Goal: Transaction & Acquisition: Purchase product/service

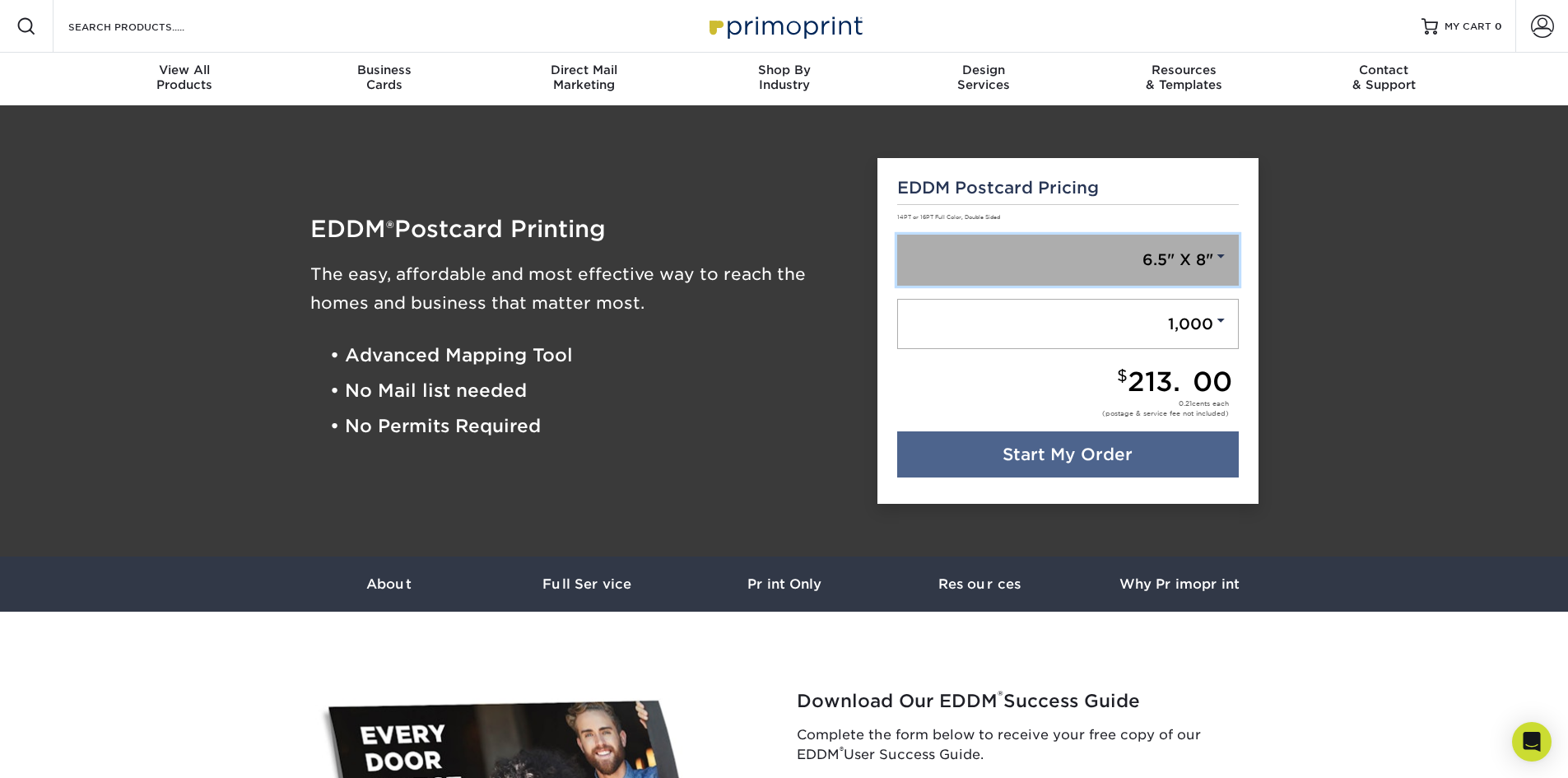
click at [1189, 259] on link "6.5" X 8"" at bounding box center [1067, 260] width 341 height 51
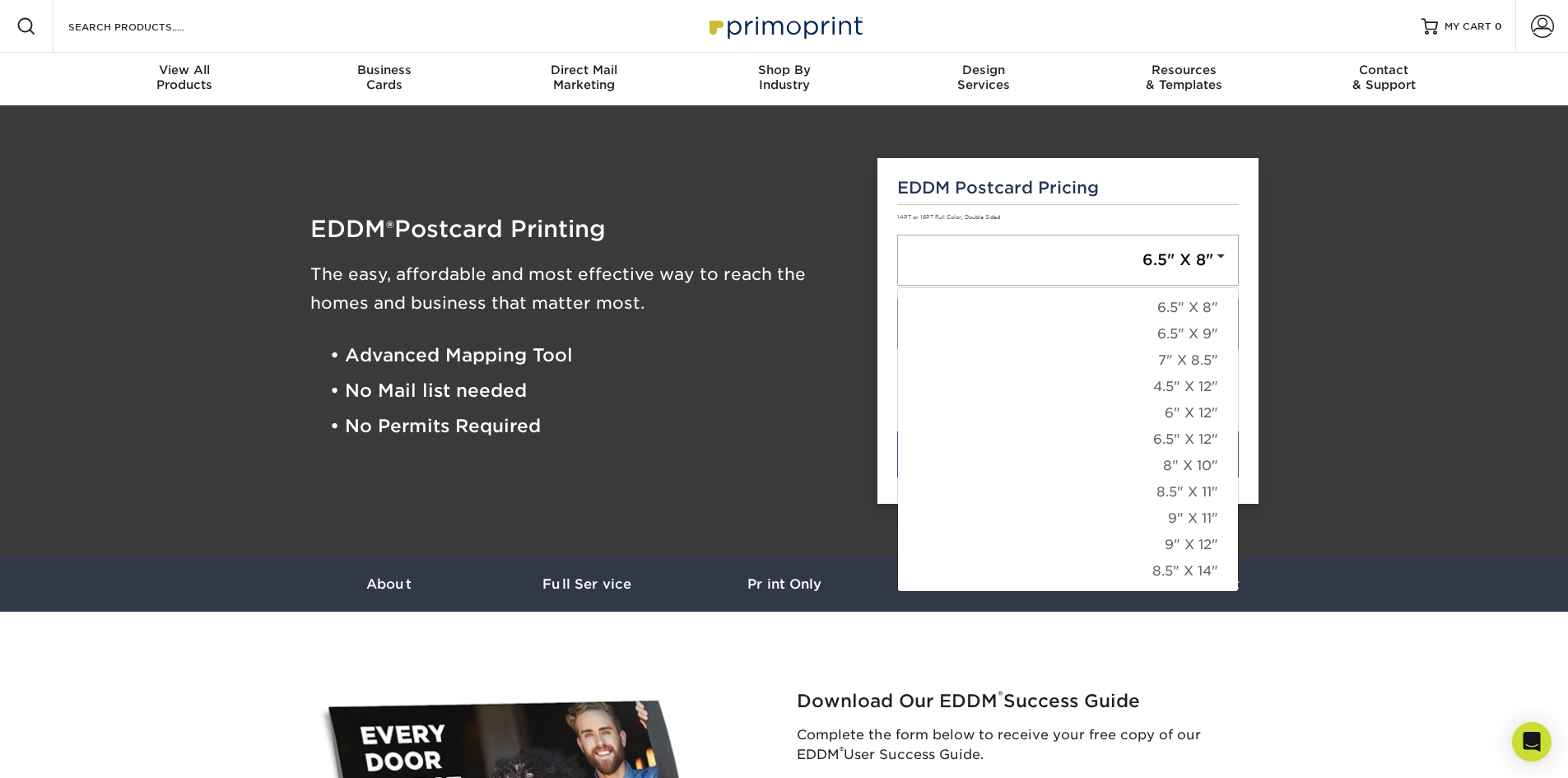
click at [913, 193] on h5 "EDDM Postcard Pricing" at bounding box center [1067, 188] width 341 height 20
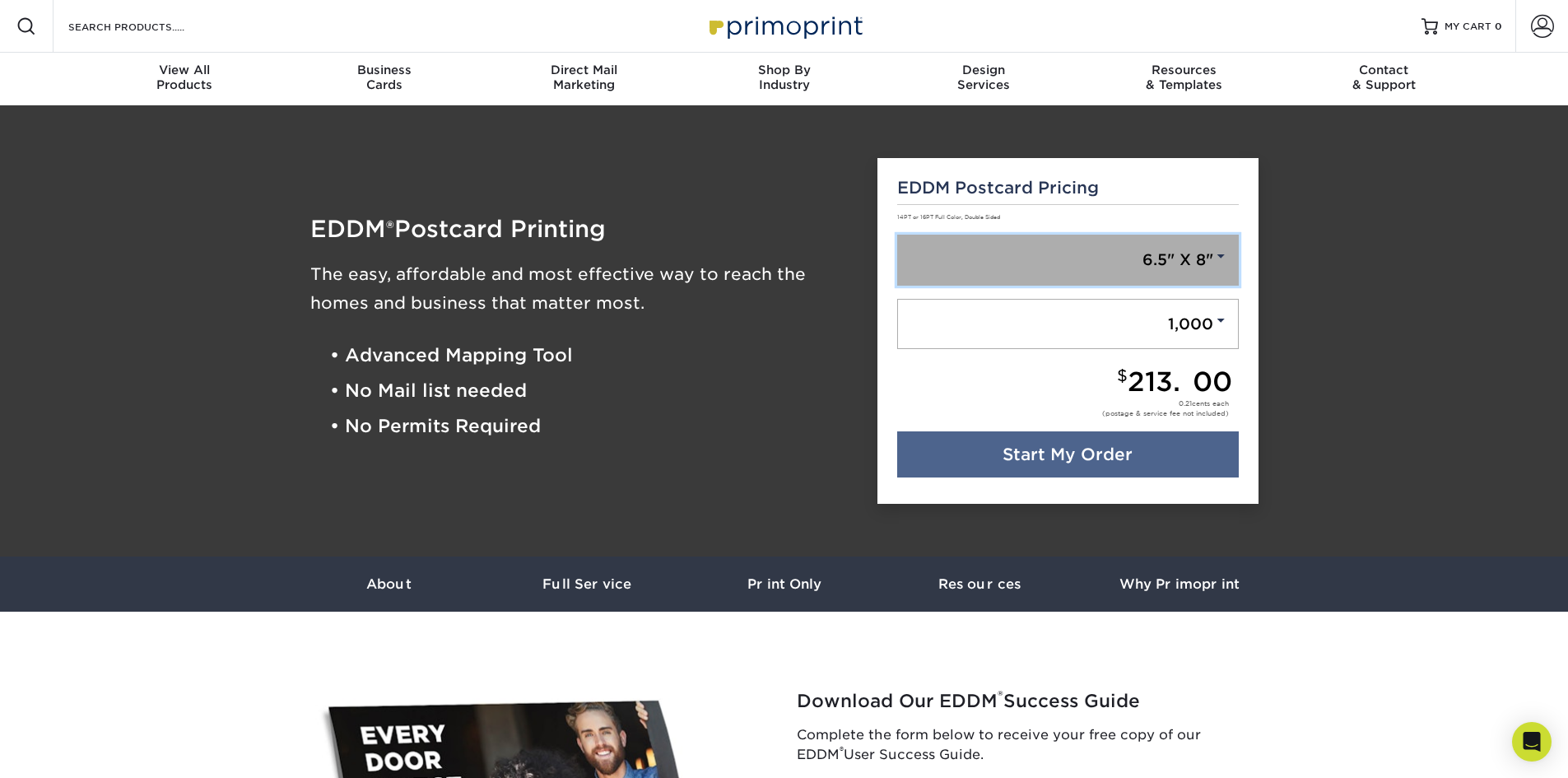
click at [1057, 275] on link "6.5" X 8"" at bounding box center [1067, 260] width 341 height 51
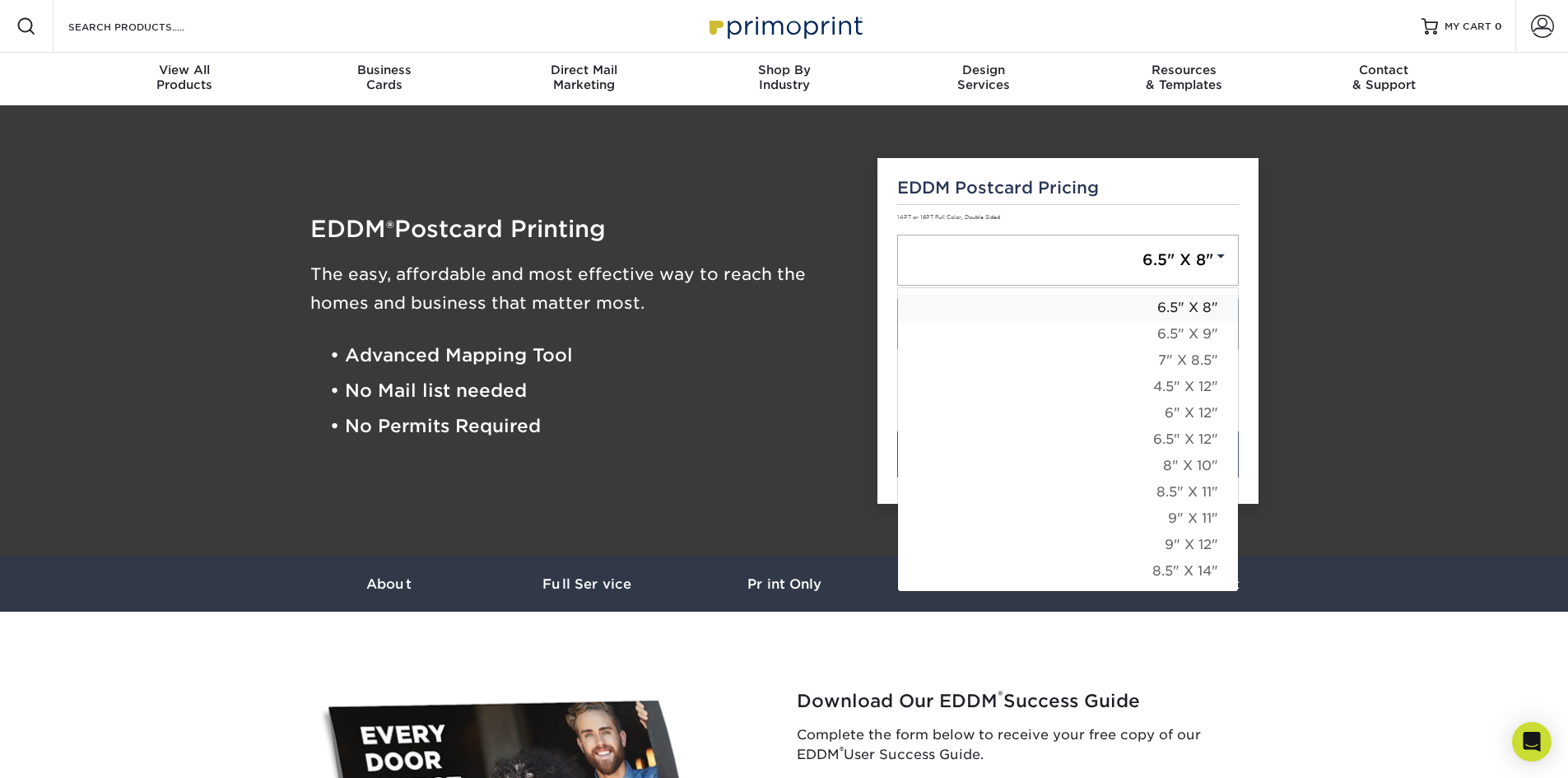
click at [1182, 300] on link "6.5" X 8"" at bounding box center [1067, 308] width 340 height 27
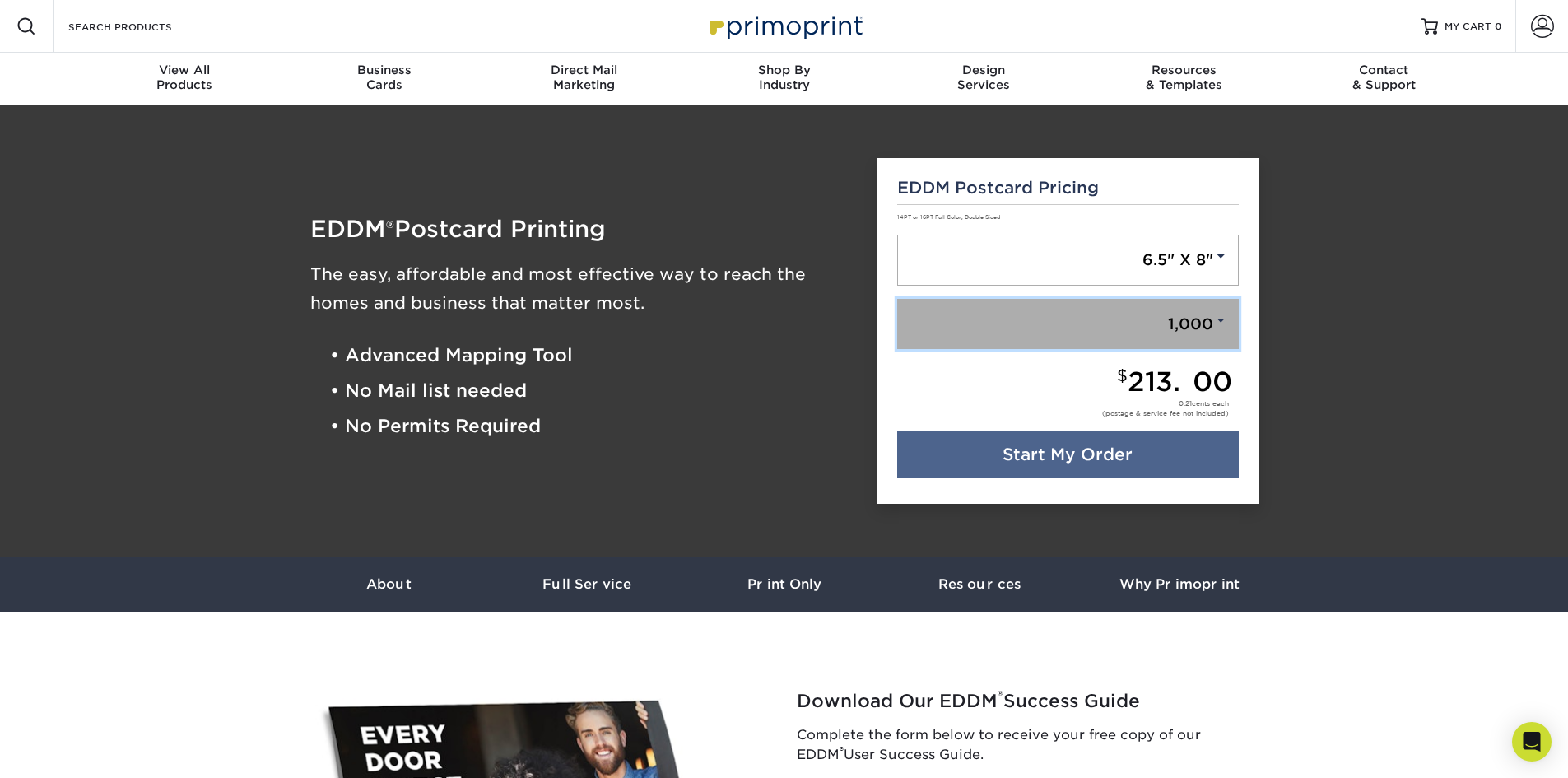
click at [1217, 321] on span at bounding box center [1221, 321] width 15 height 15
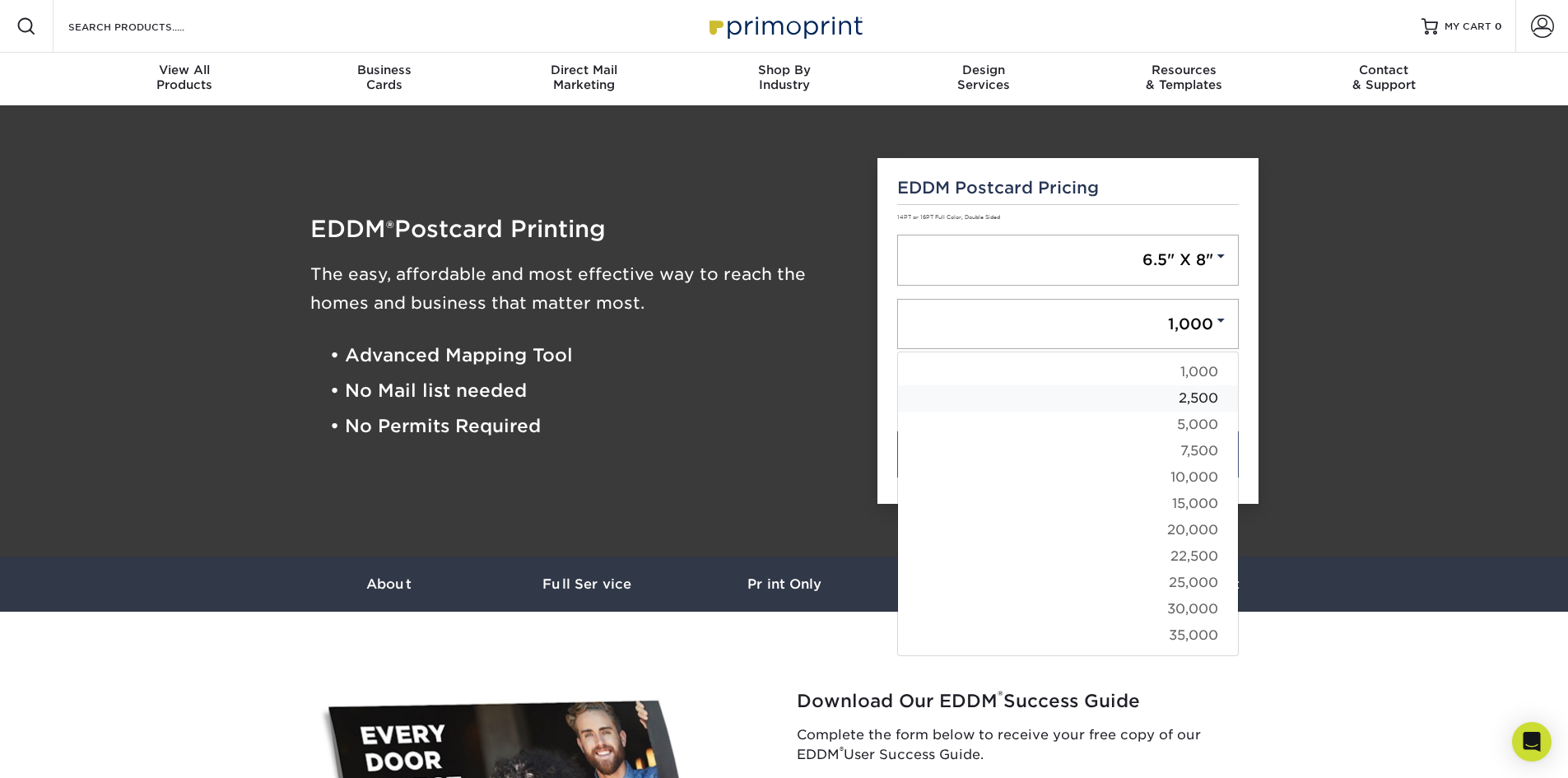
click at [1204, 402] on link "2,500" at bounding box center [1067, 399] width 340 height 27
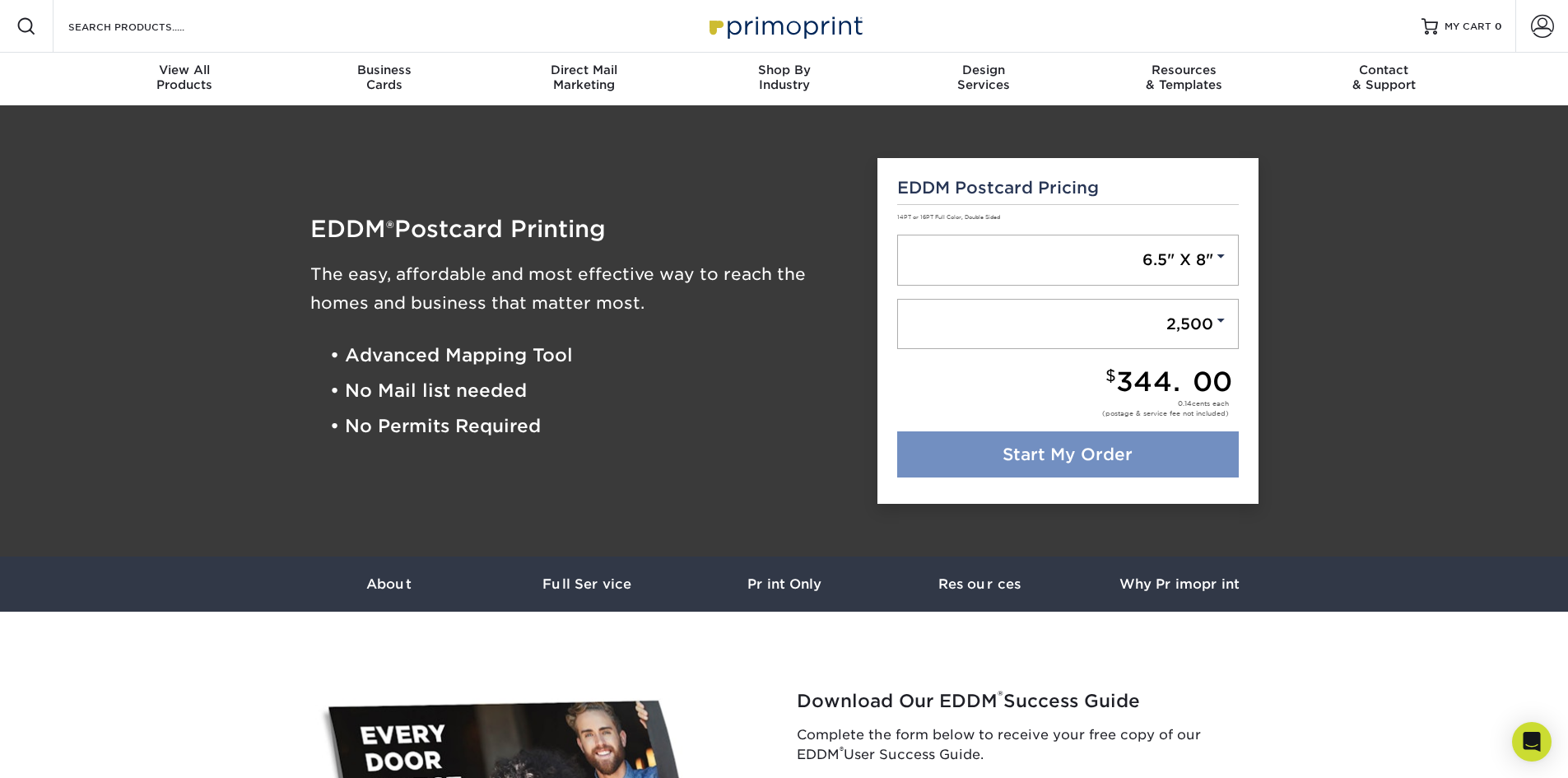
click at [1136, 459] on link "Start My Order" at bounding box center [1067, 454] width 341 height 46
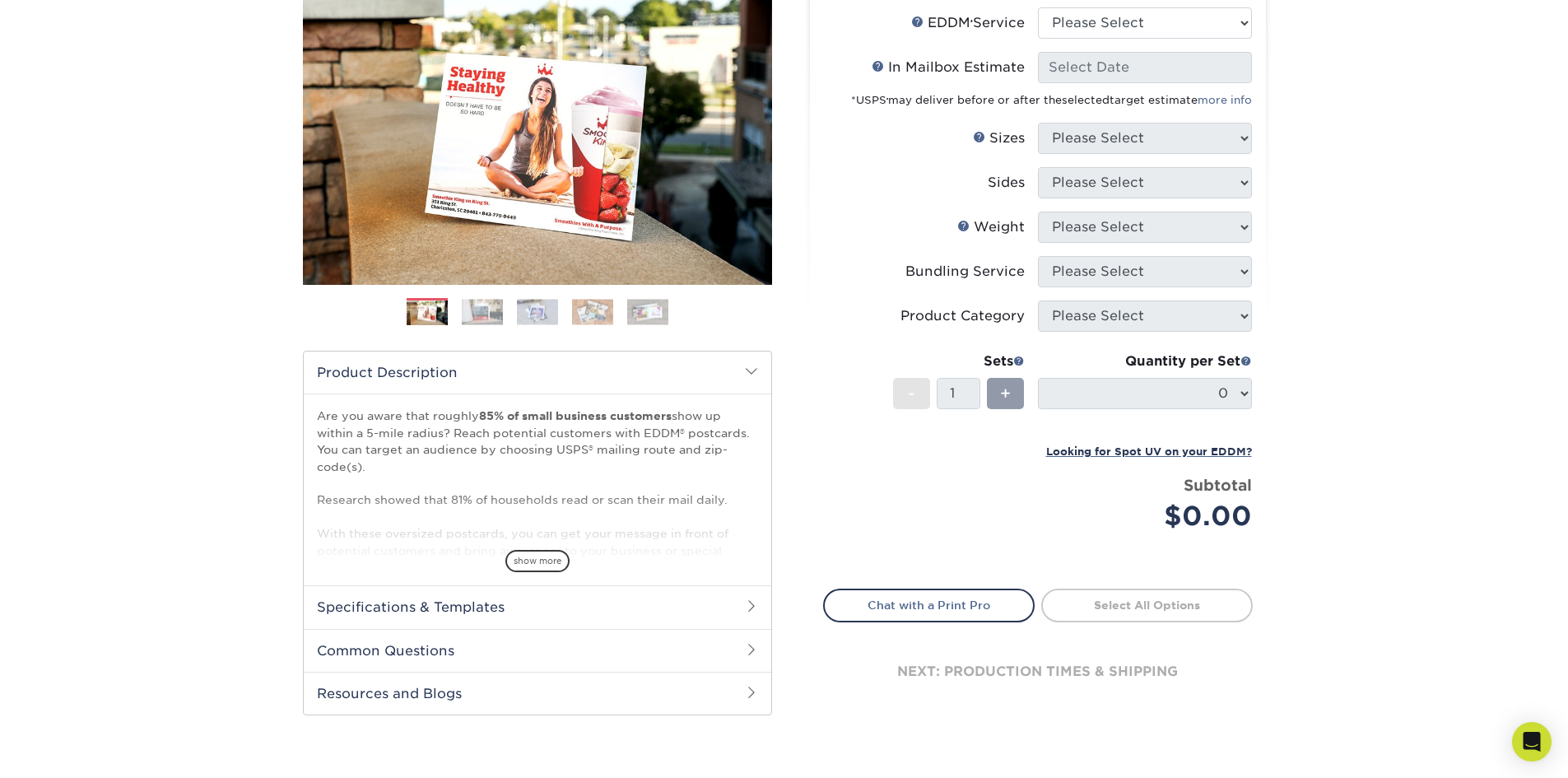
scroll to position [247, 0]
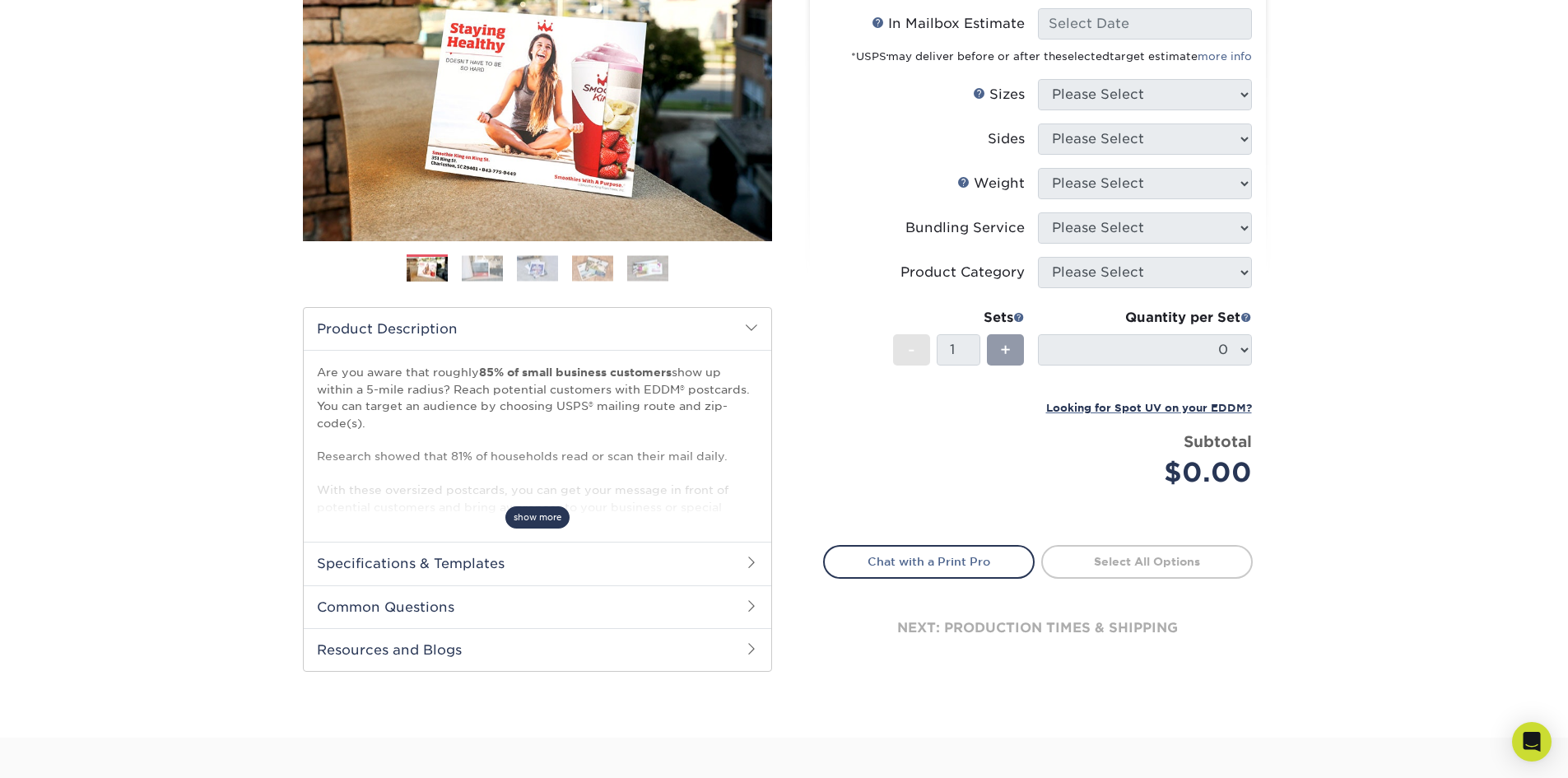
click at [536, 515] on span "show more" at bounding box center [537, 517] width 64 height 23
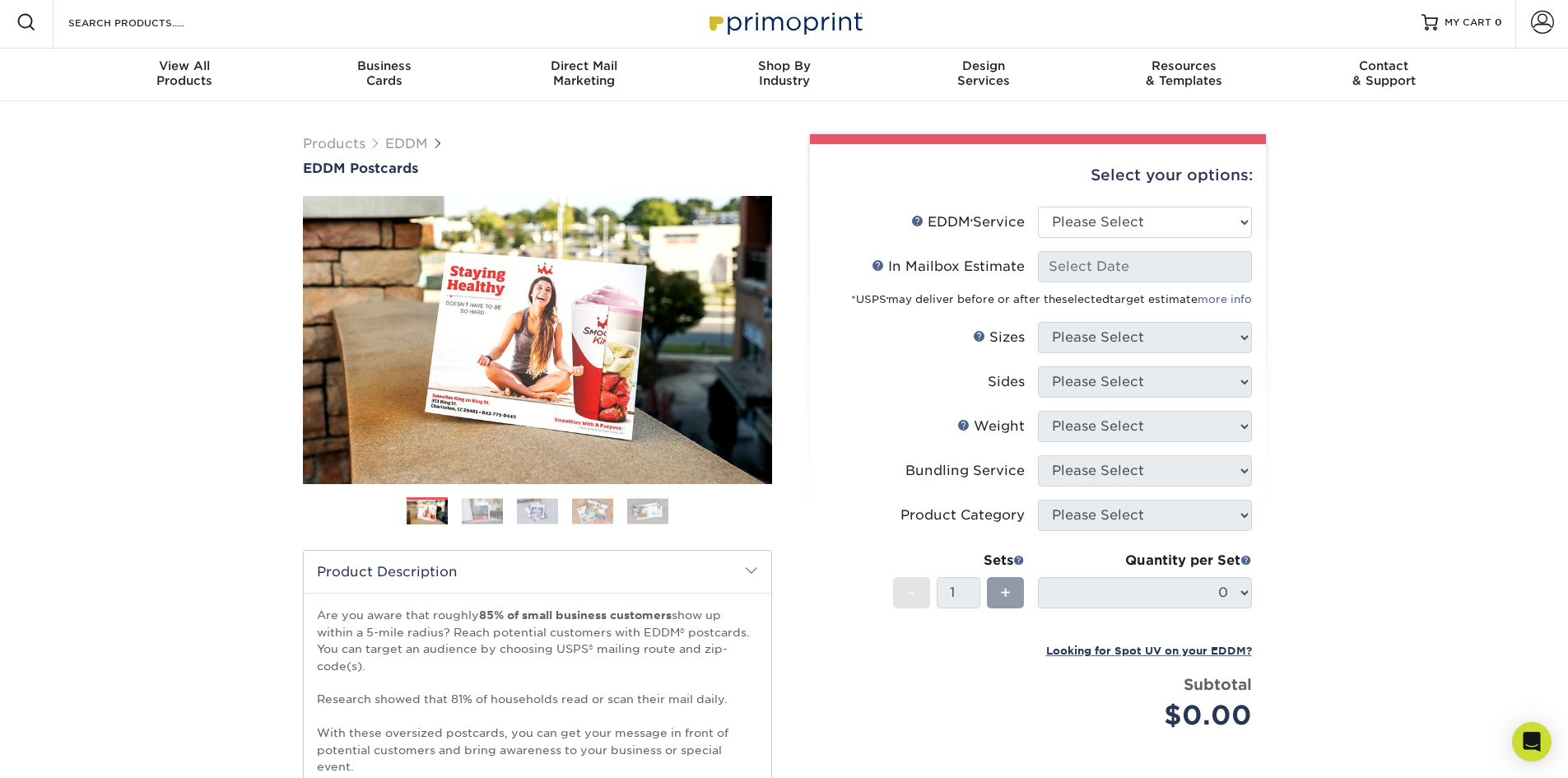
scroll to position [0, 0]
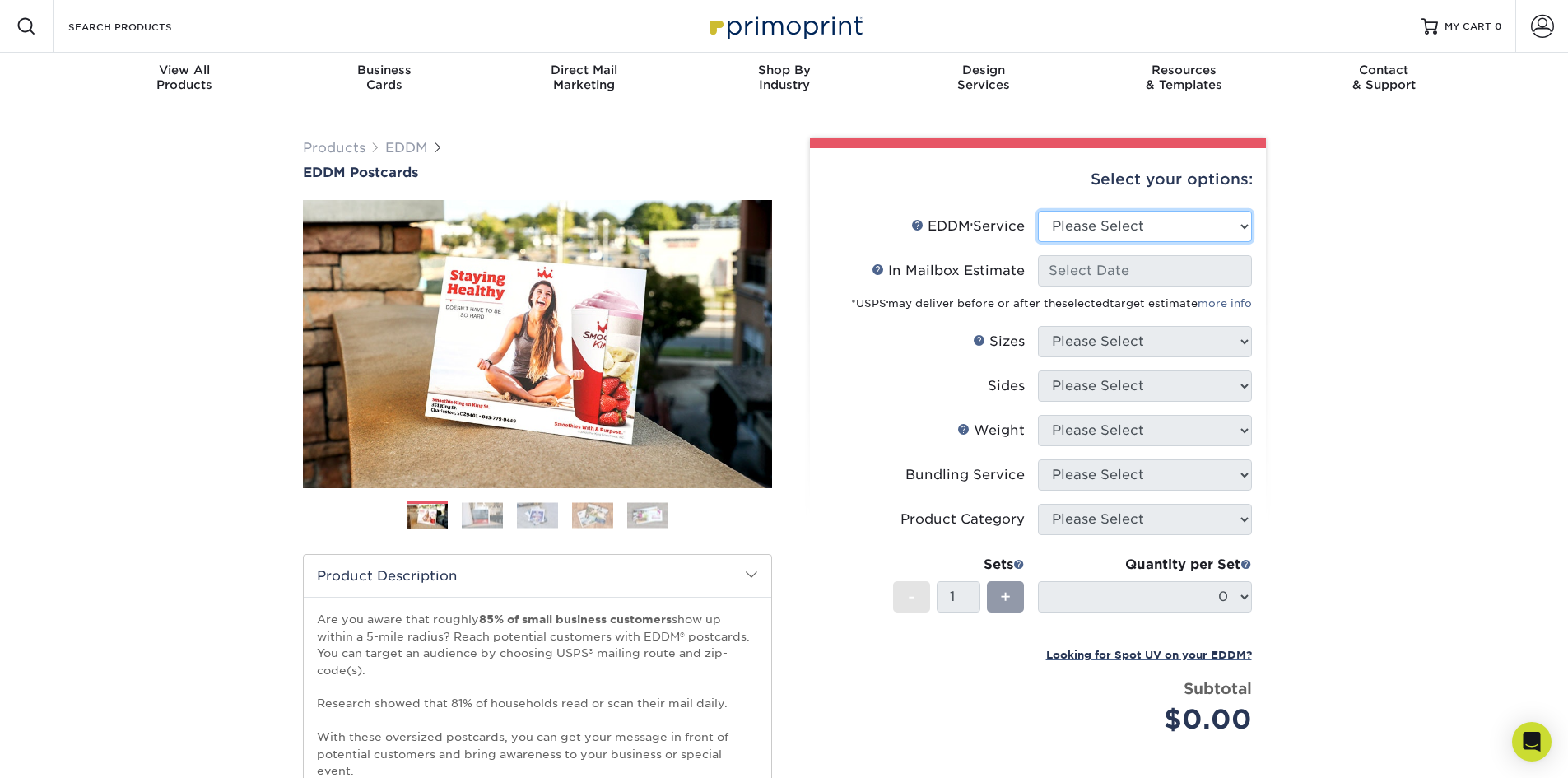
click at [1172, 215] on select "Please Select Full Service Print Only" at bounding box center [1145, 225] width 214 height 31
select select "full_service"
click at [1038, 210] on select "Please Select Full Service Print Only" at bounding box center [1145, 225] width 214 height 31
select select "-1"
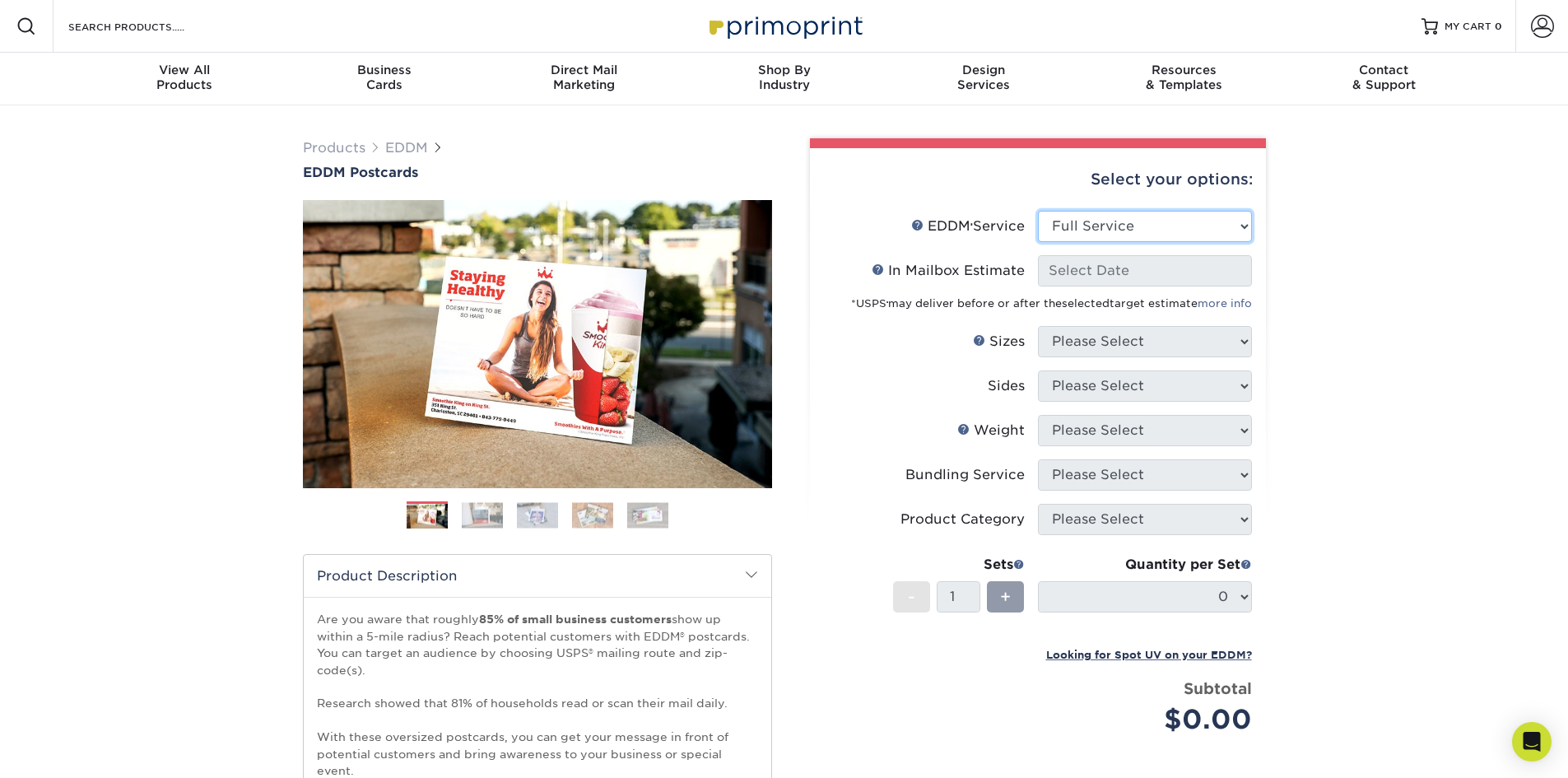
select select "-1"
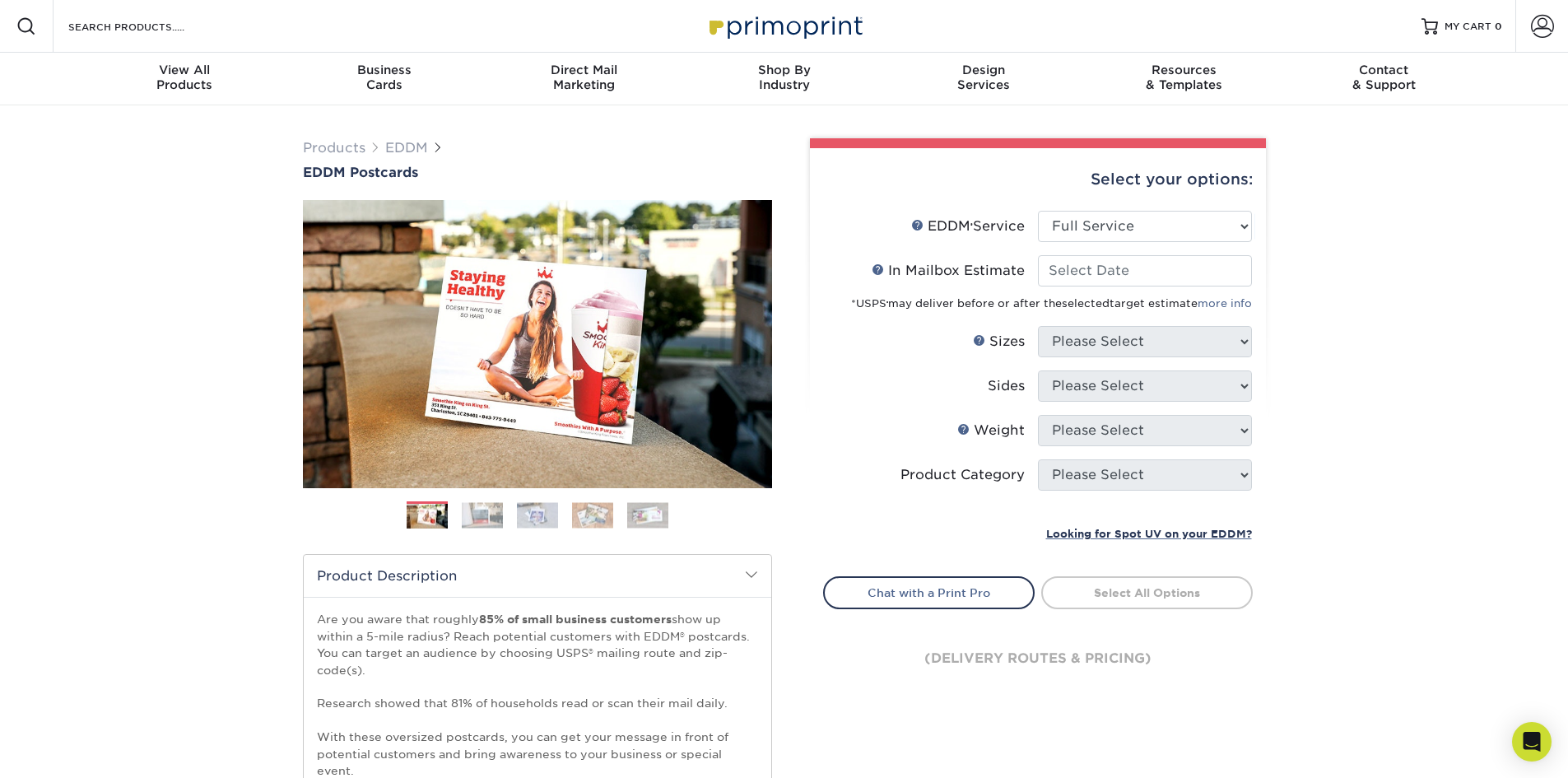
click at [1282, 271] on div "Products EDDM EDDM Postcards Previous Next" at bounding box center [784, 620] width 1568 height 1030
click at [1115, 277] on input "In Mailbox Estimate Help In Mailbox Estimate" at bounding box center [1145, 270] width 214 height 31
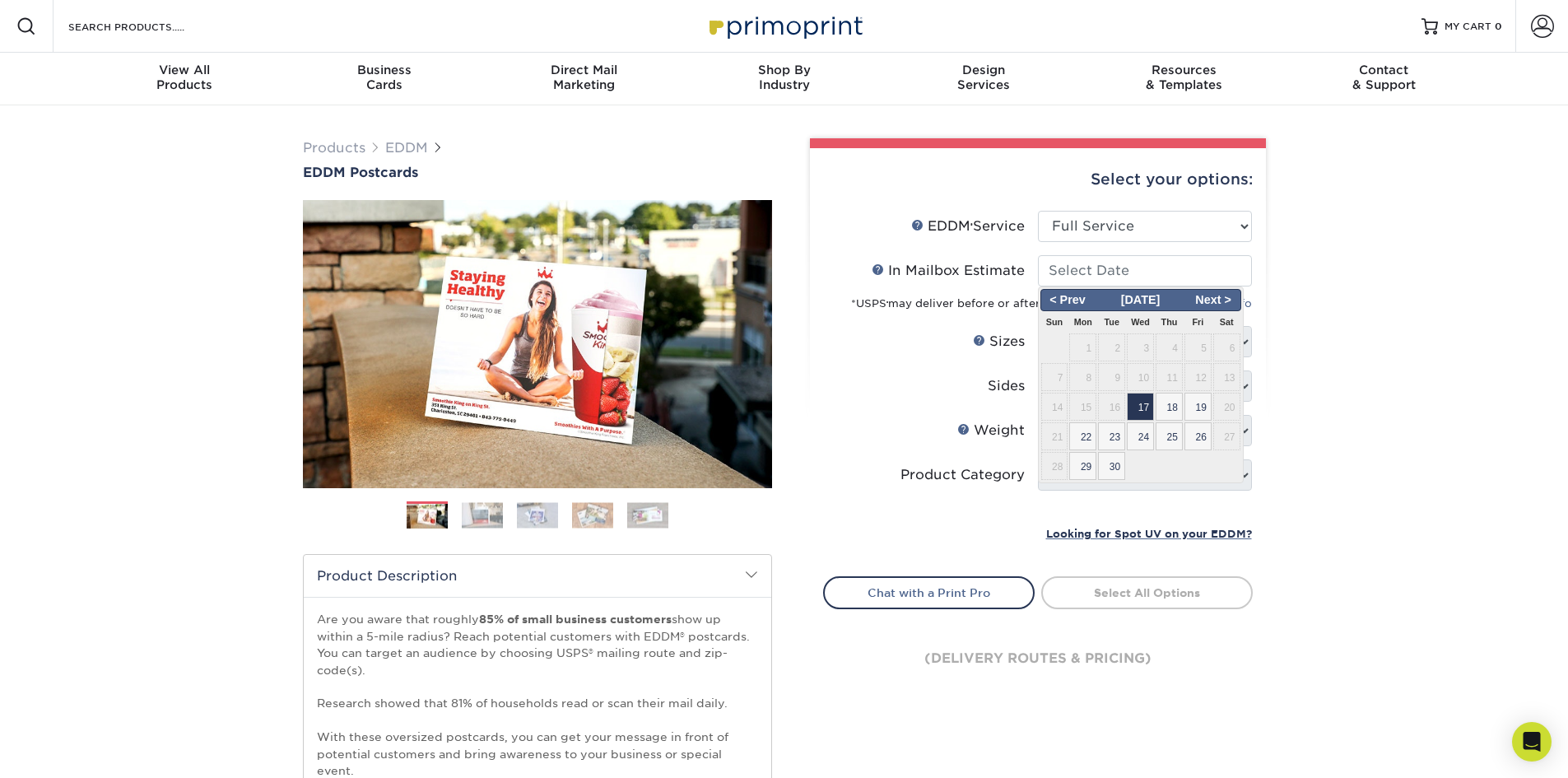
click at [1140, 411] on span "17" at bounding box center [1140, 407] width 28 height 28
type input "[DATE]"
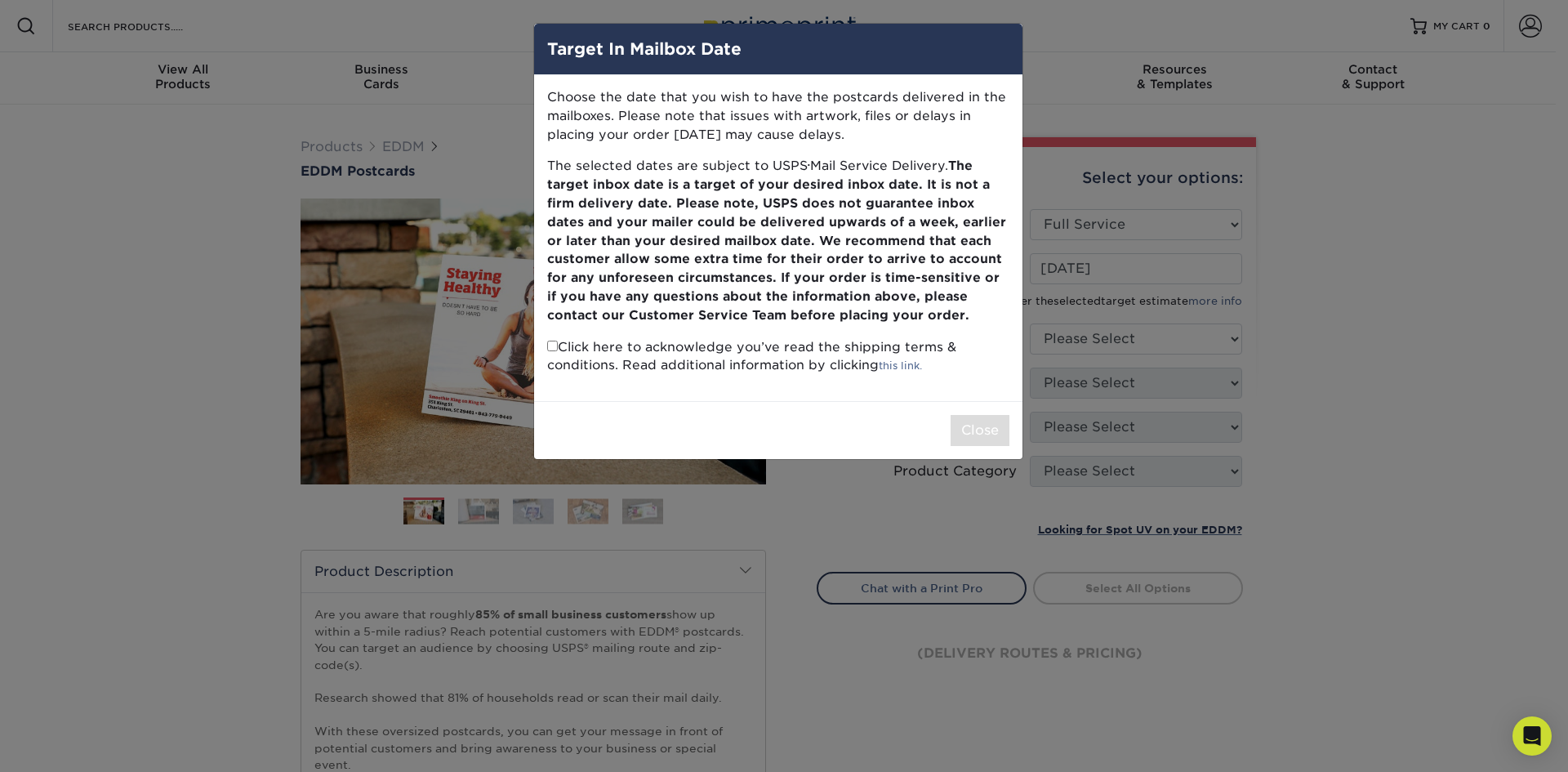
click at [562, 351] on p "Click here to acknowledge you’ve read the shipping terms & conditions. Read add…" at bounding box center [779, 356] width 462 height 37
drag, startPoint x: 557, startPoint y: 345, endPoint x: 581, endPoint y: 344, distance: 24.0
click at [557, 344] on p "Click here to acknowledge you’ve read the shipping terms & conditions. Read add…" at bounding box center [779, 356] width 462 height 37
click at [551, 342] on input "checkbox" at bounding box center [552, 345] width 11 height 11
checkbox input "true"
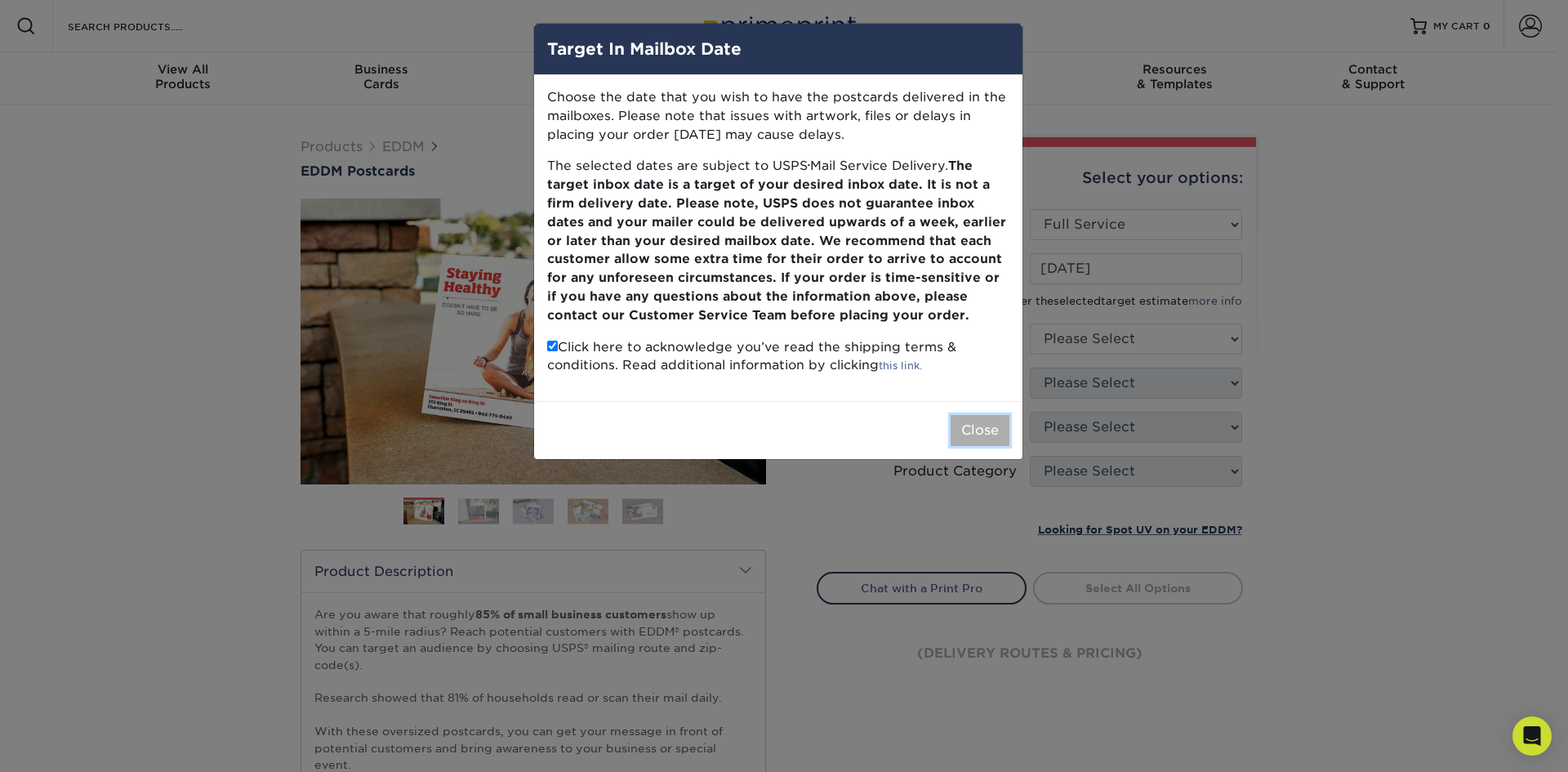
click at [995, 432] on button "Close" at bounding box center [980, 430] width 59 height 31
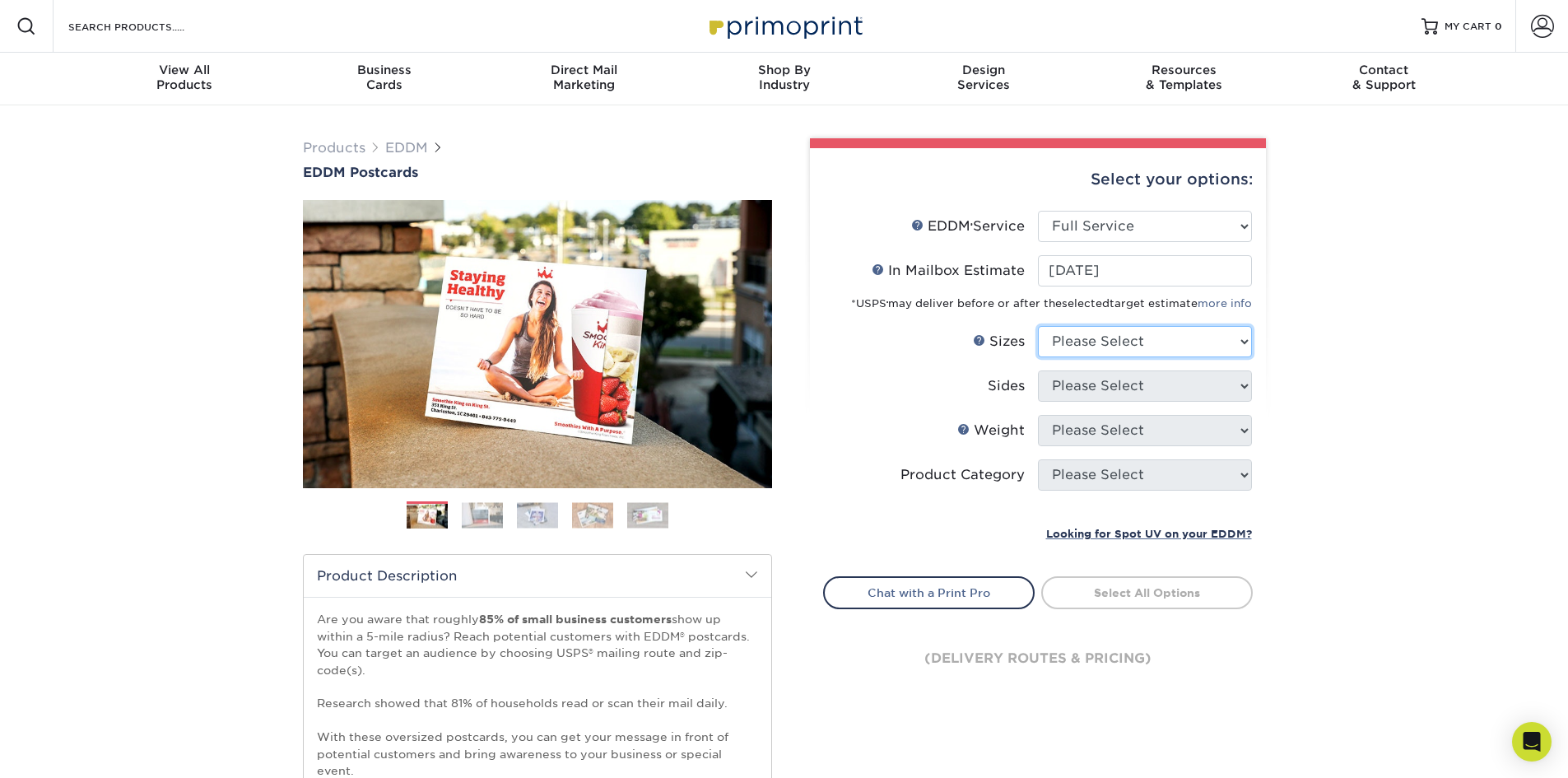
click at [1124, 342] on select "Please Select 4.5" x 12" 6" x 12" 6.5" x 8" 6.5" x 9" 6.5" x 12" 7" x 8.5" 8" x…" at bounding box center [1145, 341] width 214 height 31
select select "6.00x12.00"
click at [1038, 326] on select "Please Select 4.5" x 12" 6" x 12" 6.5" x 8" 6.5" x 9" 6.5" x 12" 7" x 8.5" 8" x…" at bounding box center [1145, 341] width 214 height 31
click at [1347, 349] on div "Products EDDM EDDM Postcards Previous Next" at bounding box center [784, 620] width 1568 height 1030
click at [1195, 381] on select "Please Select Print Both Sides Print Front Only" at bounding box center [1145, 386] width 214 height 31
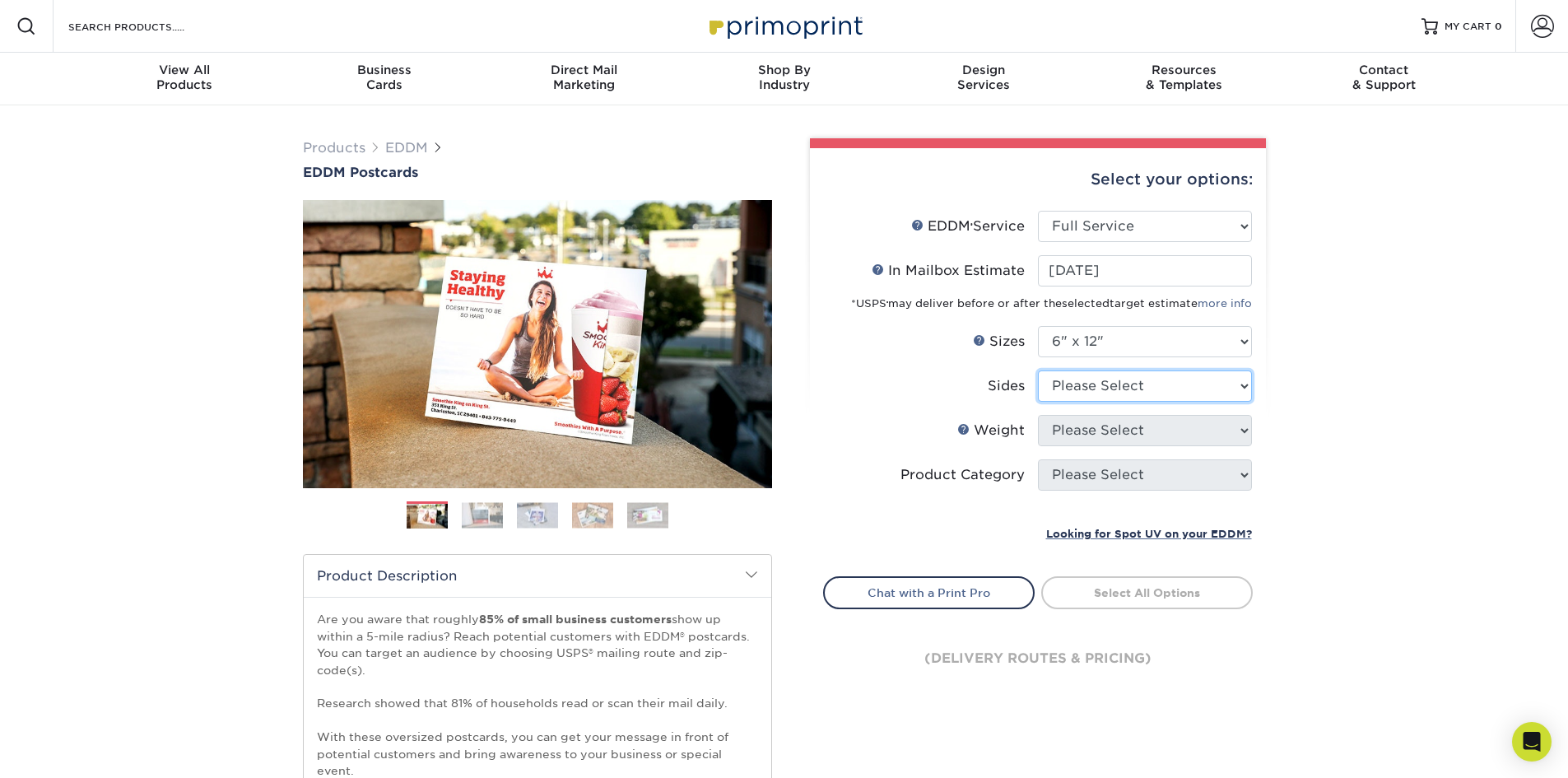
select select "32d3c223-f82c-492b-b915-ba065a00862f"
click at [1038, 371] on select "Please Select Print Both Sides Print Front Only" at bounding box center [1145, 386] width 214 height 31
drag, startPoint x: 1371, startPoint y: 414, endPoint x: 1289, endPoint y: 414, distance: 82.0
click at [1367, 412] on div "Products EDDM EDDM Postcards Previous Next" at bounding box center [784, 620] width 1568 height 1030
click at [1200, 424] on select "Please Select 14PT 16PT" at bounding box center [1145, 430] width 214 height 31
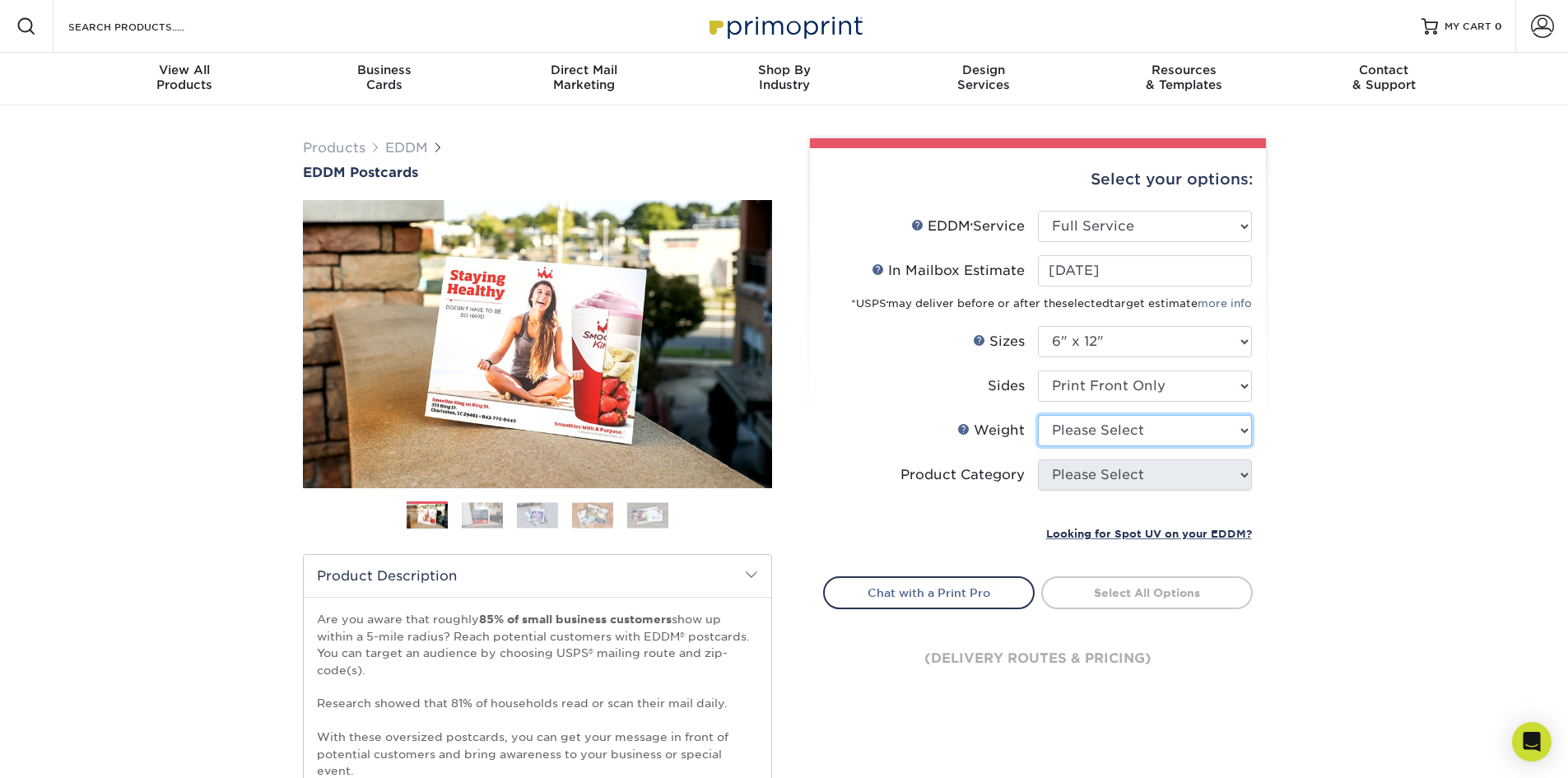
select select "14PT"
click at [1038, 415] on select "Please Select 14PT 16PT" at bounding box center [1145, 430] width 214 height 31
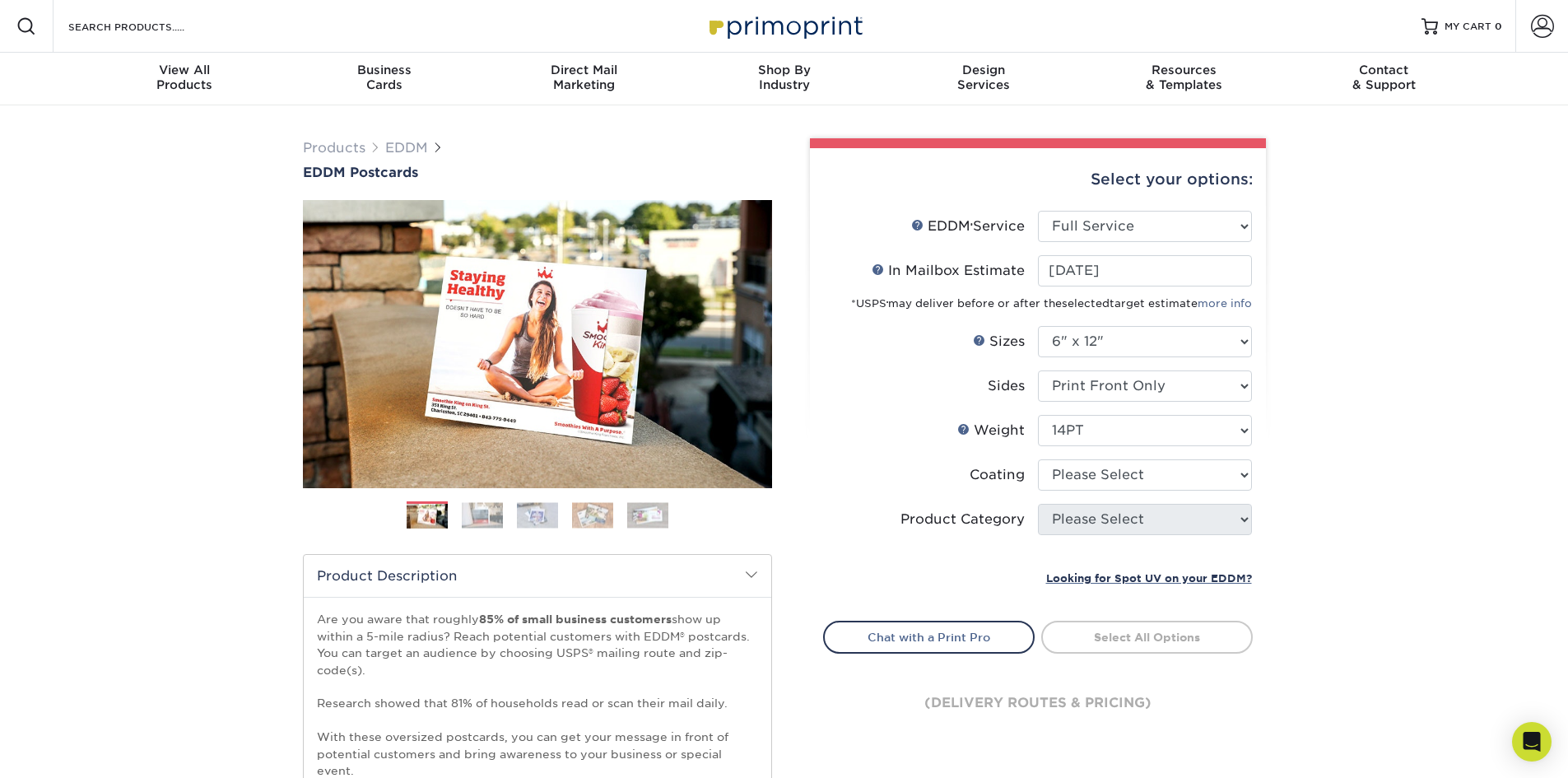
click at [1294, 458] on div "Products EDDM EDDM Postcards Previous Next" at bounding box center [784, 620] width 1568 height 1030
click at [1223, 473] on select at bounding box center [1145, 474] width 214 height 31
select select "121bb7b5-3b4d-429f-bd8d-bbf80e953313"
click at [1038, 459] on select at bounding box center [1145, 474] width 214 height 31
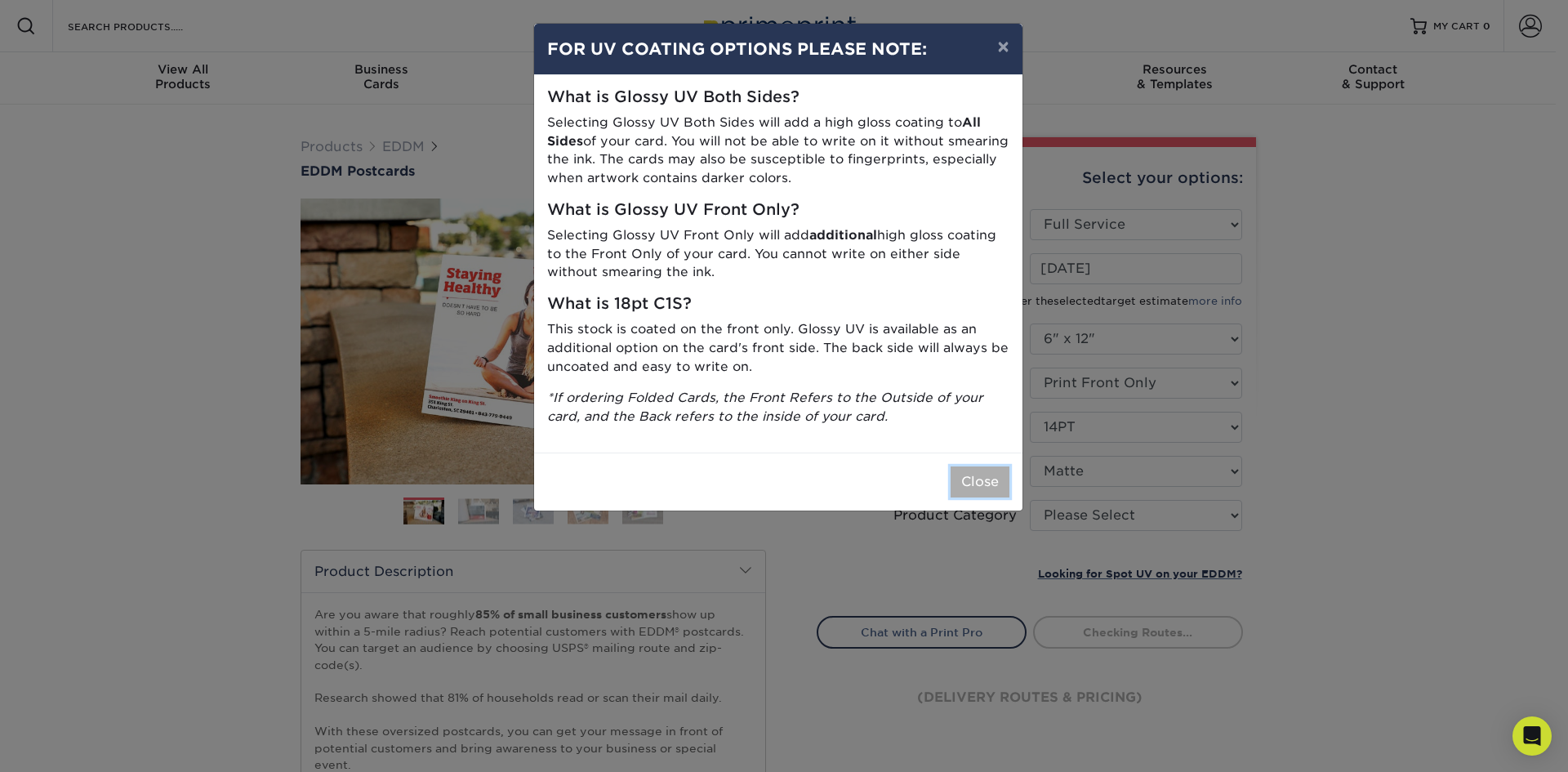
click at [979, 482] on button "Close" at bounding box center [980, 481] width 59 height 31
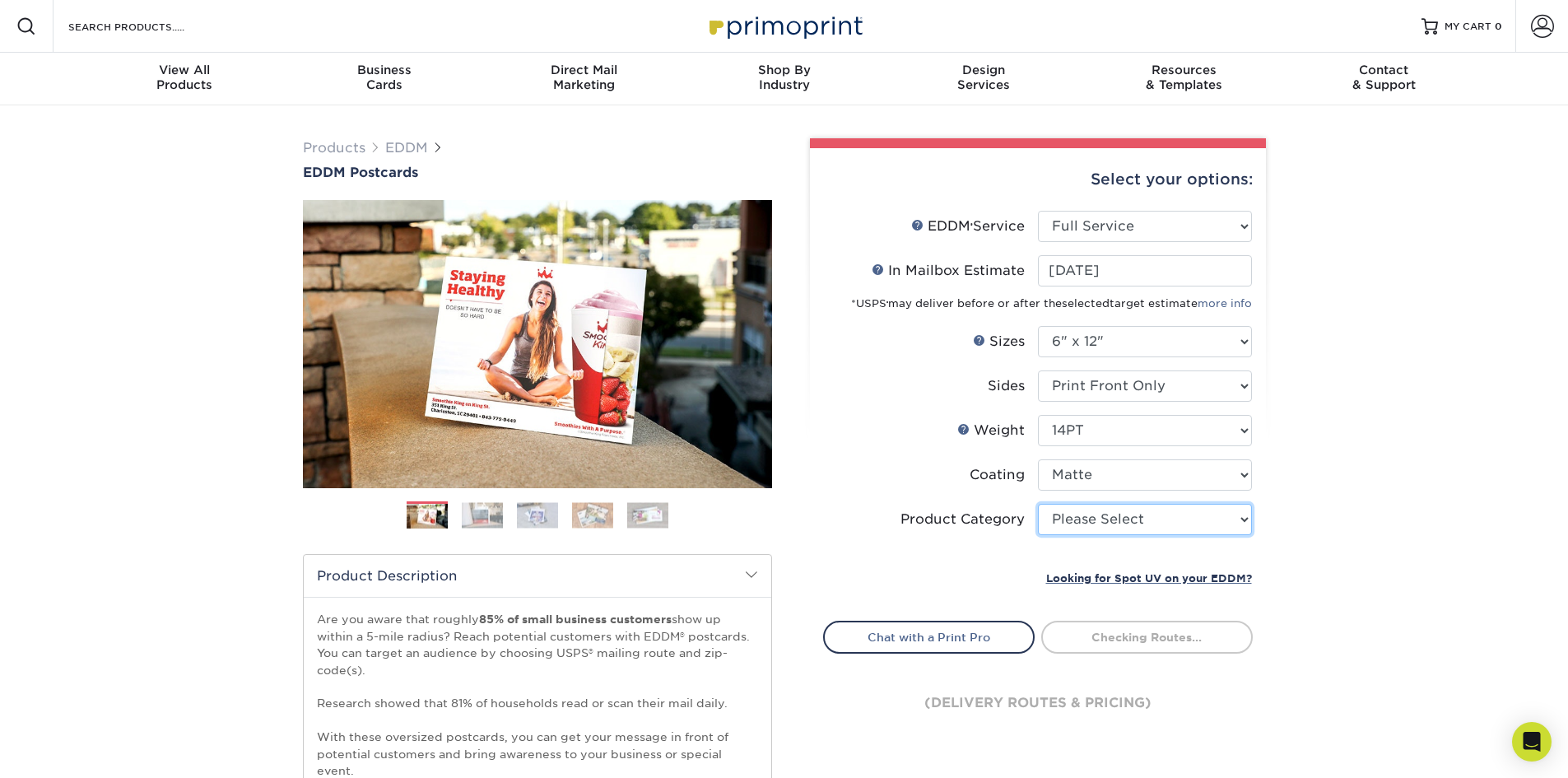
click at [1172, 514] on select "Please Select Postcards" at bounding box center [1145, 519] width 214 height 31
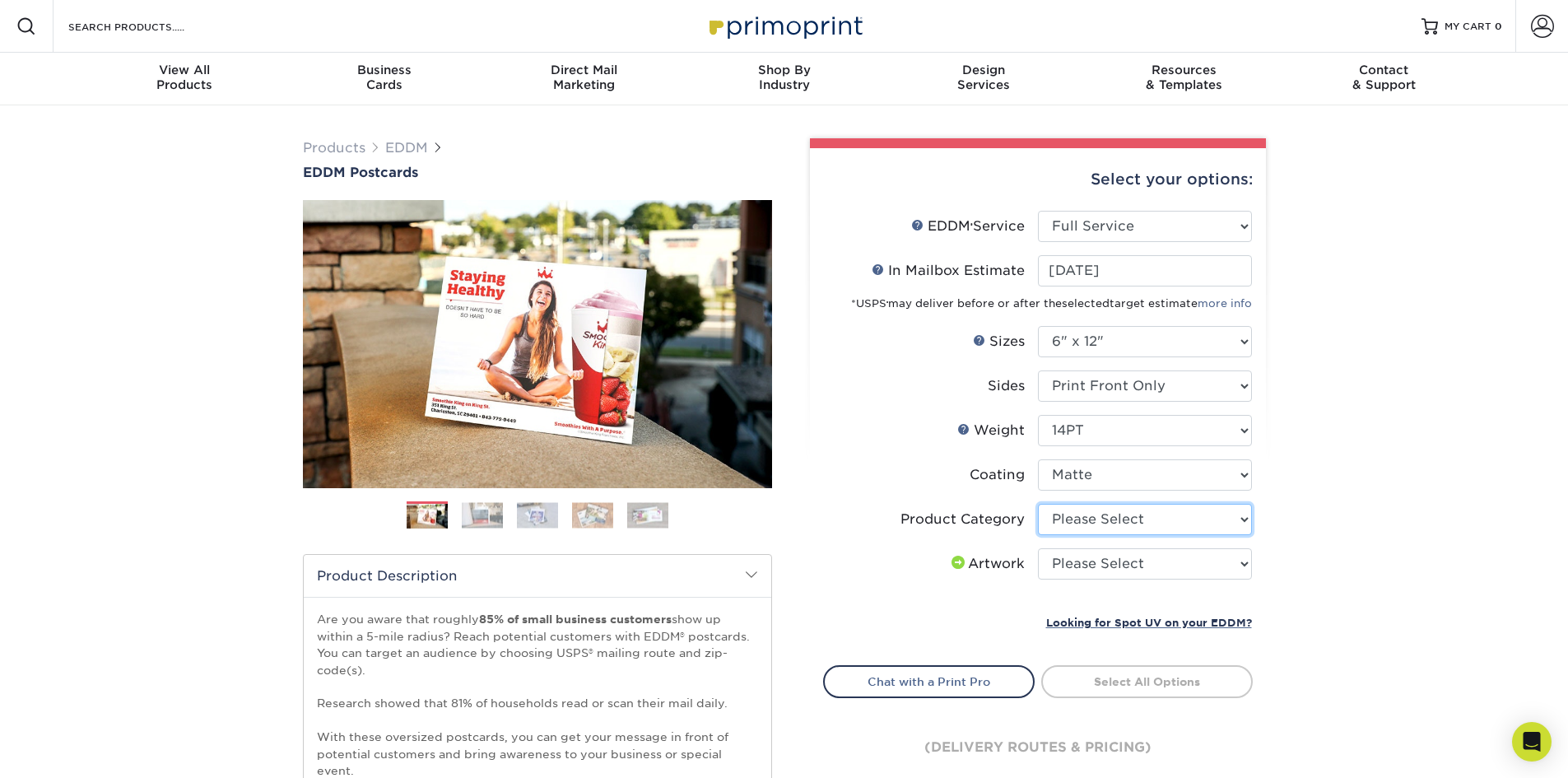
select select "9b7272e0-d6c8-4c3c-8e97-d3a1bcdab858"
click at [1038, 504] on select "Please Select Postcards" at bounding box center [1145, 519] width 214 height 31
click at [1256, 549] on div "Select your options: EDDM Service Help EDDM ® Service Please Select Full Servic…" at bounding box center [1037, 479] width 456 height 662
click at [1184, 558] on select "Please Select I will upload files I need a design - $150" at bounding box center [1145, 563] width 214 height 31
select select "upload"
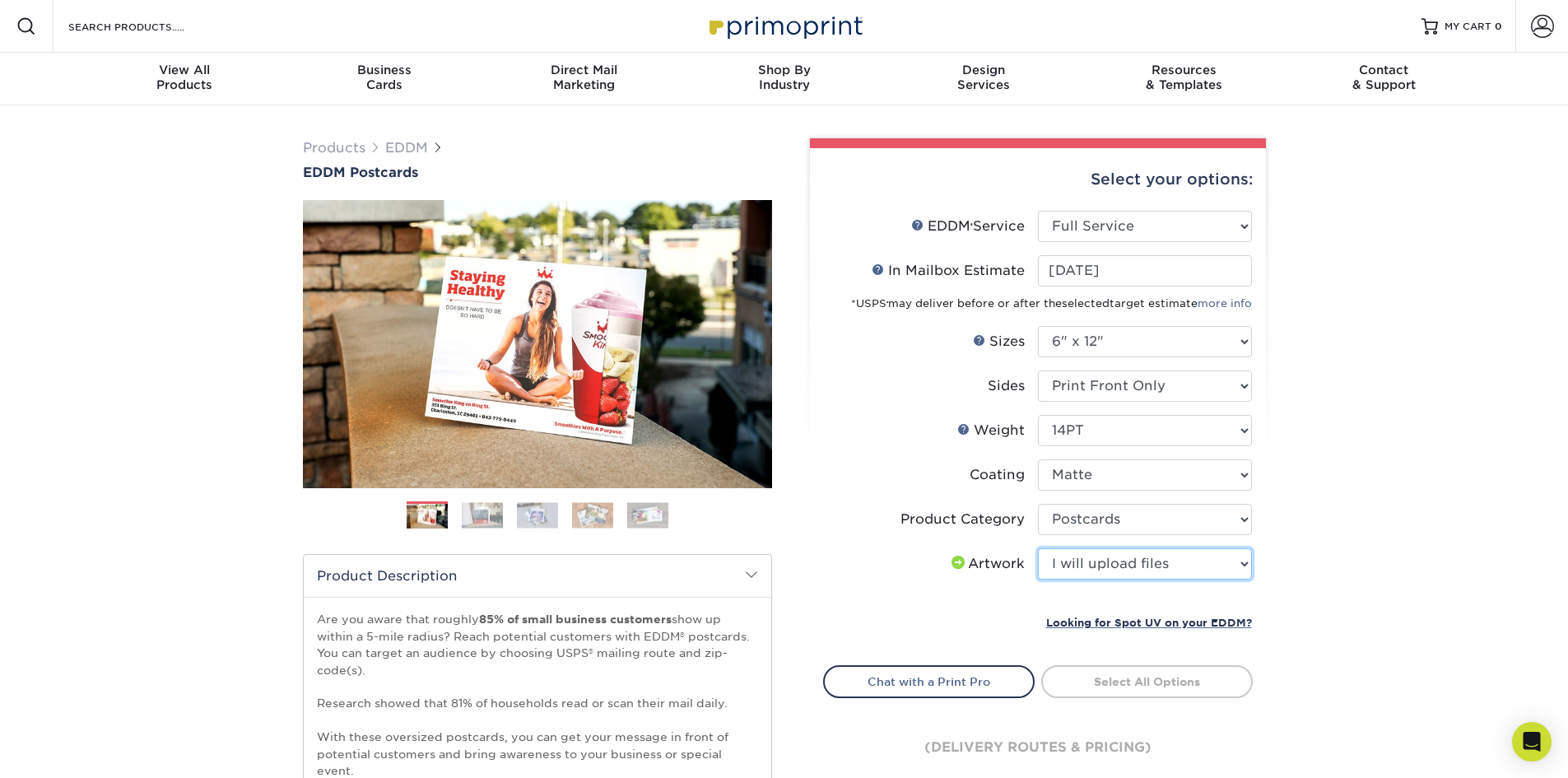
click at [1038, 548] on select "Please Select I will upload files I need a design - $150" at bounding box center [1145, 563] width 214 height 31
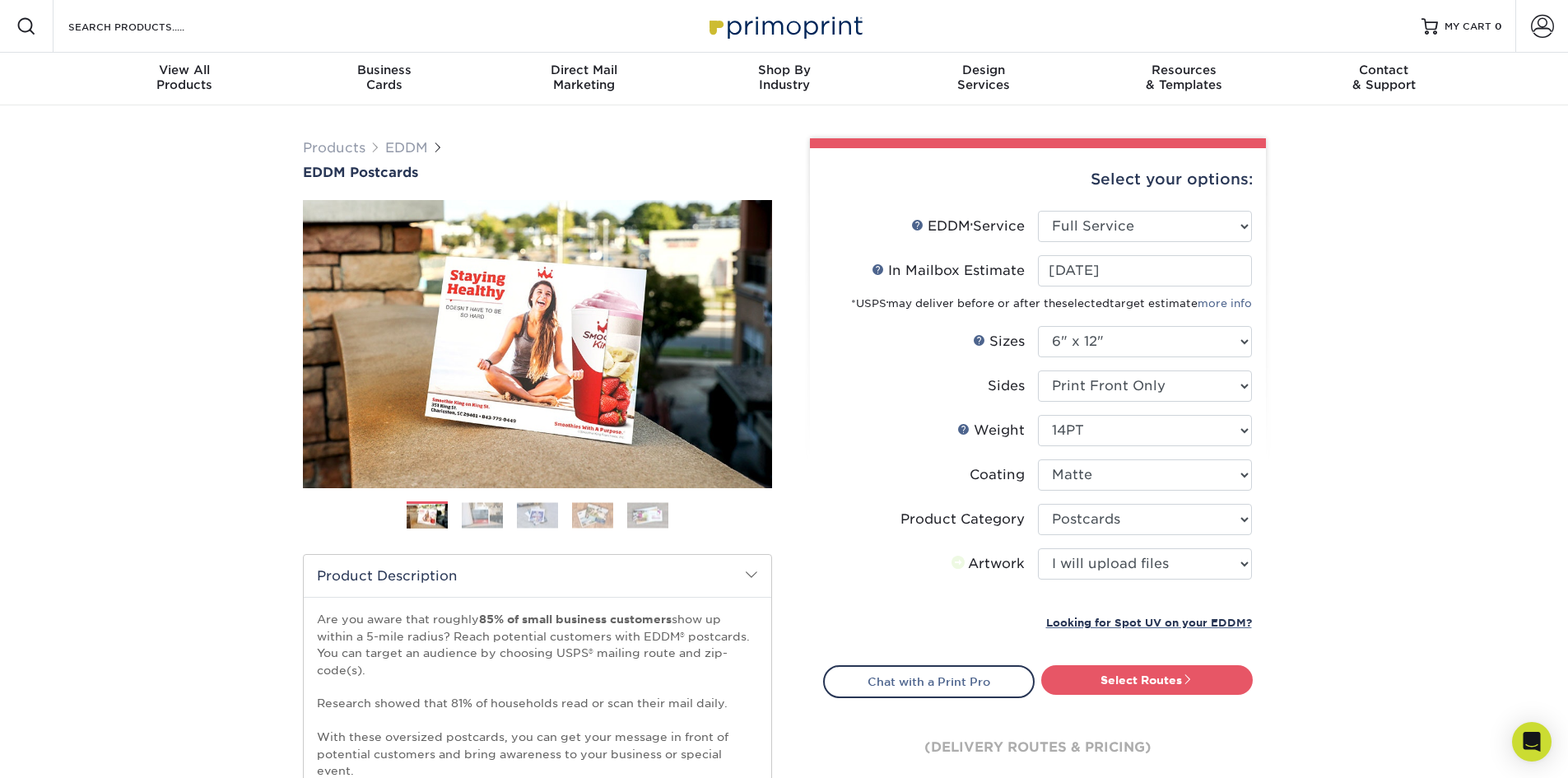
click at [1314, 564] on div "Products EDDM EDDM Postcards Previous Next" at bounding box center [784, 620] width 1568 height 1030
drag, startPoint x: 879, startPoint y: 519, endPoint x: 888, endPoint y: 521, distance: 9.2
click at [879, 519] on label "Product Category" at bounding box center [930, 519] width 214 height 31
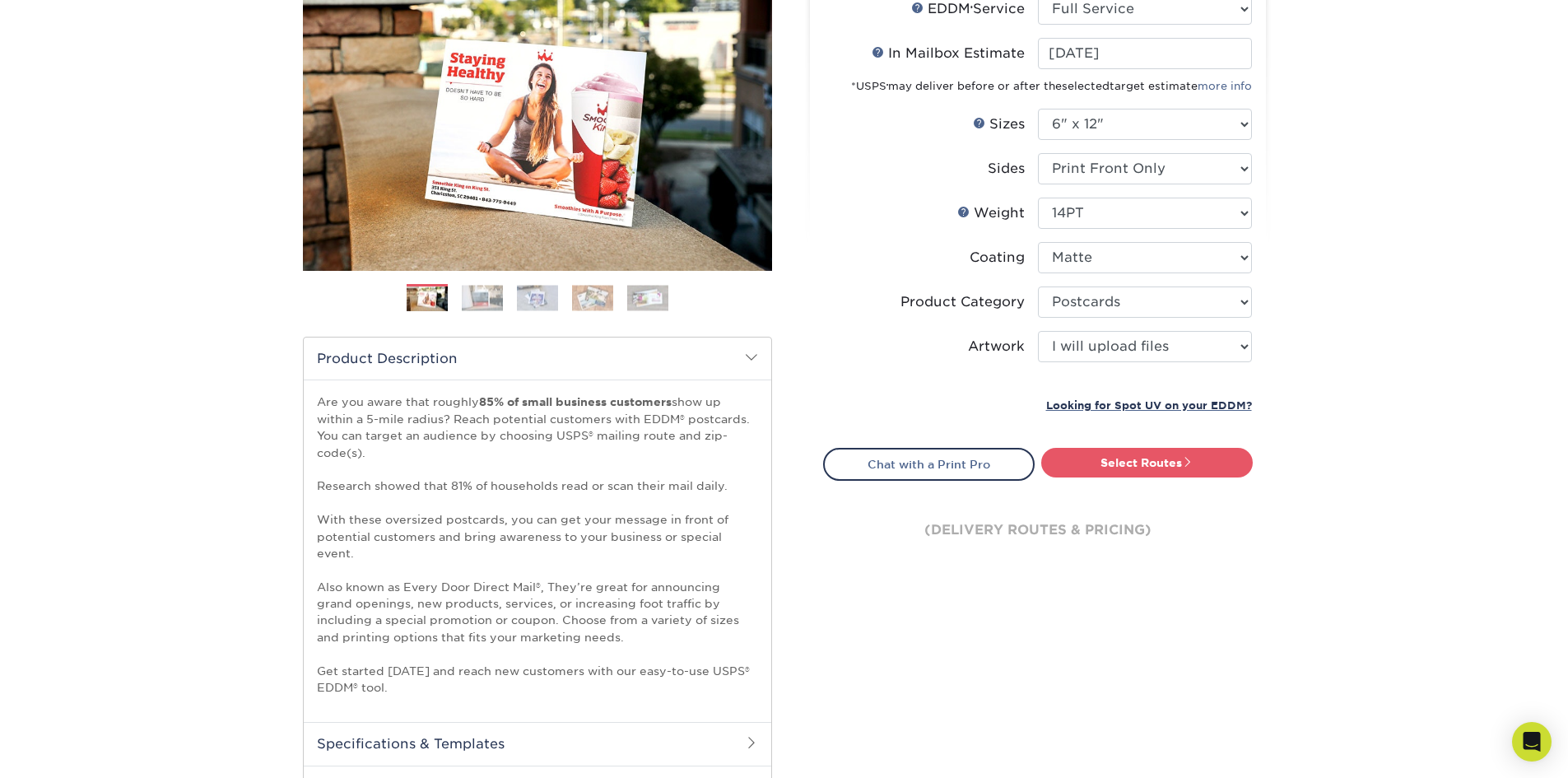
scroll to position [247, 0]
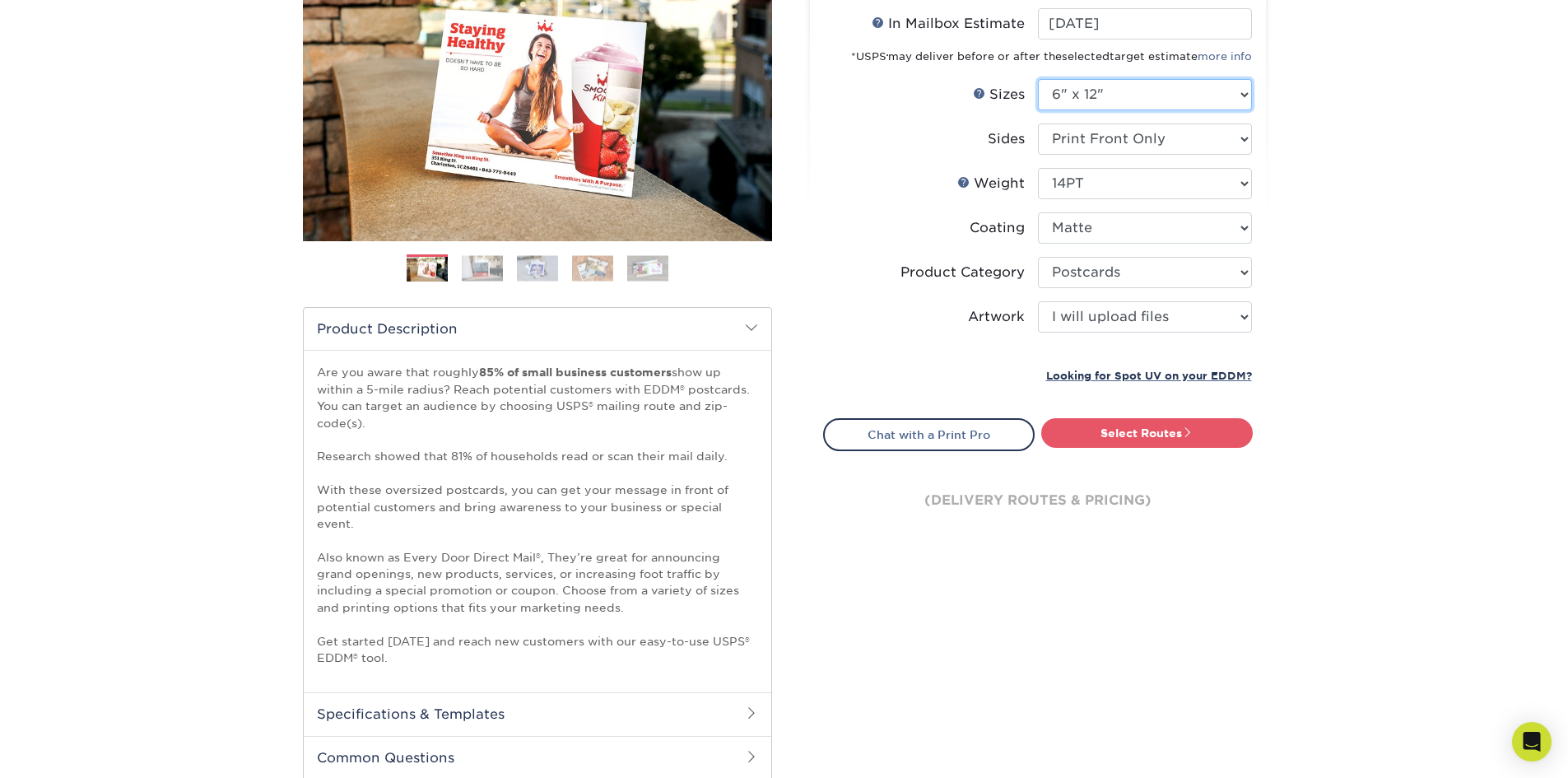
click at [1156, 98] on select "Please Select 4.5" x 12" 6" x 12" 6.5" x 8" 6.5" x 9" 6.5" x 12" 7" x 8.5" 8" x…" at bounding box center [1145, 94] width 214 height 31
select select "6.50x8.00"
click at [1038, 79] on select "Please Select 4.5" x 12" 6" x 12" 6.5" x 8" 6.5" x 9" 6.5" x 12" 7" x 8.5" 8" x…" at bounding box center [1145, 94] width 214 height 31
select select "-1"
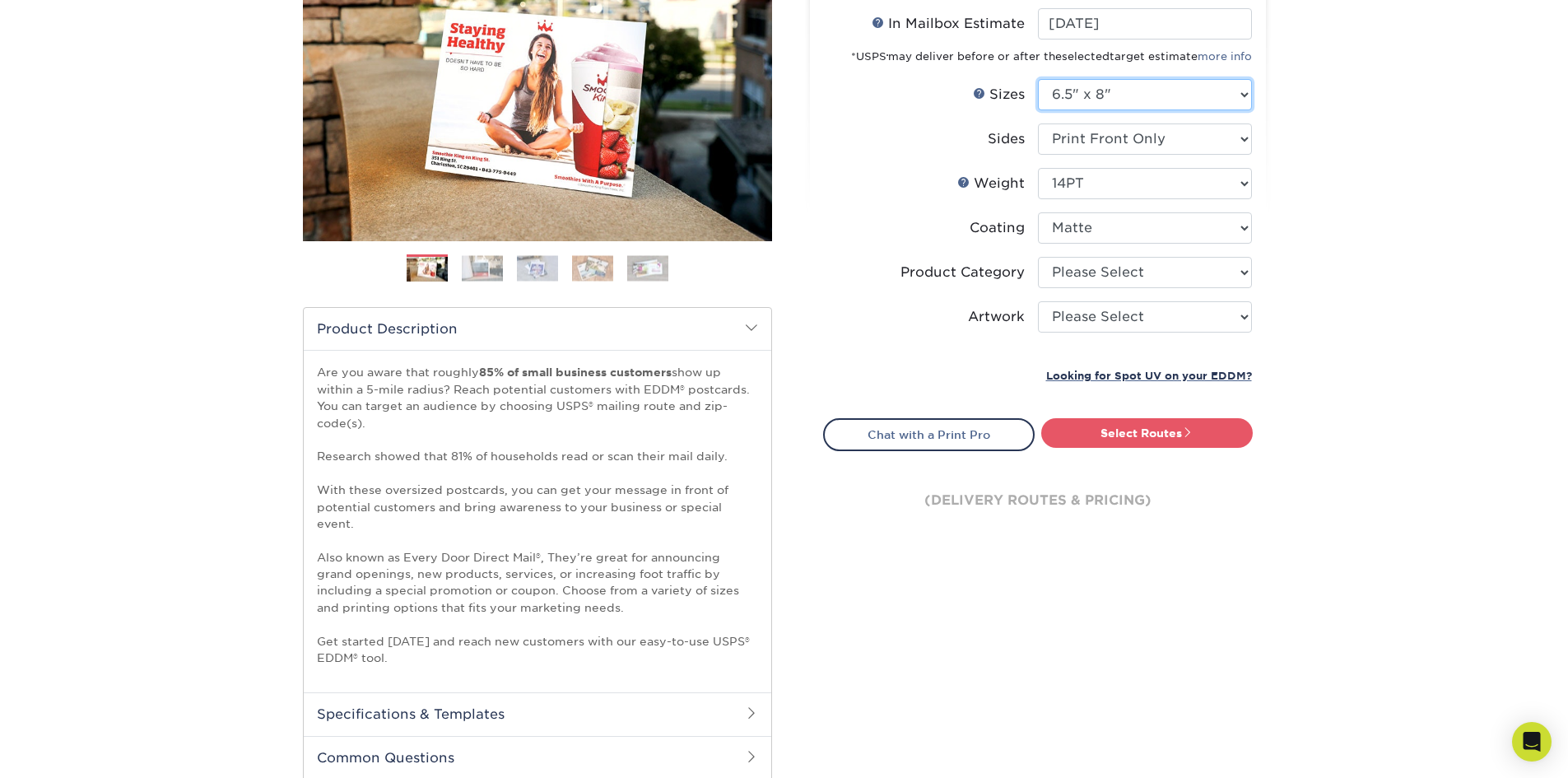
select select "-1"
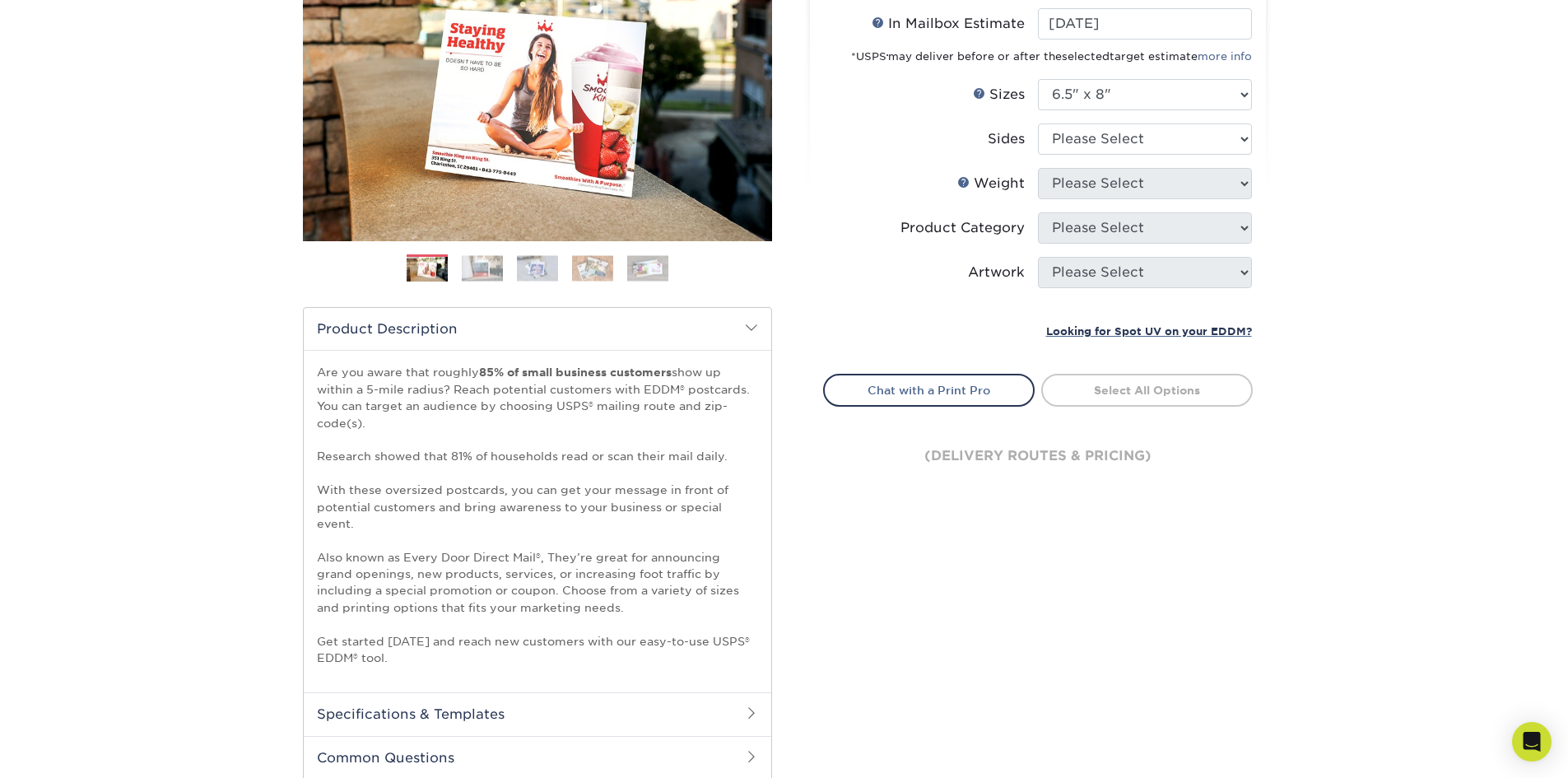
click at [1303, 286] on div "Products EDDM EDDM Postcards Previous Next" at bounding box center [784, 373] width 1568 height 1030
click at [1187, 134] on select "Please Select Print Both Sides Print Front Only" at bounding box center [1145, 139] width 214 height 31
select select "32d3c223-f82c-492b-b915-ba065a00862f"
click at [1038, 124] on select "Please Select Print Both Sides Print Front Only" at bounding box center [1145, 139] width 214 height 31
click at [1152, 179] on select "Please Select 16PT 14PT" at bounding box center [1145, 183] width 214 height 31
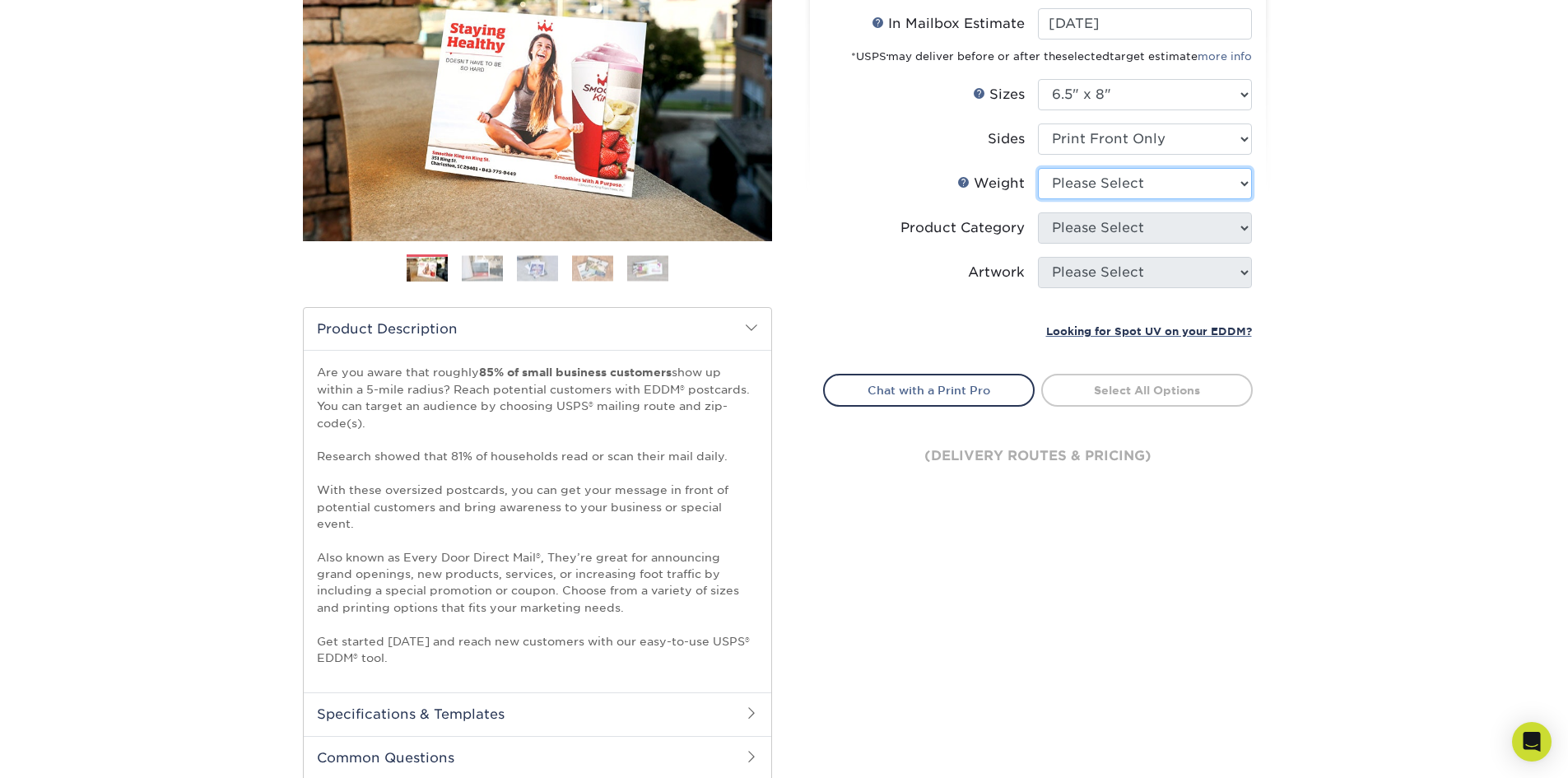
select select "14PT"
click at [1038, 168] on select "Please Select 16PT 14PT" at bounding box center [1145, 183] width 214 height 31
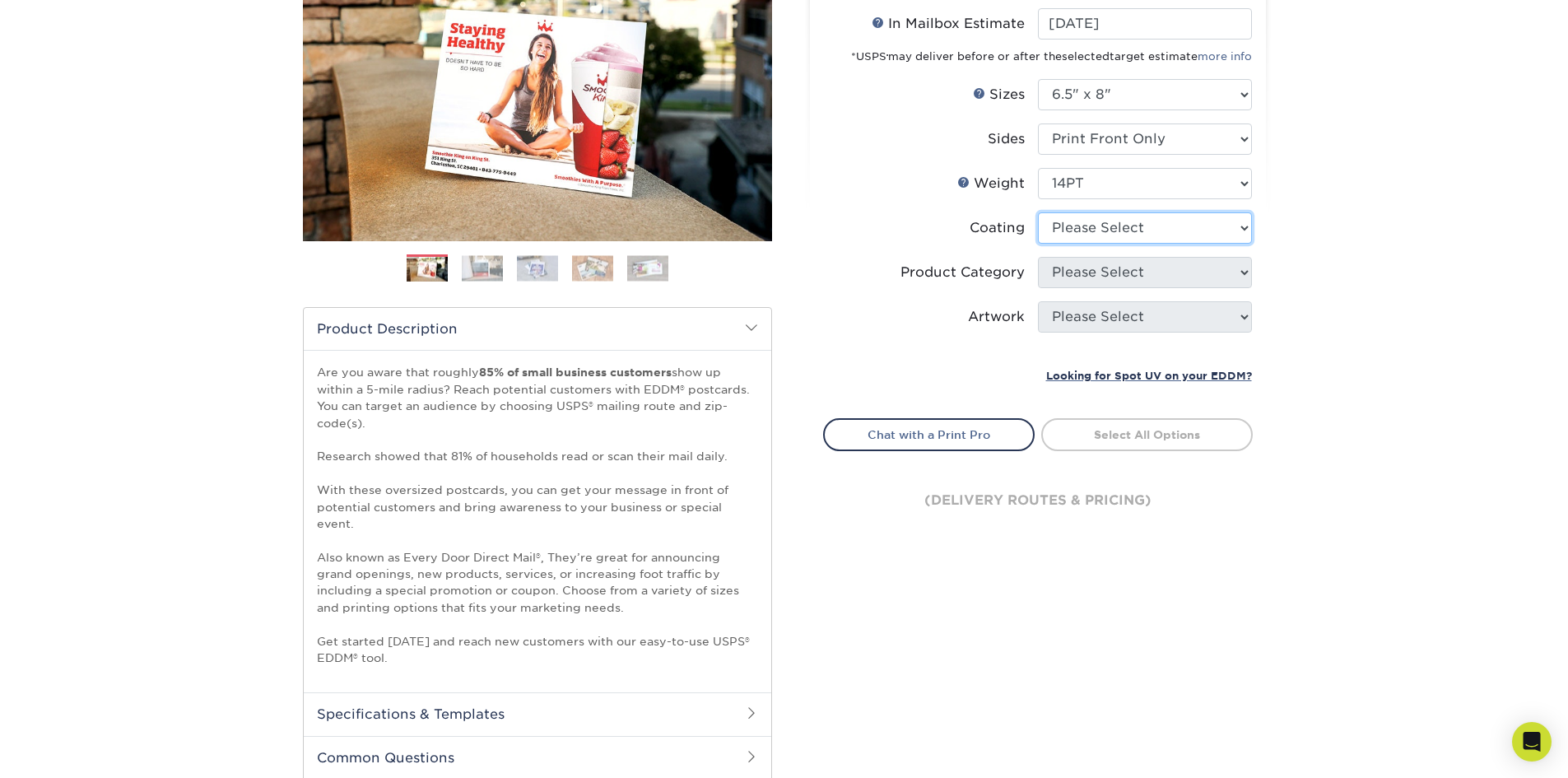
click at [1147, 221] on select at bounding box center [1145, 227] width 214 height 31
select select "121bb7b5-3b4d-429f-bd8d-bbf80e953313"
click at [1038, 212] on select at bounding box center [1145, 227] width 214 height 31
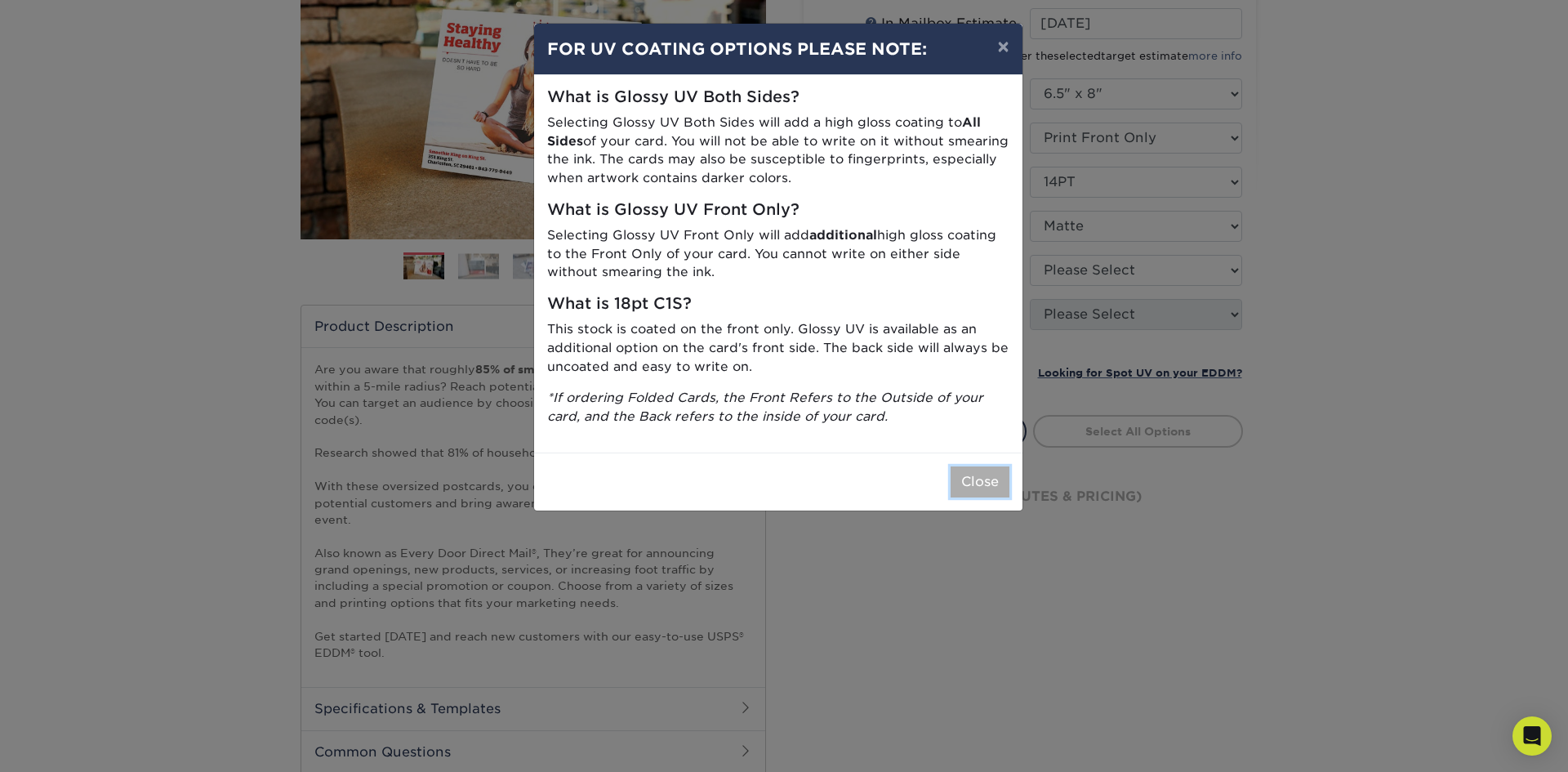
click at [970, 484] on button "Close" at bounding box center [980, 481] width 59 height 31
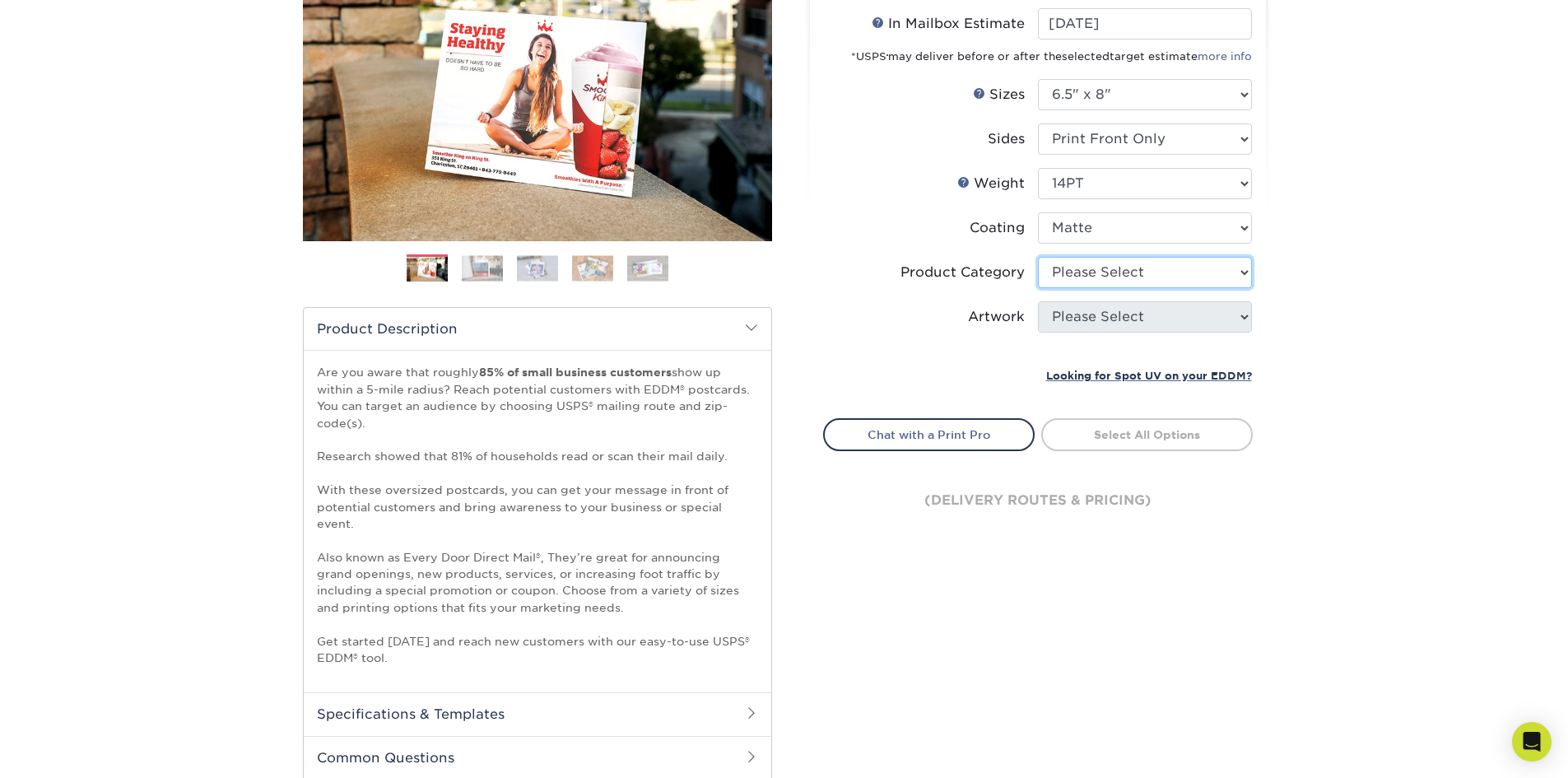
click at [1138, 272] on select "Please Select Postcards" at bounding box center [1145, 272] width 214 height 31
select select "9b7272e0-d6c8-4c3c-8e97-d3a1bcdab858"
click at [1038, 257] on select "Please Select Postcards" at bounding box center [1145, 272] width 214 height 31
click at [1126, 316] on select "Please Select I will upload files I need a design - $150" at bounding box center [1145, 316] width 214 height 31
select select "upload"
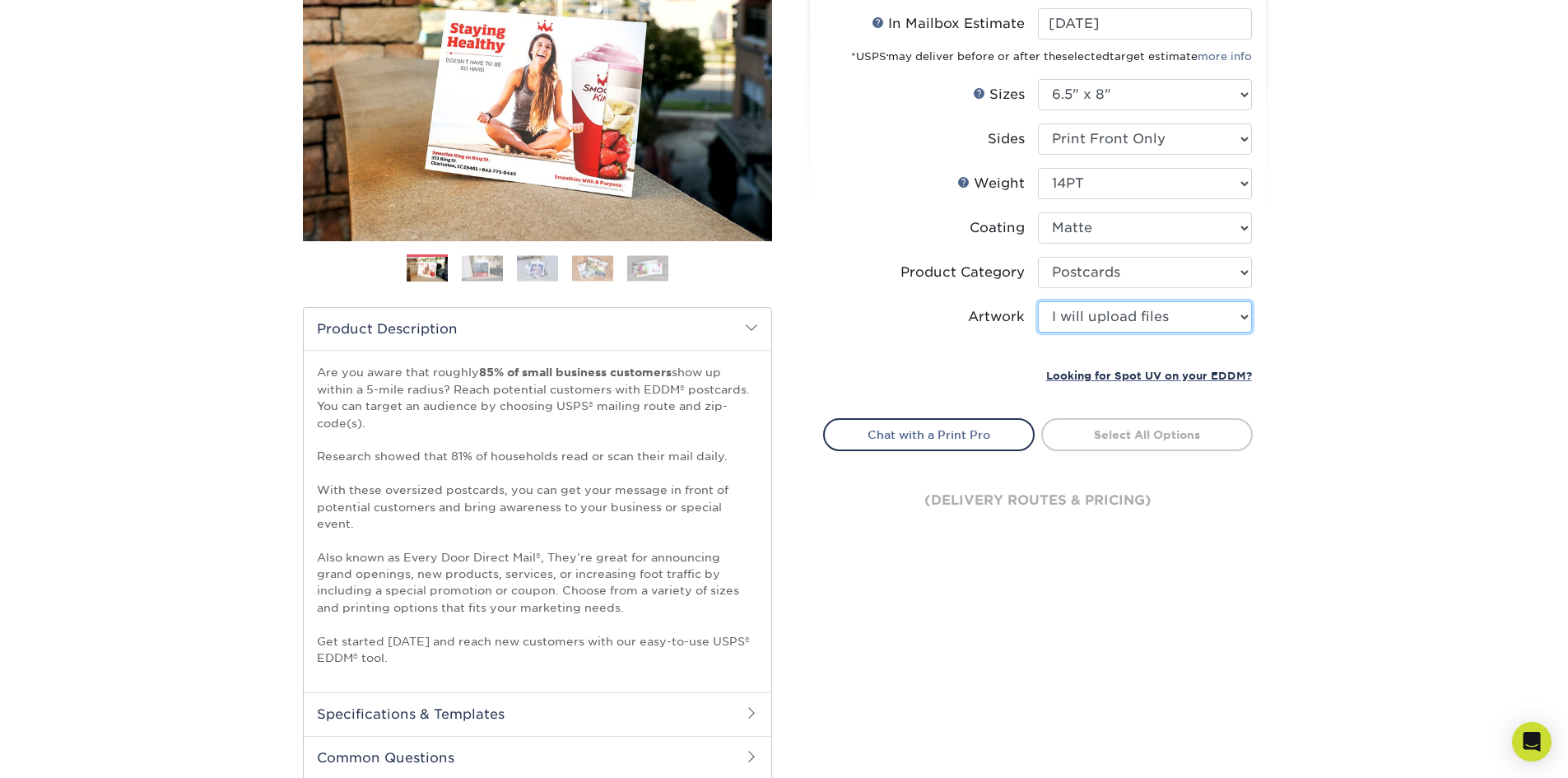
click at [1038, 301] on select "Please Select I will upload files I need a design - $150" at bounding box center [1145, 316] width 214 height 31
select select "upload"
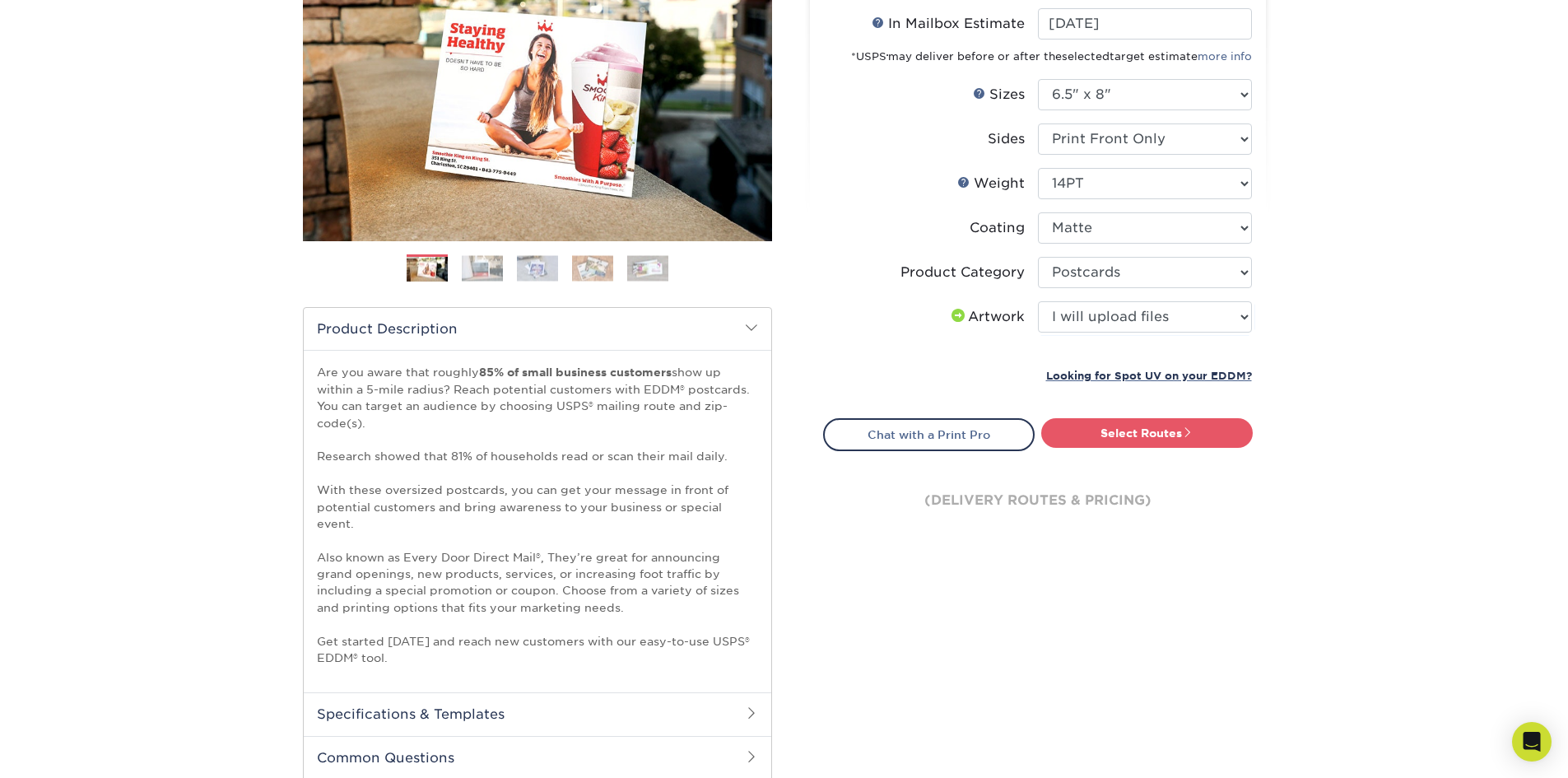
drag, startPoint x: 1296, startPoint y: 396, endPoint x: 1184, endPoint y: 418, distance: 114.1
click at [1296, 397] on div "Products EDDM EDDM Postcards Previous Next" at bounding box center [784, 373] width 1568 height 1030
click at [1163, 418] on link "Select Routes" at bounding box center [1147, 433] width 211 height 30
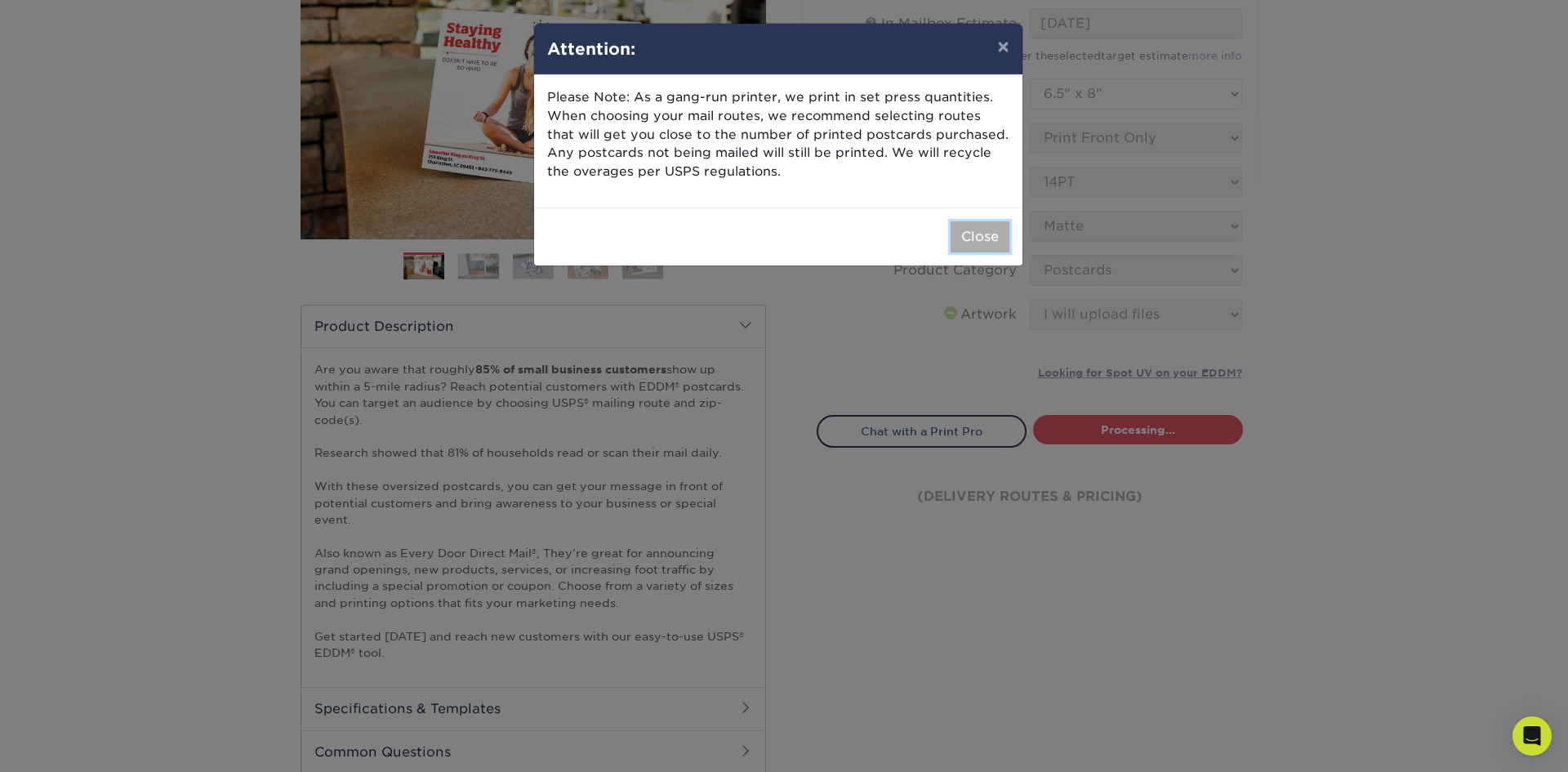
click at [992, 234] on button "Close" at bounding box center [980, 236] width 59 height 31
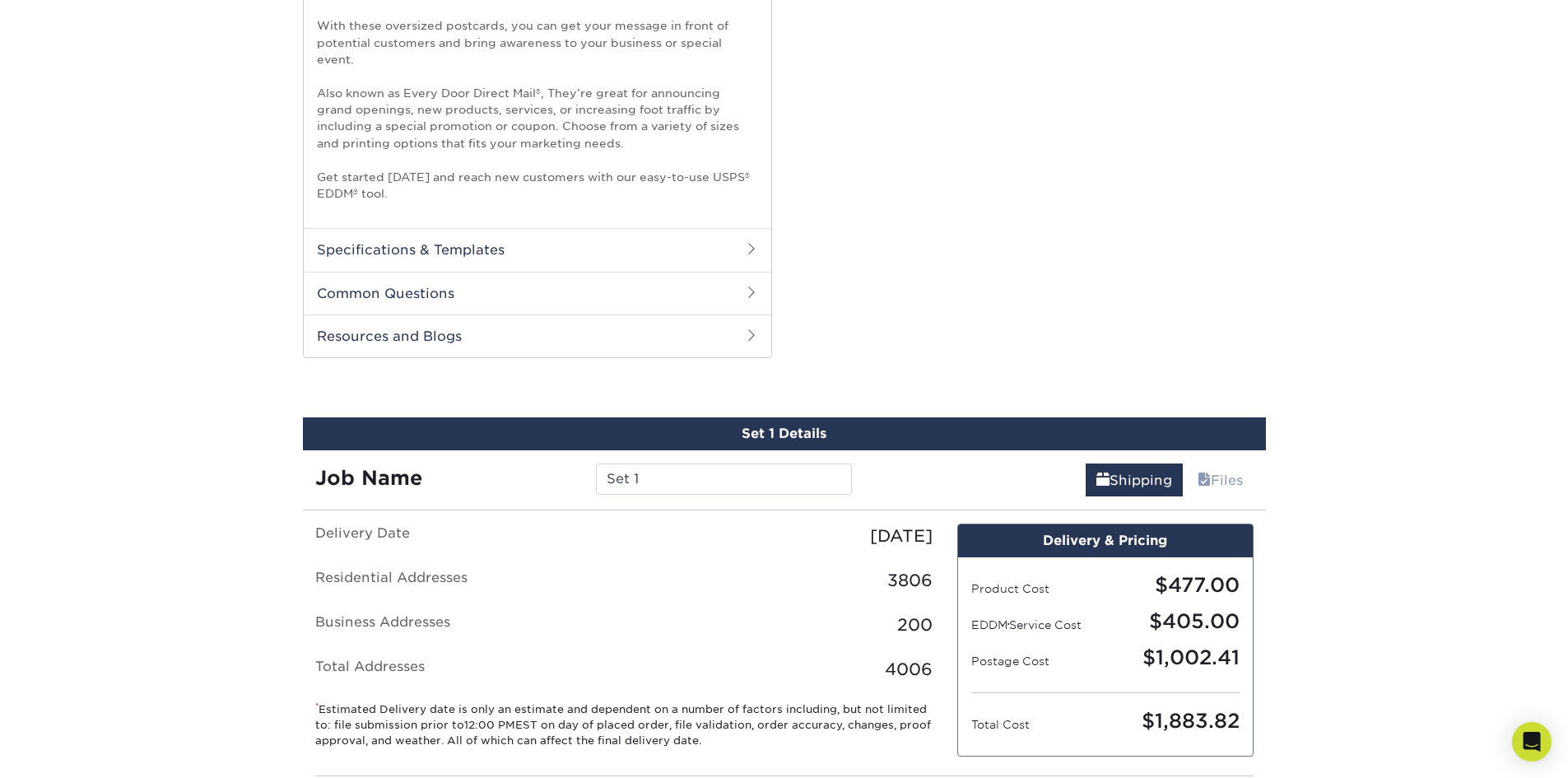
scroll to position [659, 0]
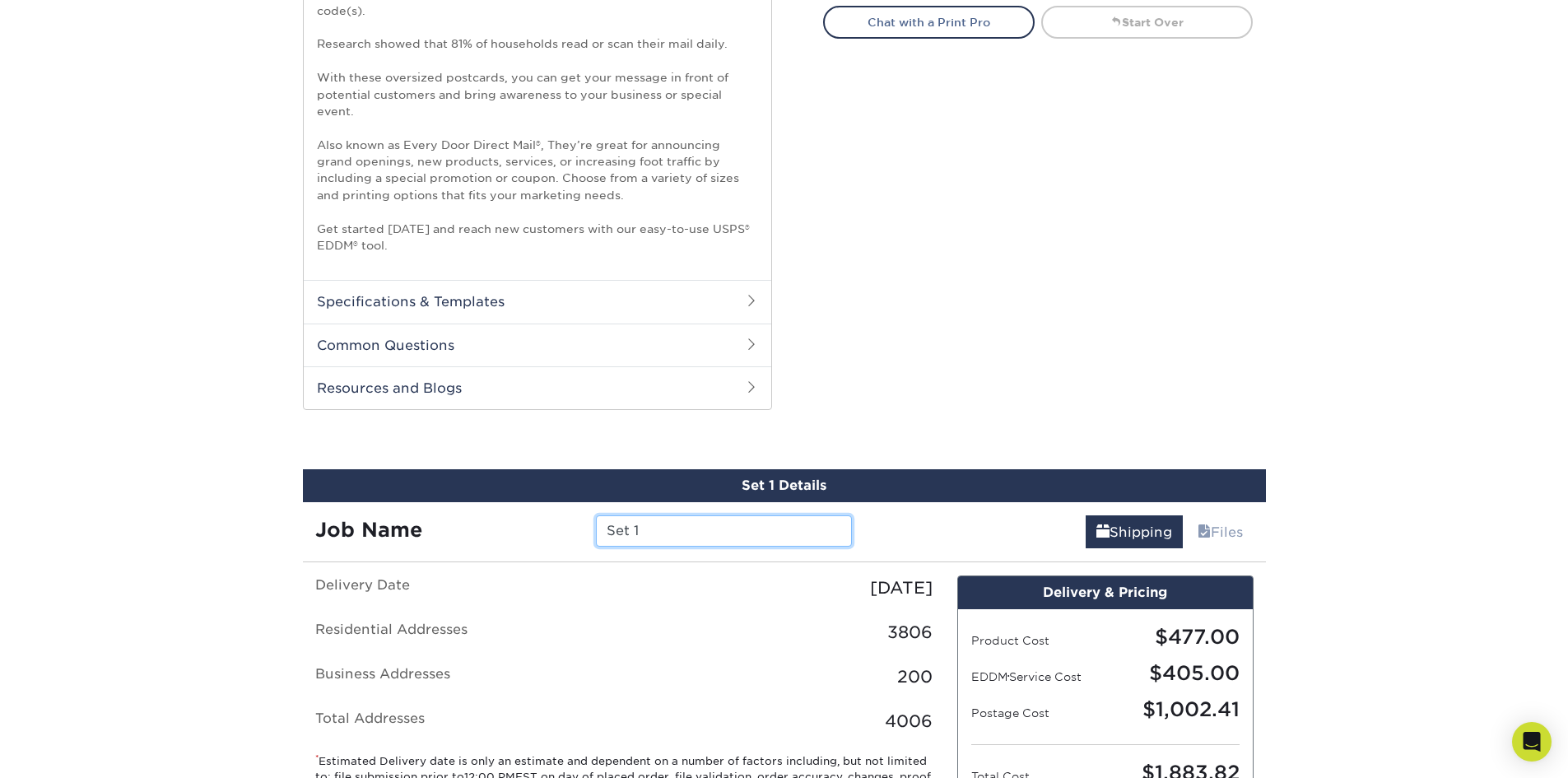
click at [729, 538] on input "Set 1" at bounding box center [723, 530] width 256 height 31
drag, startPoint x: 734, startPoint y: 534, endPoint x: 542, endPoint y: 535, distance: 192.0
click at [544, 536] on div "Job Name Set 1" at bounding box center [584, 530] width 562 height 31
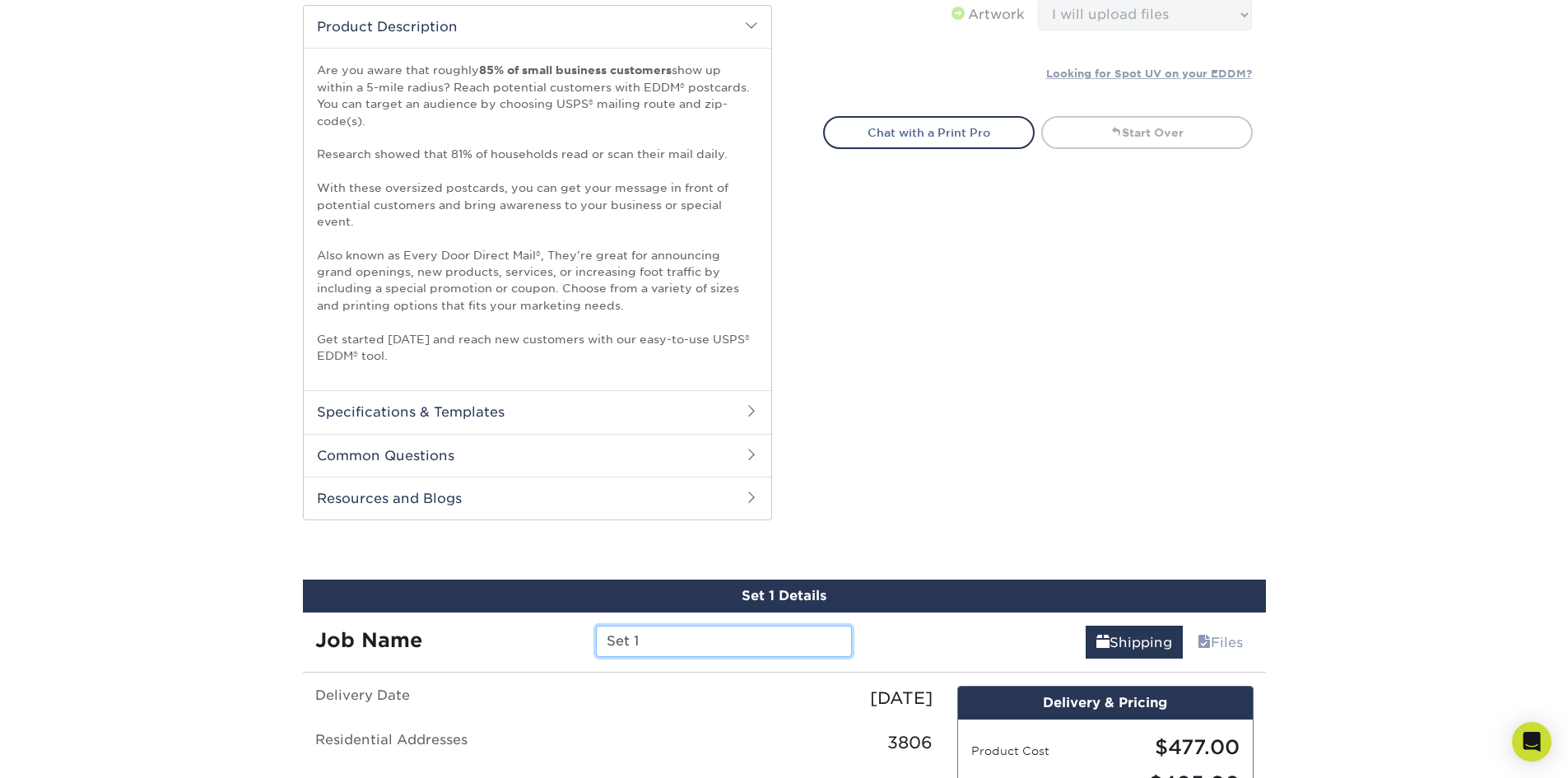
scroll to position [823, 0]
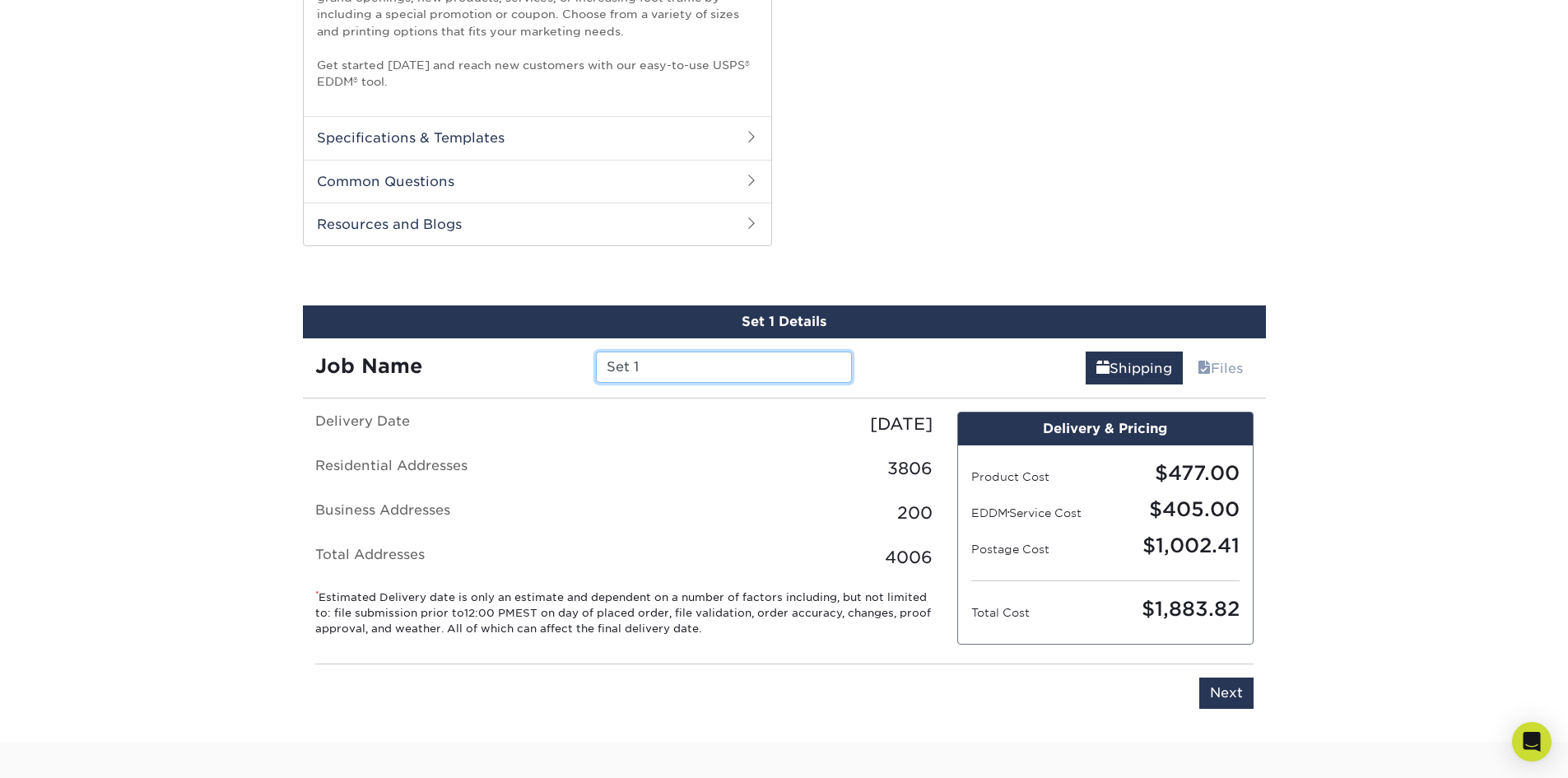
drag, startPoint x: 666, startPoint y: 360, endPoint x: 687, endPoint y: 360, distance: 21.0
click at [666, 360] on input "Set 1" at bounding box center [723, 366] width 256 height 31
click at [1083, 437] on div "Delivery & Pricing" at bounding box center [1105, 428] width 295 height 33
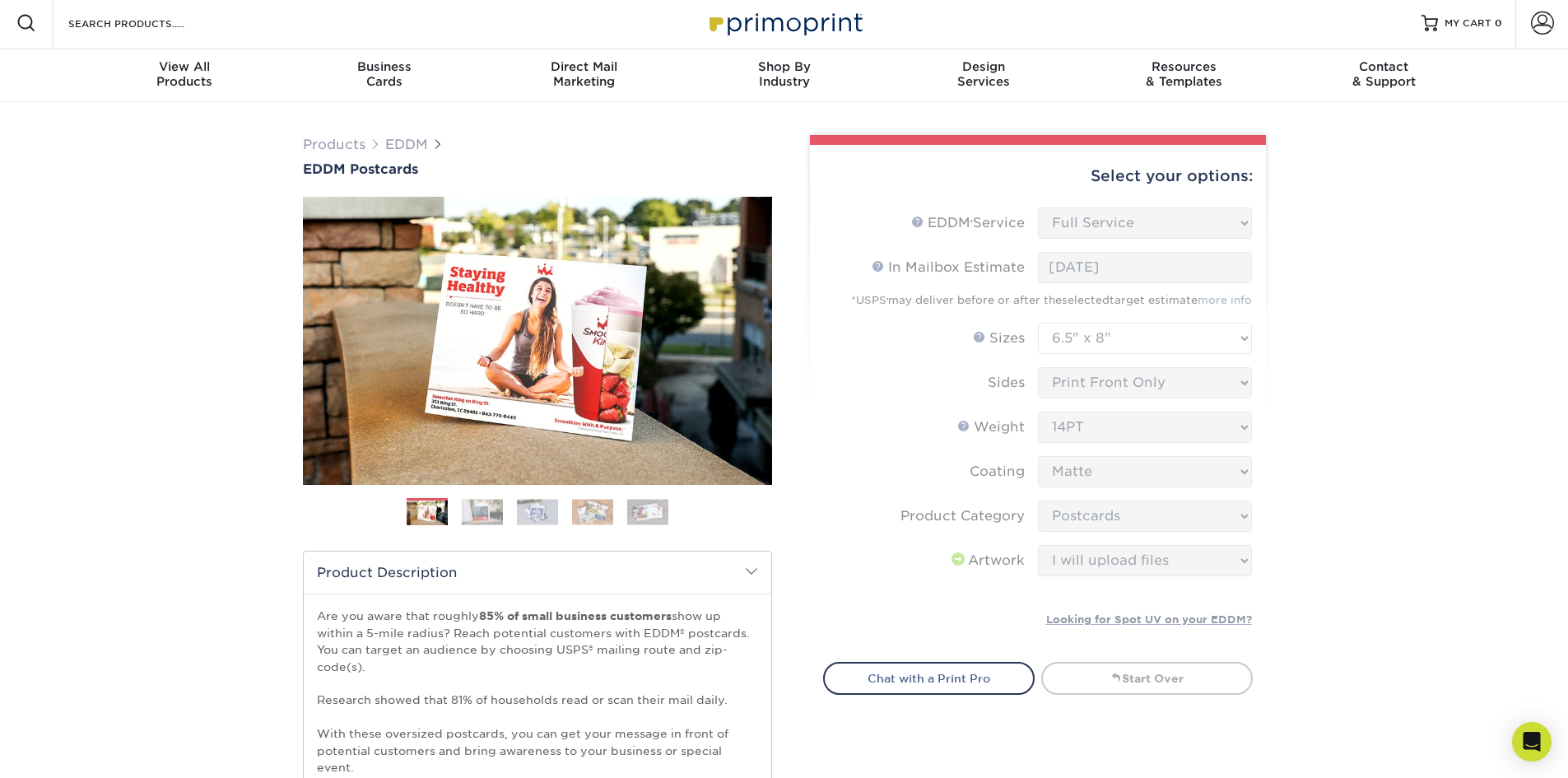
scroll to position [0, 0]
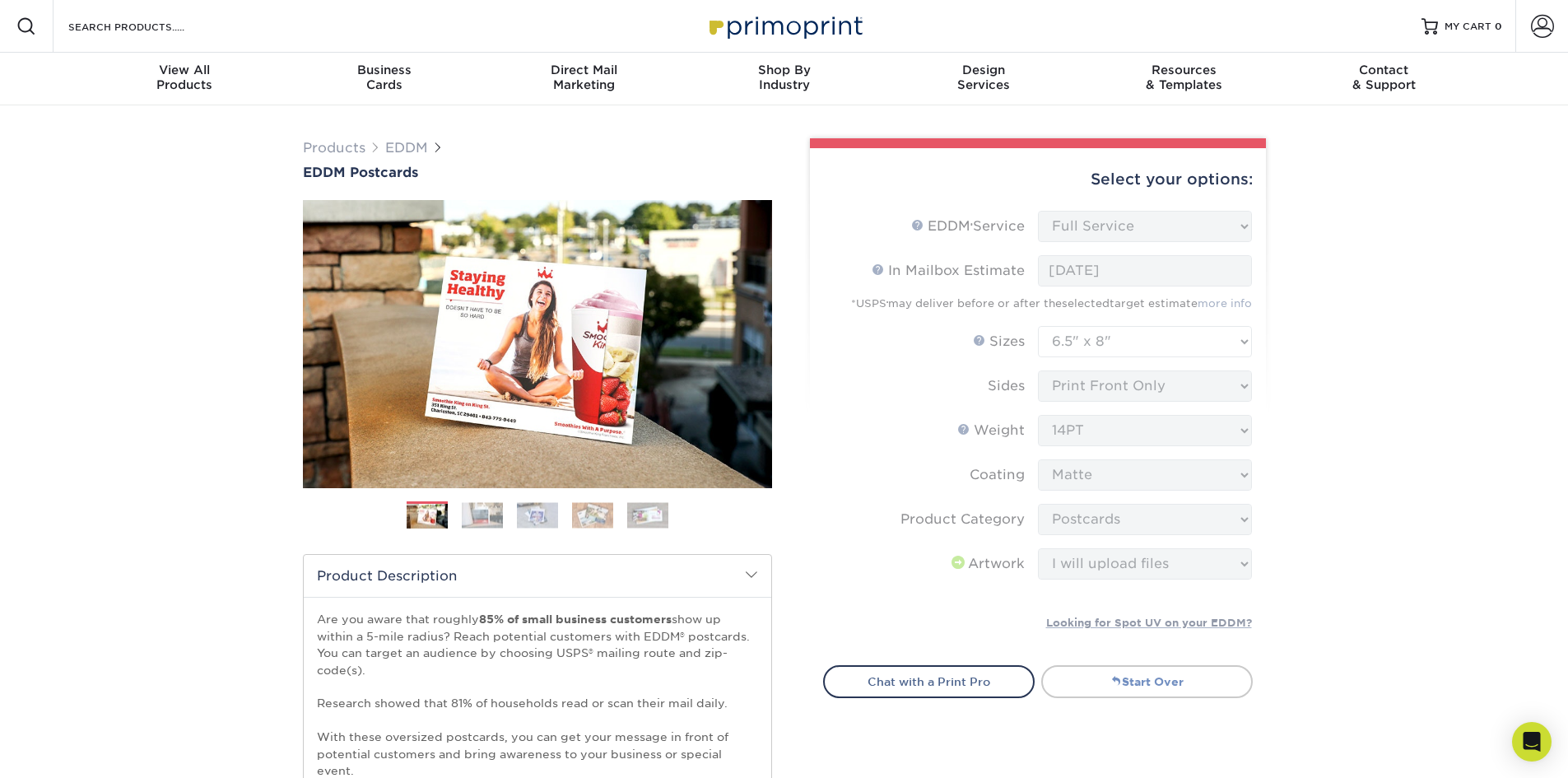
click at [1162, 683] on link "Start Over" at bounding box center [1147, 681] width 211 height 33
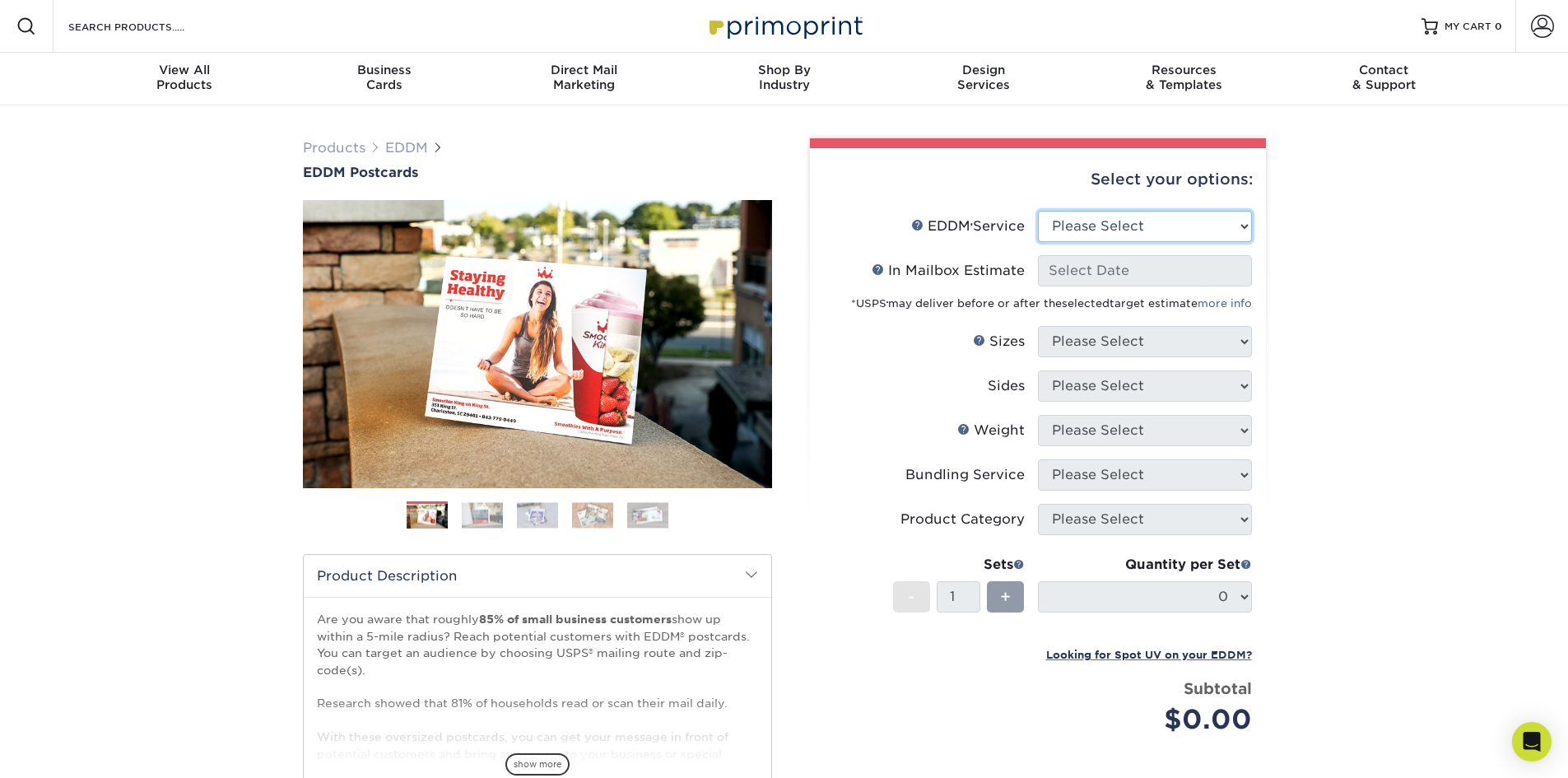
click at [1142, 221] on select "Please Select Full Service Print Only" at bounding box center [1145, 225] width 214 height 31
select select "full_service"
click at [1038, 210] on select "Please Select Full Service Print Only" at bounding box center [1145, 225] width 214 height 31
select select "-1"
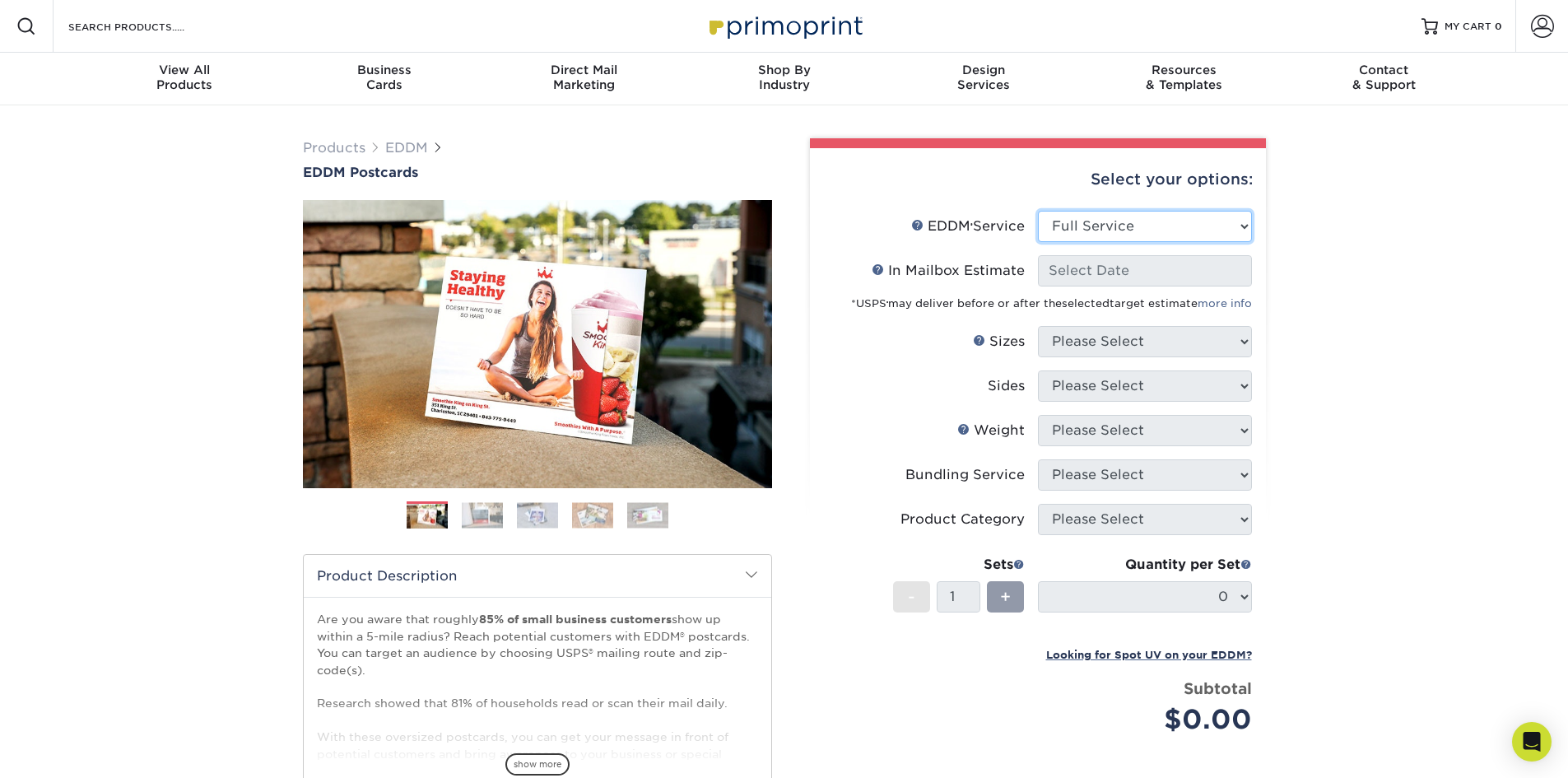
select select "-1"
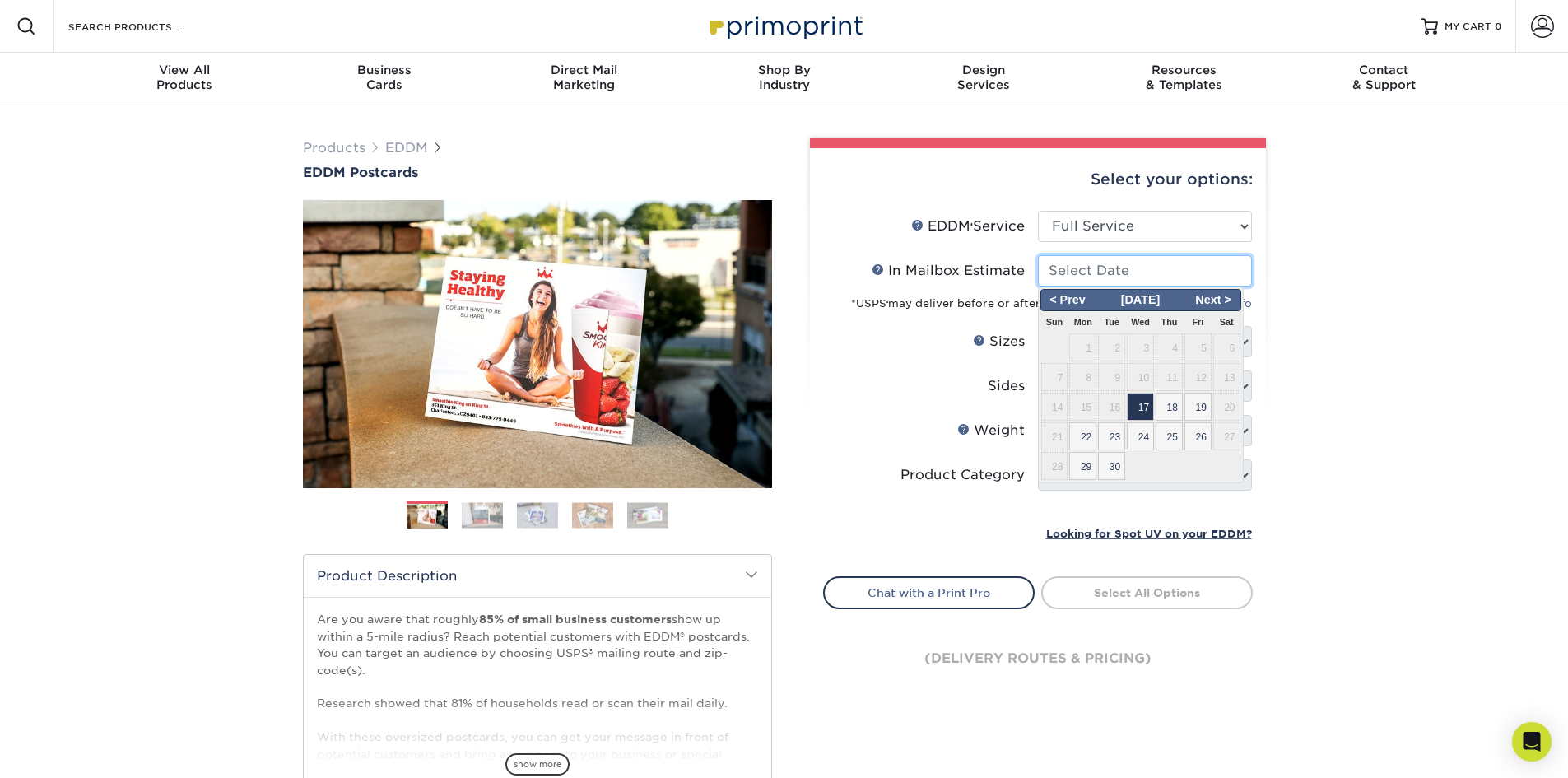
click at [1133, 269] on input "In Mailbox Estimate Help In Mailbox Estimate" at bounding box center [1145, 270] width 214 height 31
click at [1138, 407] on span "17" at bounding box center [1140, 407] width 28 height 28
type input "[DATE]"
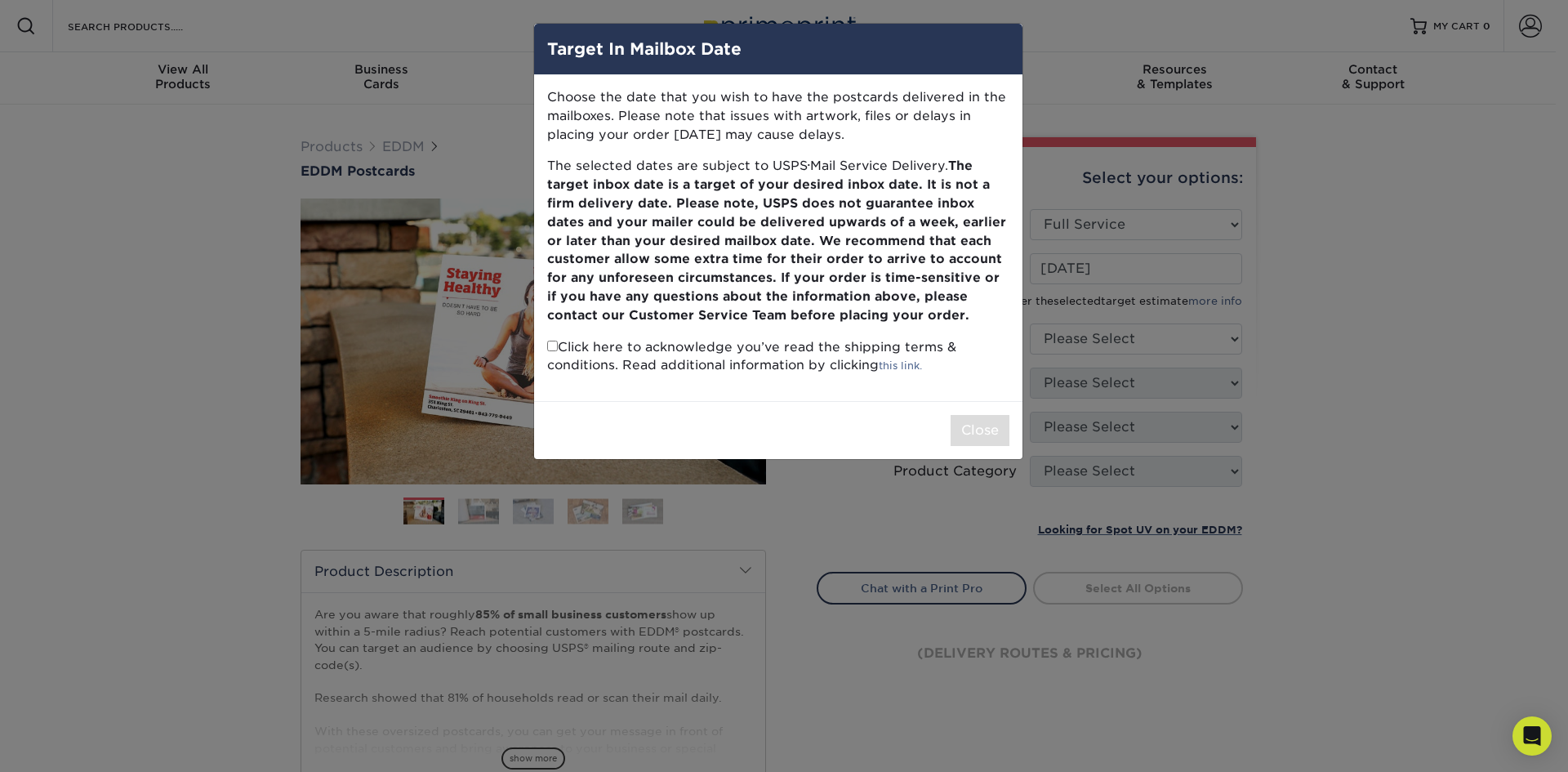
click at [552, 345] on input "checkbox" at bounding box center [552, 345] width 11 height 11
checkbox input "true"
click at [981, 437] on button "Close" at bounding box center [980, 430] width 59 height 31
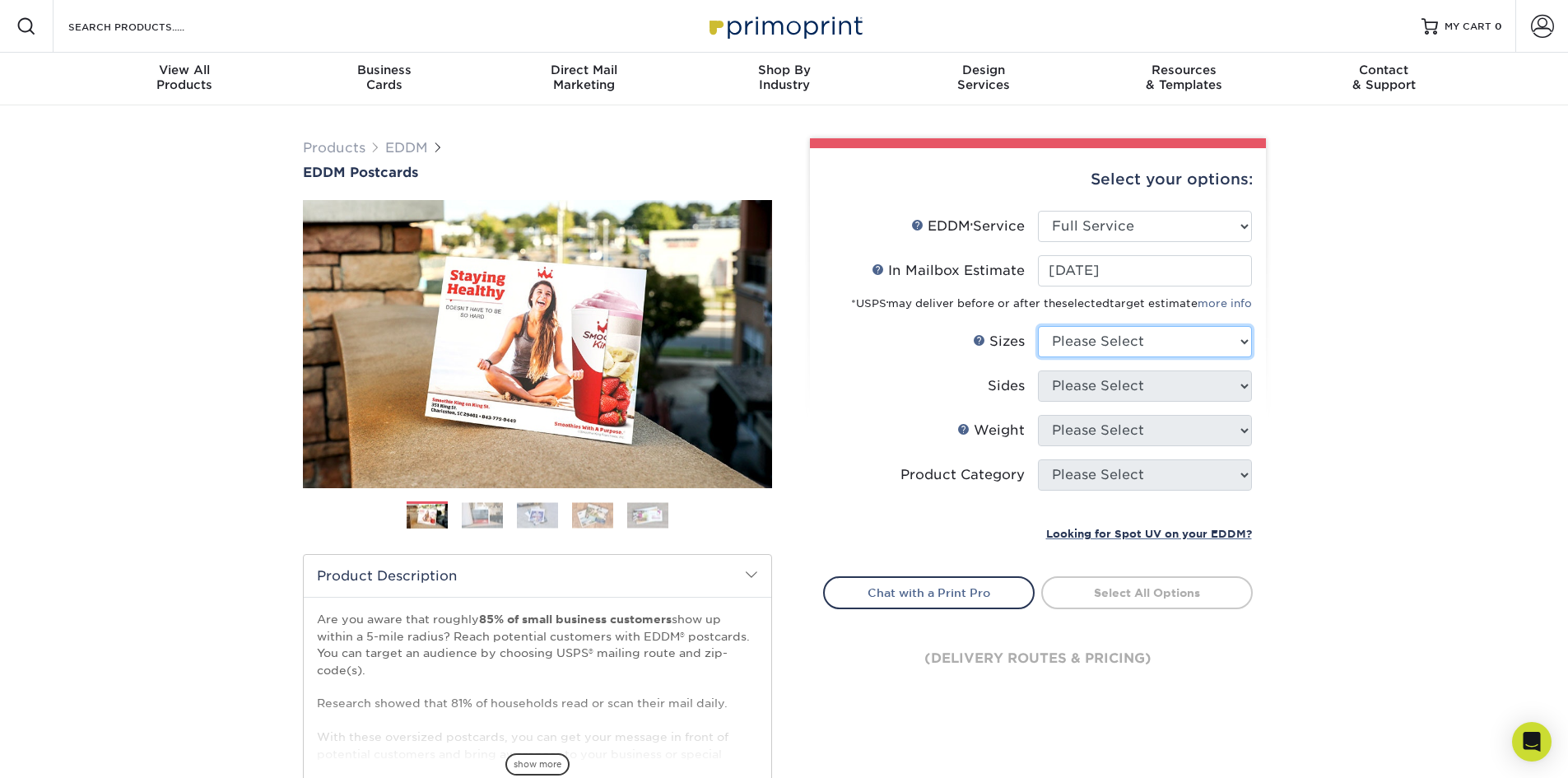
click at [1132, 351] on select "Please Select 4.5" x 12" 6" x 12" 6.5" x 8" 6.5" x 9" 6.5" x 12" 7" x 8.5" 8" x…" at bounding box center [1145, 341] width 214 height 31
select select "6.50x8.00"
click at [1038, 326] on select "Please Select 4.5" x 12" 6" x 12" 6.5" x 8" 6.5" x 9" 6.5" x 12" 7" x 8.5" 8" x…" at bounding box center [1145, 341] width 214 height 31
click at [1297, 388] on div "Products EDDM EDDM Postcards Previous Next" at bounding box center [784, 544] width 1568 height 879
click at [1171, 381] on select "Please Select Print Both Sides Print Front Only" at bounding box center [1145, 386] width 214 height 31
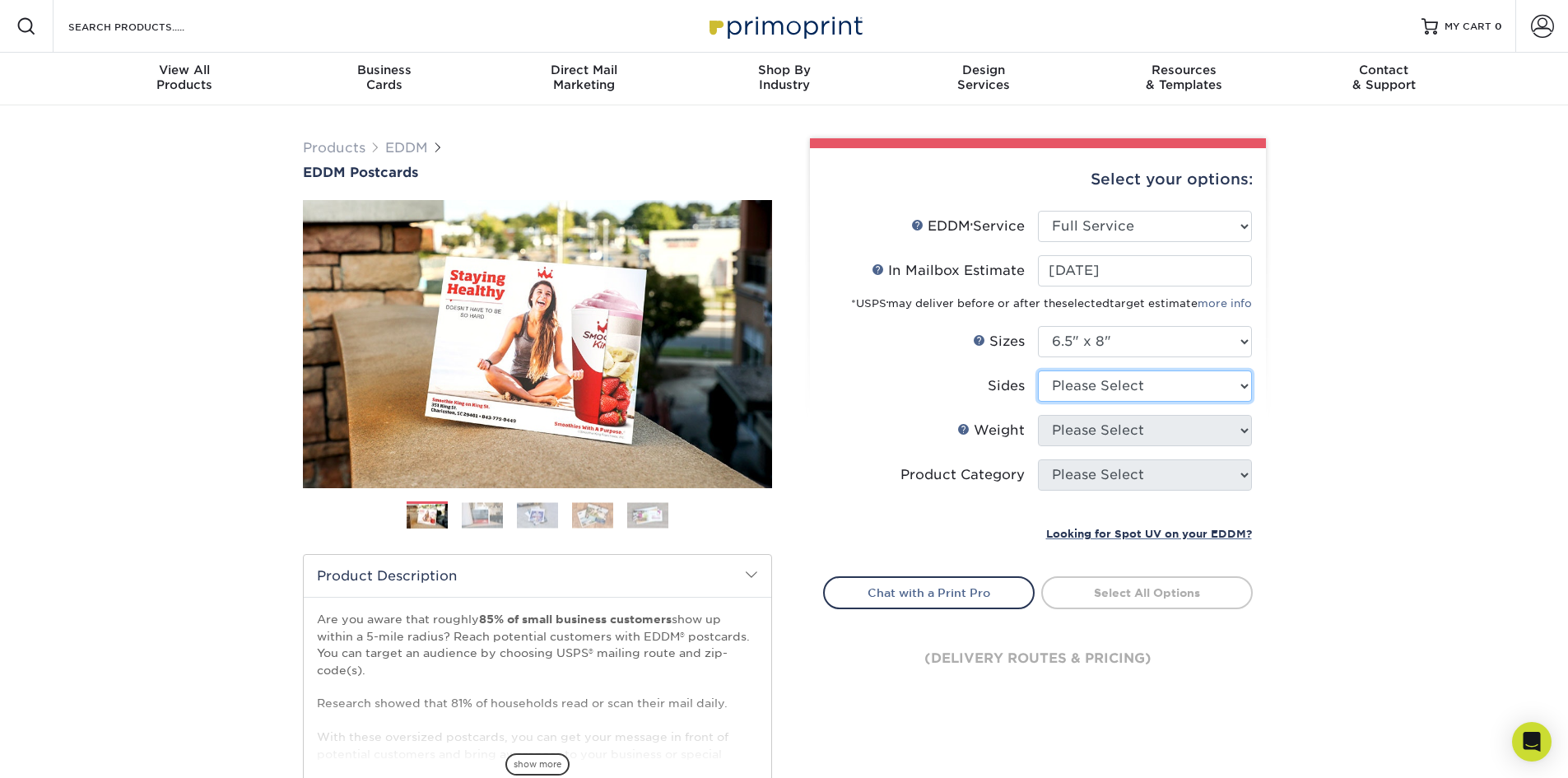
select select "32d3c223-f82c-492b-b915-ba065a00862f"
click at [1038, 371] on select "Please Select Print Both Sides Print Front Only" at bounding box center [1145, 386] width 214 height 31
click at [1328, 415] on div "Products EDDM EDDM Postcards Previous Next" at bounding box center [784, 544] width 1568 height 879
click at [1159, 421] on select "Please Select 16PT 14PT" at bounding box center [1145, 430] width 214 height 31
select select "14PT"
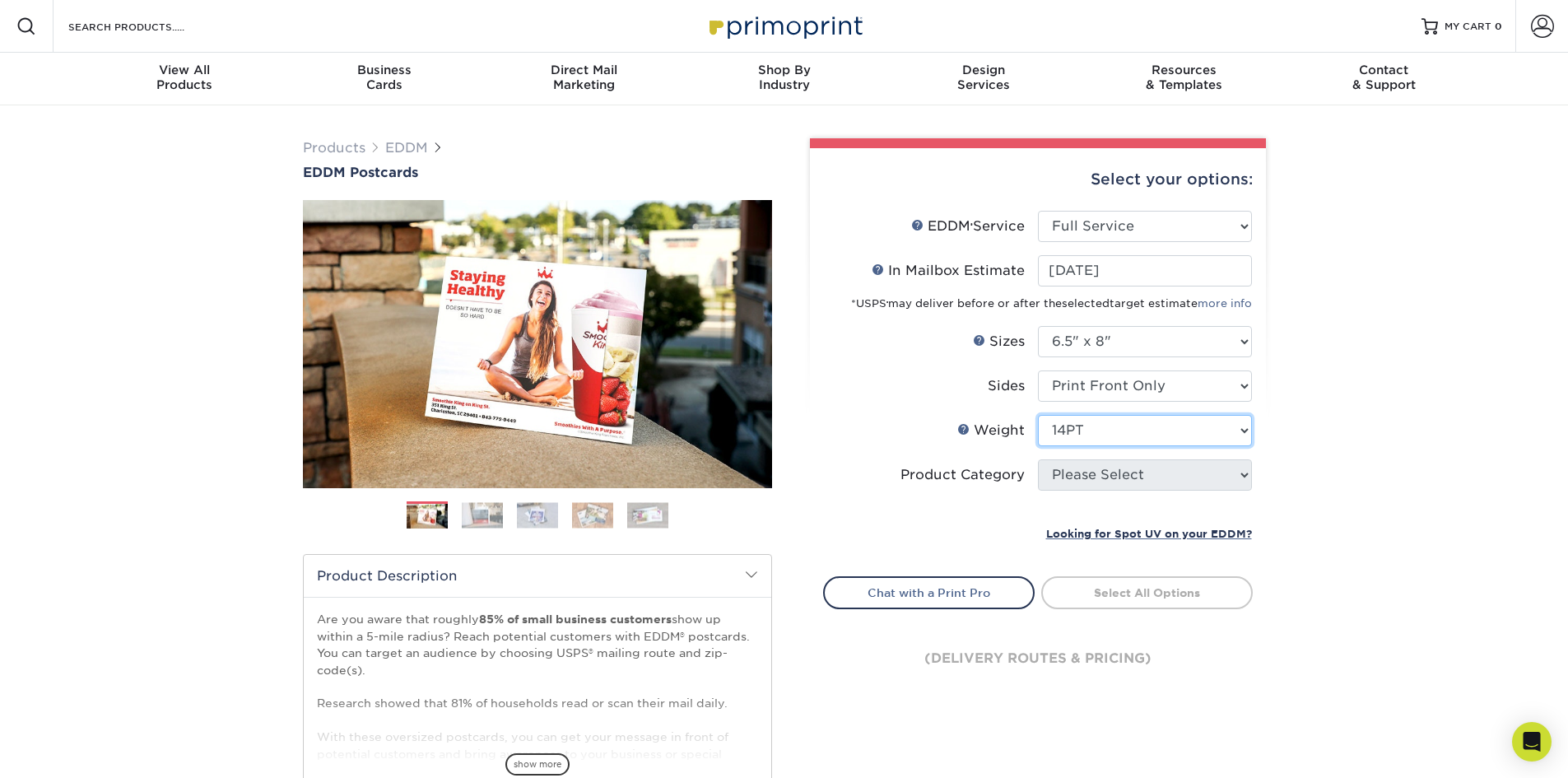
click at [1038, 415] on select "Please Select 16PT 14PT" at bounding box center [1145, 430] width 214 height 31
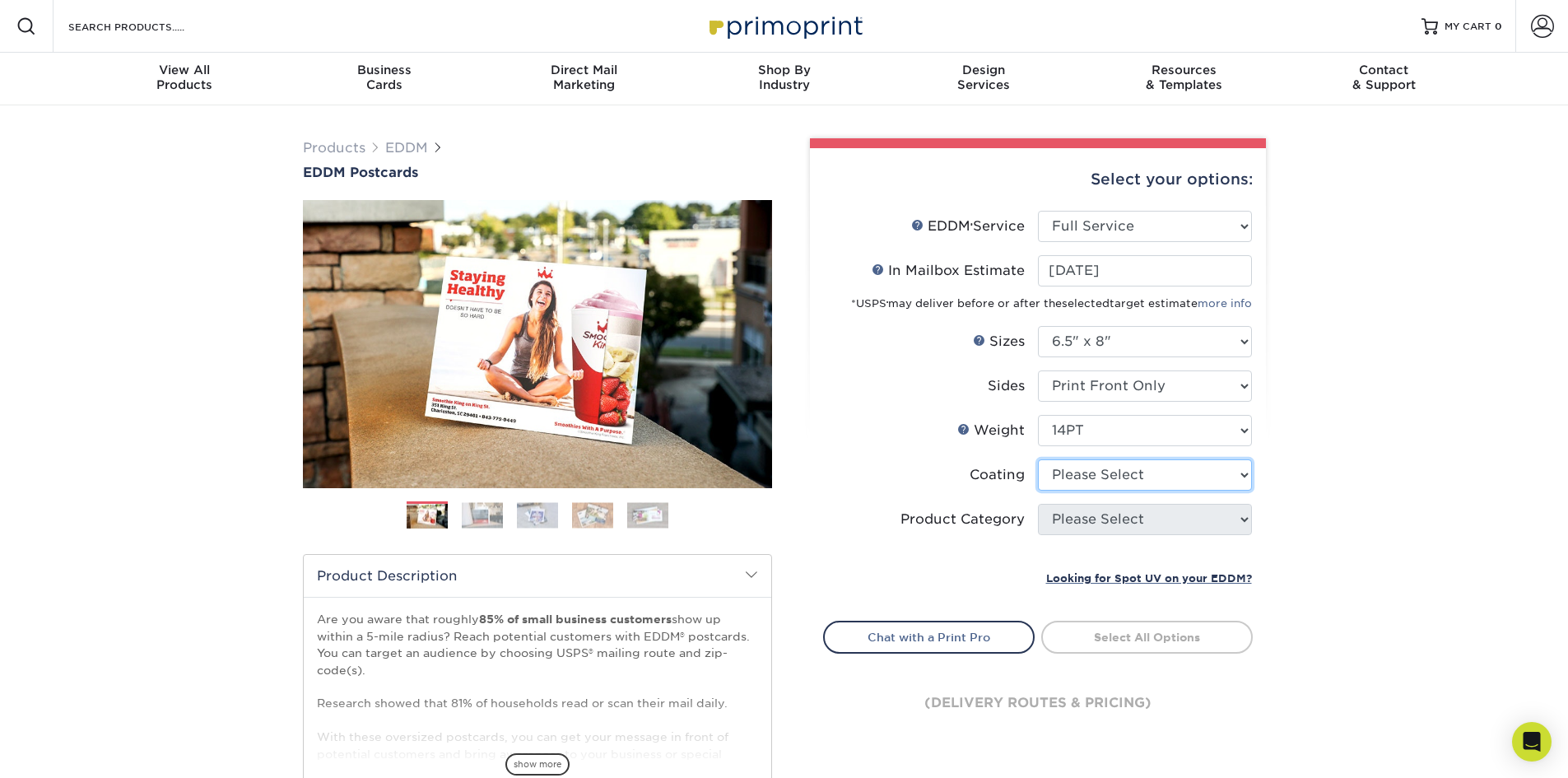
click at [1150, 475] on select at bounding box center [1145, 474] width 214 height 31
select select "121bb7b5-3b4d-429f-bd8d-bbf80e953313"
click at [1038, 459] on select at bounding box center [1145, 474] width 214 height 31
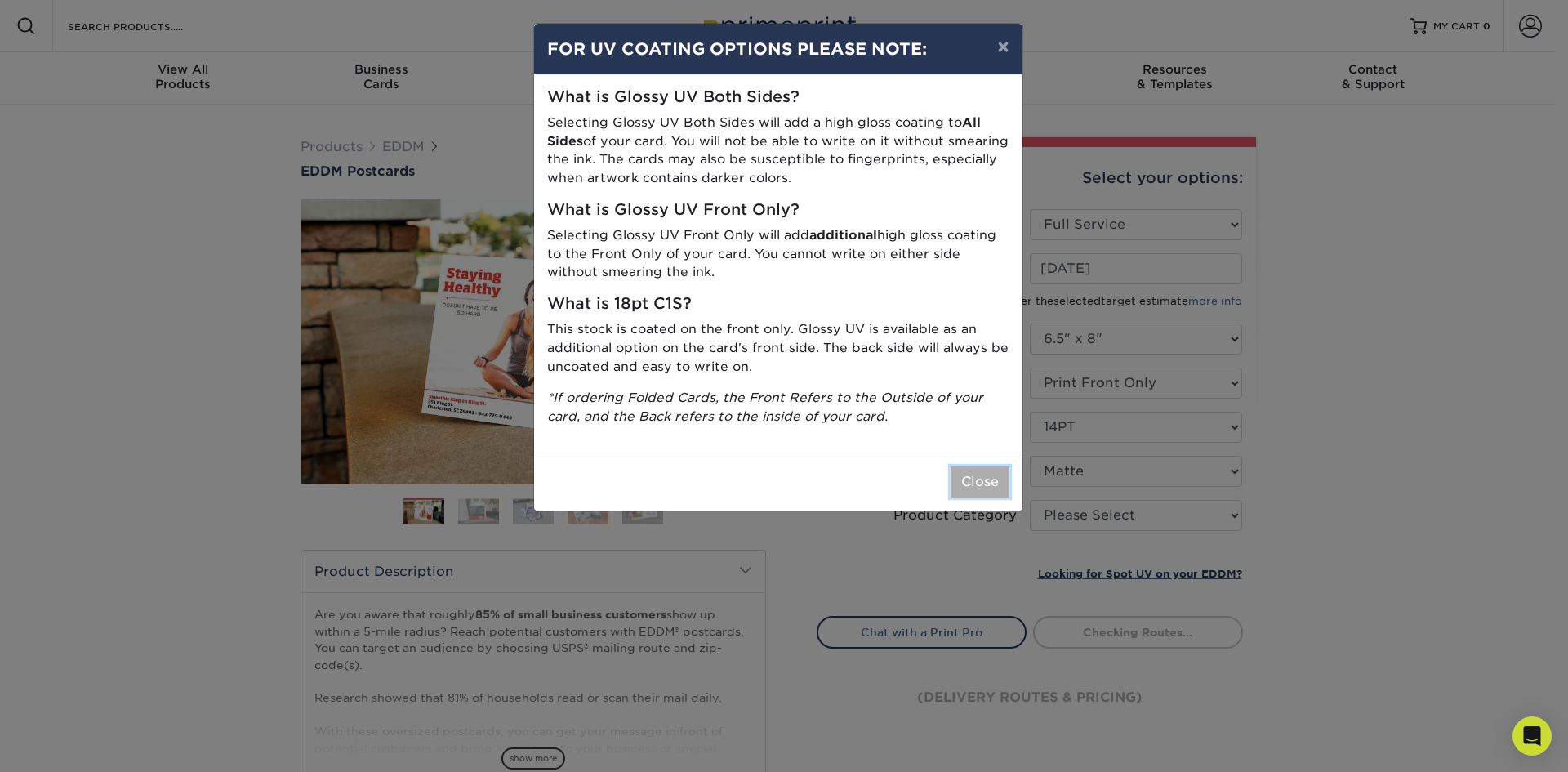
click at [981, 487] on button "Close" at bounding box center [980, 481] width 59 height 31
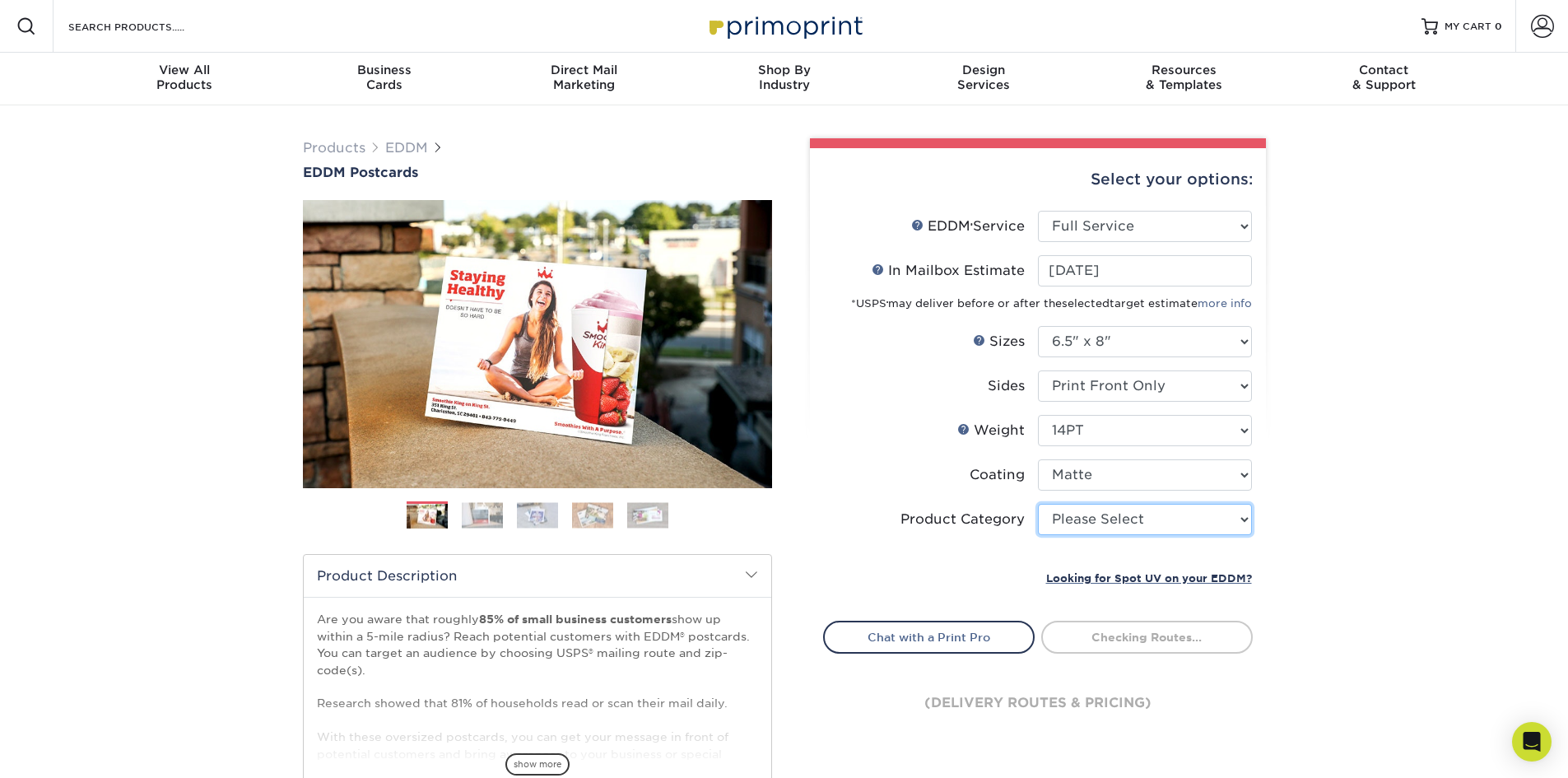
click at [1200, 504] on select "Please Select Postcards" at bounding box center [1145, 519] width 214 height 31
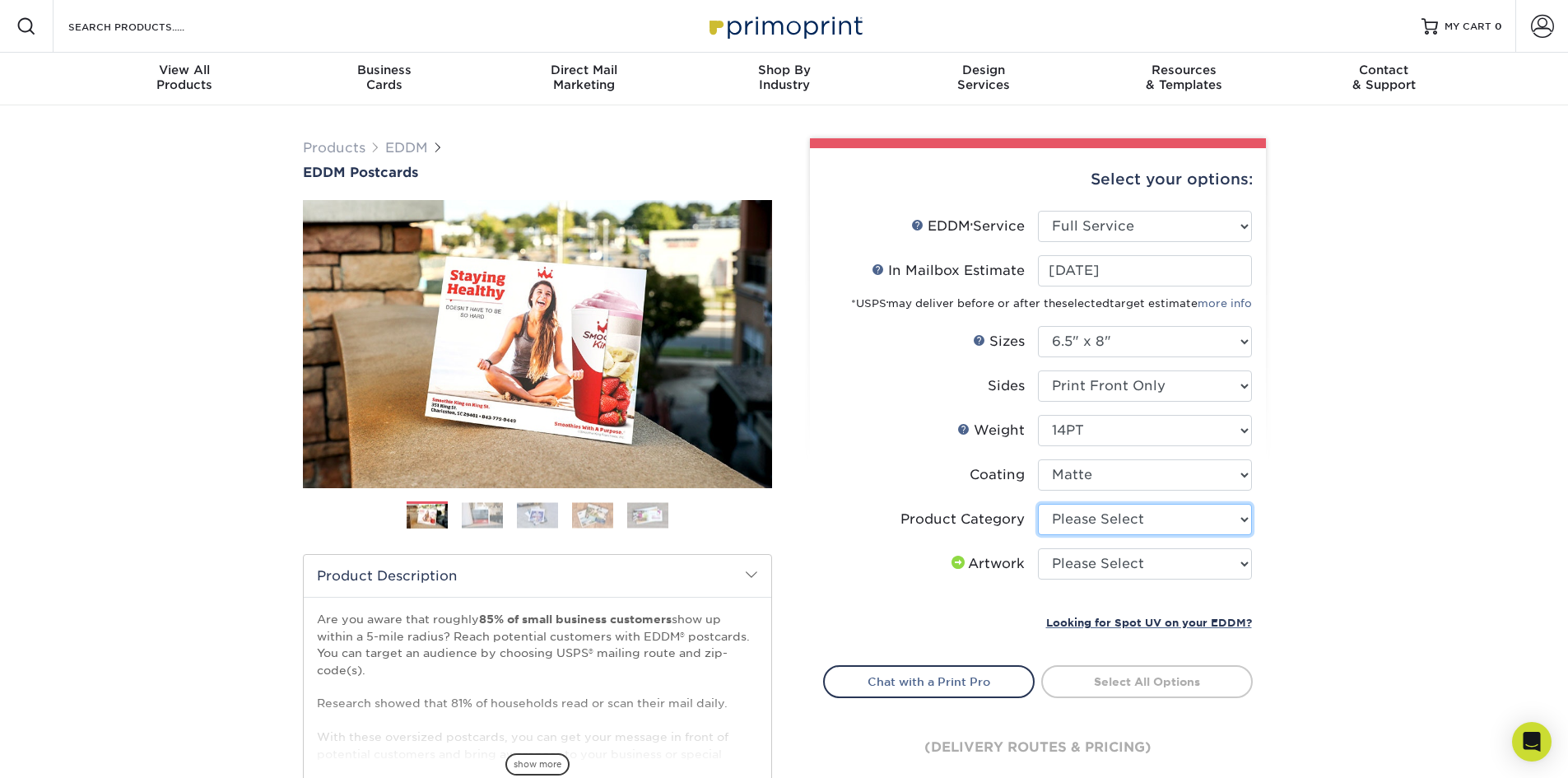
select select "9b7272e0-d6c8-4c3c-8e97-d3a1bcdab858"
click at [1038, 504] on select "Please Select Postcards" at bounding box center [1145, 519] width 214 height 31
click at [1342, 605] on div "Products EDDM EDDM Postcards Previous Next" at bounding box center [784, 544] width 1568 height 879
click at [1188, 572] on select "Please Select I will upload files I need a design - $150" at bounding box center [1145, 563] width 214 height 31
select select "upload"
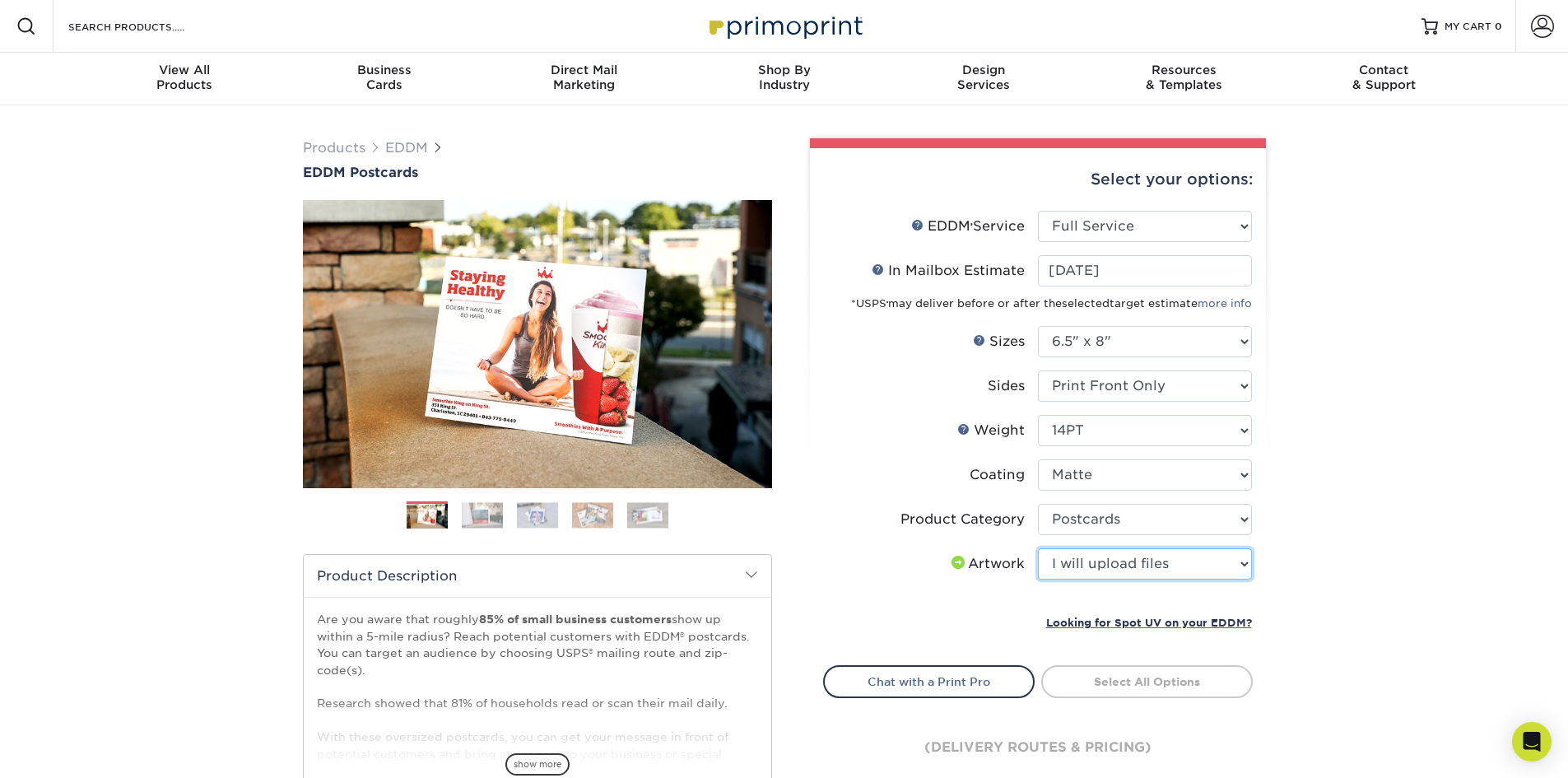
click at [1038, 548] on select "Please Select I will upload files I need a design - $150" at bounding box center [1145, 563] width 214 height 31
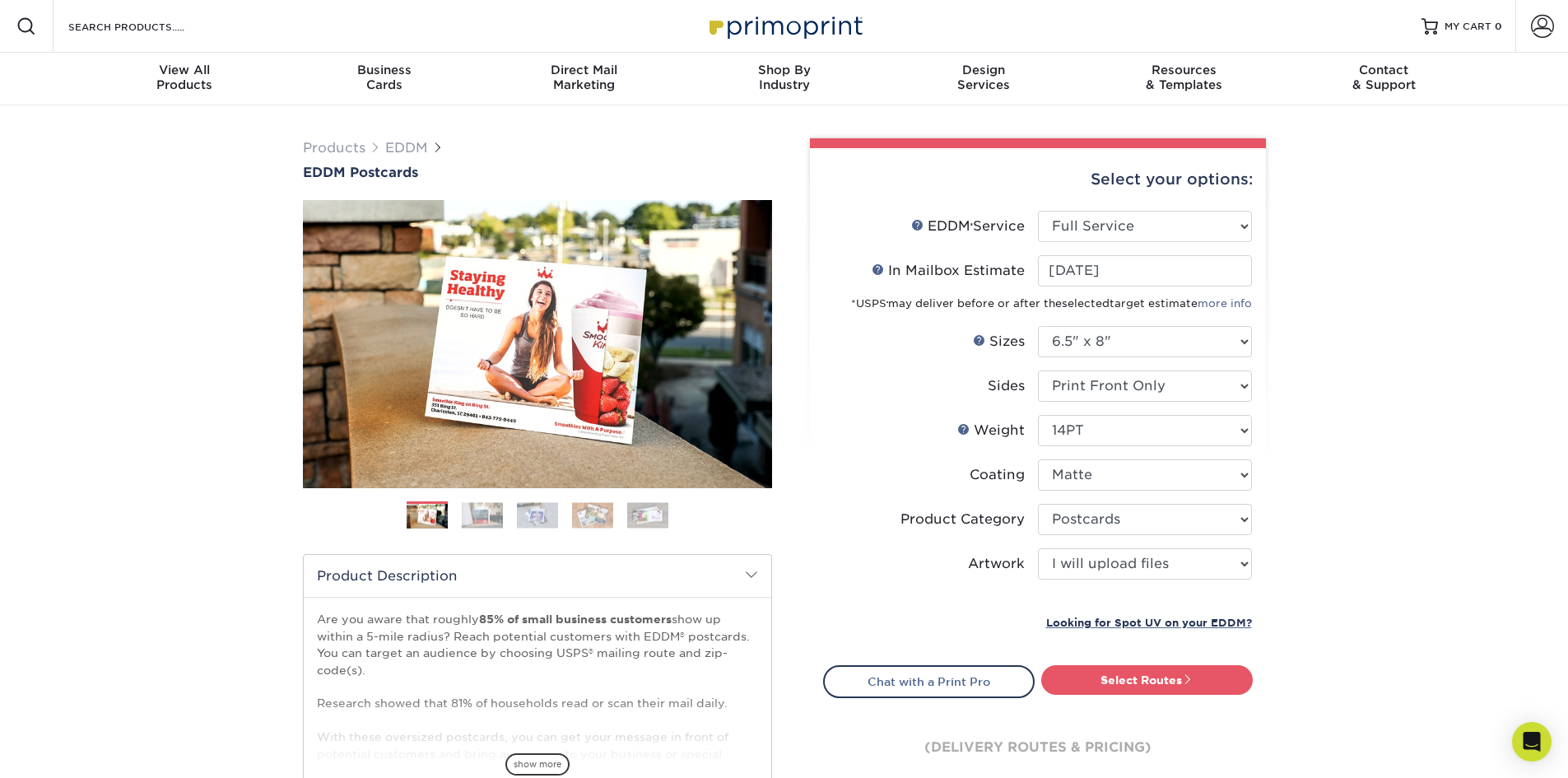
click at [1182, 690] on link "Select Routes" at bounding box center [1147, 680] width 211 height 30
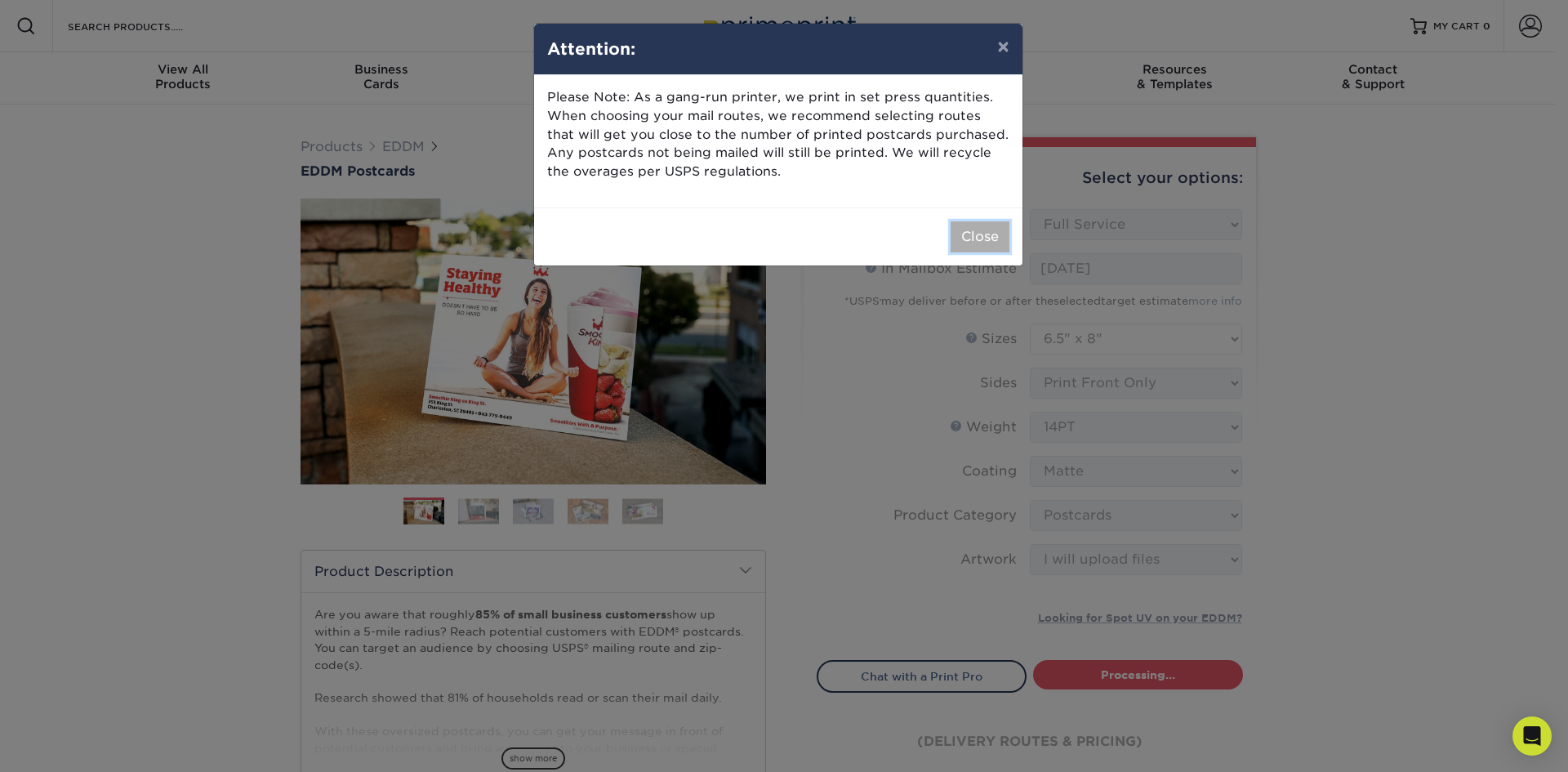
click at [956, 234] on button "Close" at bounding box center [980, 236] width 59 height 31
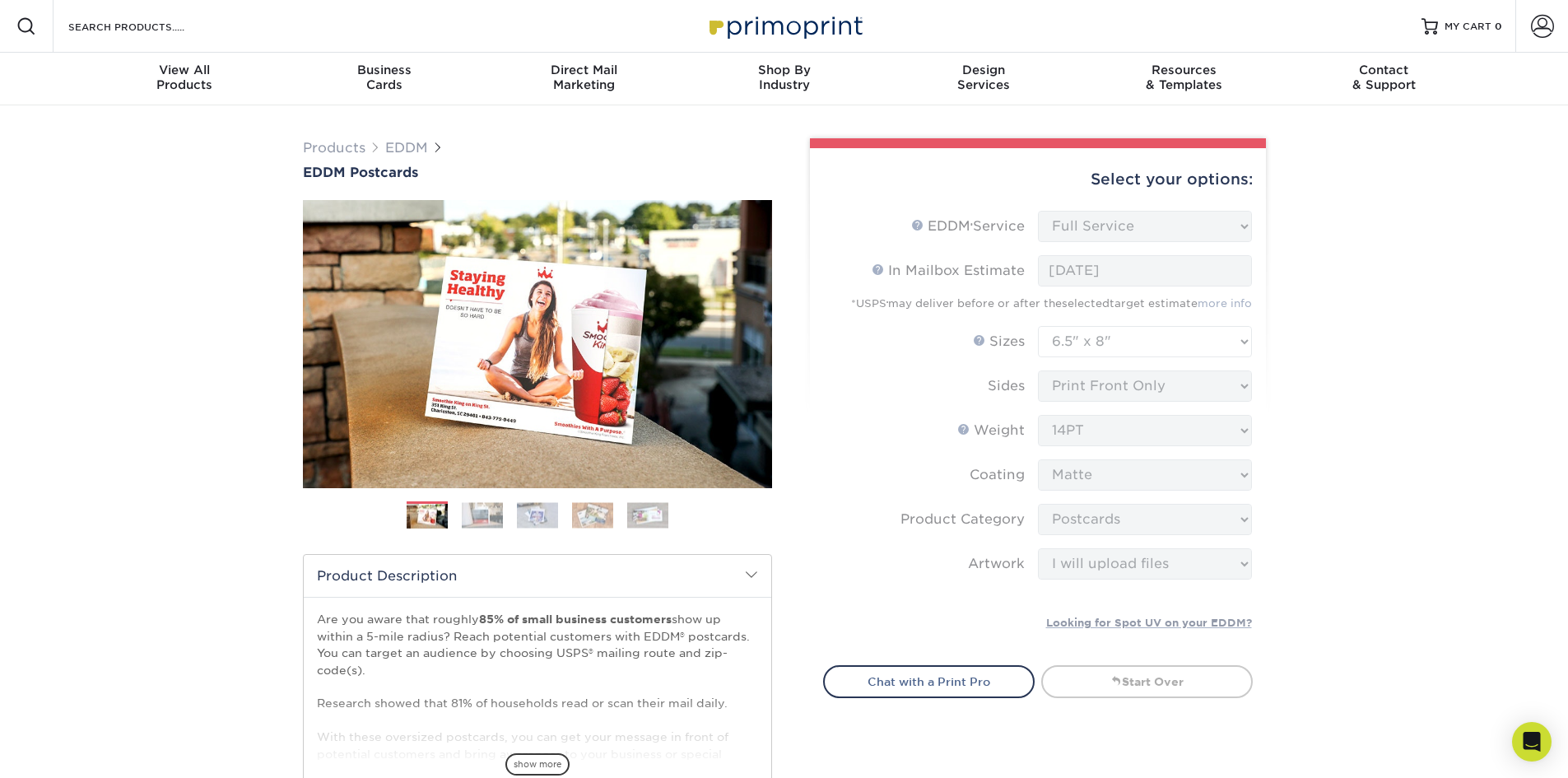
click at [1361, 404] on div "Products EDDM EDDM Postcards Previous Next" at bounding box center [784, 760] width 1568 height 1309
click at [1053, 217] on form "EDDM Service Help EDDM ® Service Please Select Full Service Print Only < Prev" at bounding box center [1037, 427] width 430 height 435
click at [1178, 228] on form "EDDM Service Help EDDM ® Service Please Select Full Service Print Only < Prev" at bounding box center [1037, 427] width 430 height 435
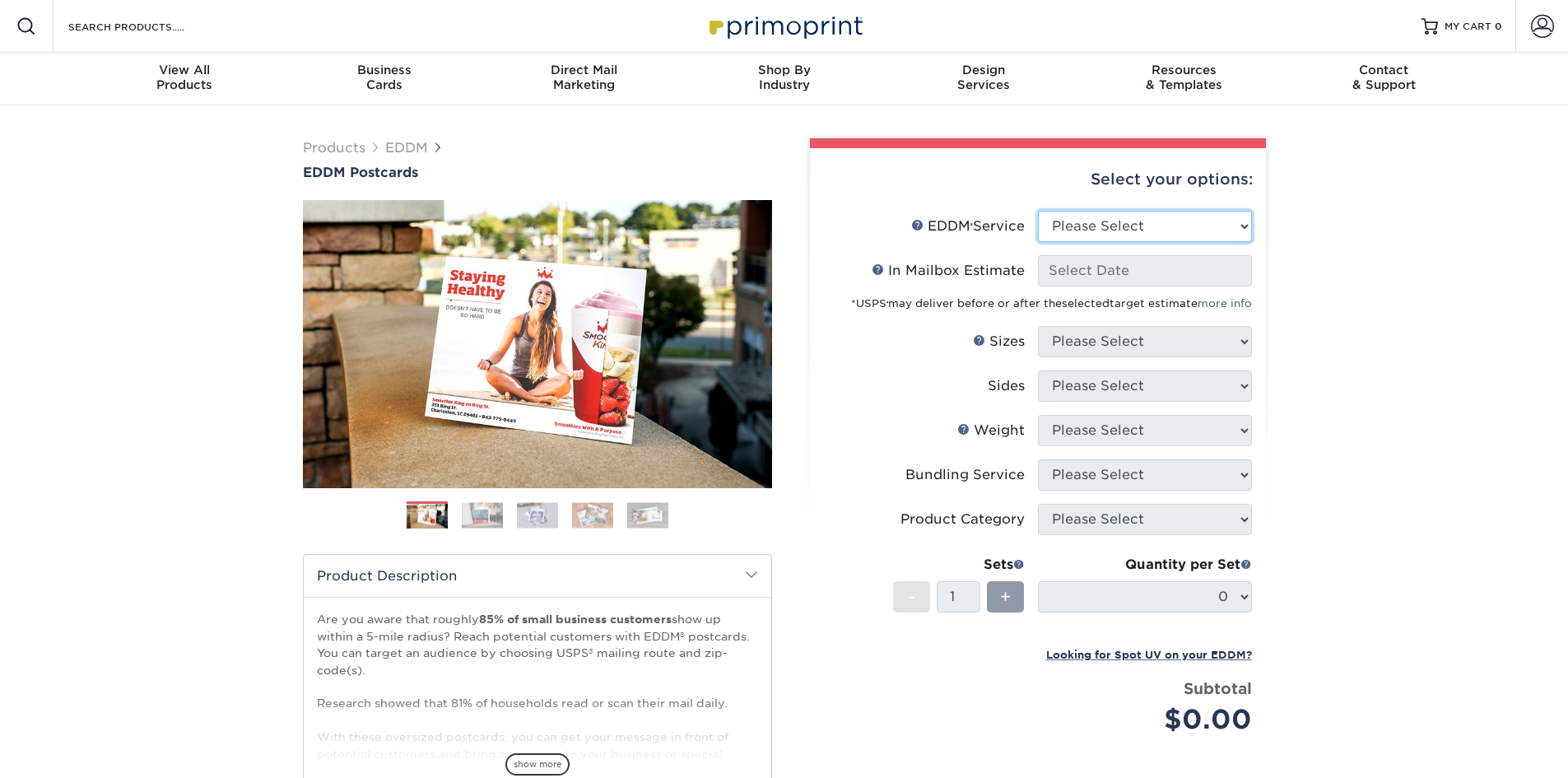
click at [1172, 230] on select "Please Select Full Service Print Only" at bounding box center [1145, 225] width 214 height 31
select select "full_service"
click at [1038, 210] on select "Please Select Full Service Print Only" at bounding box center [1145, 225] width 214 height 31
select select "-1"
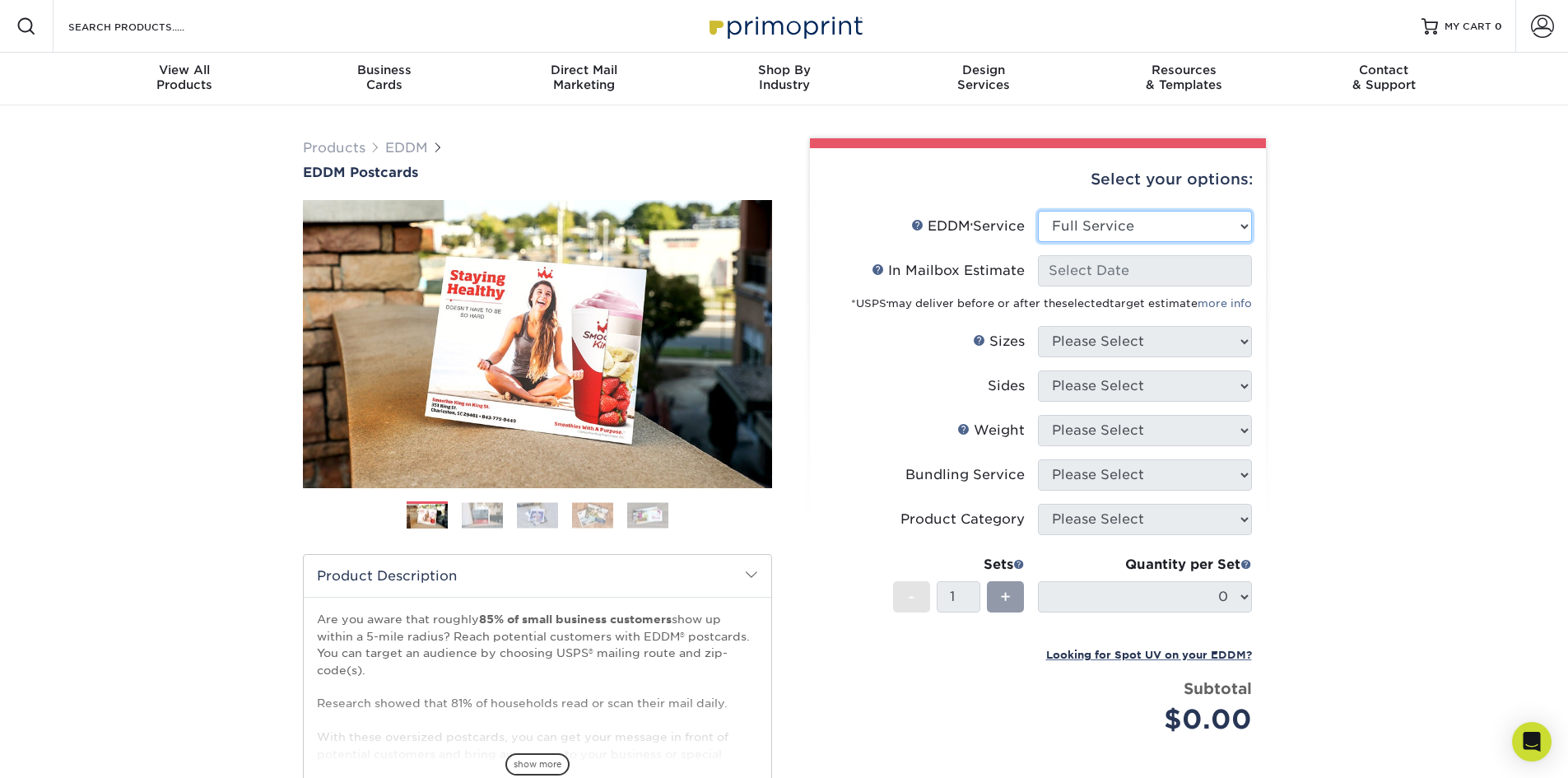
select select "-1"
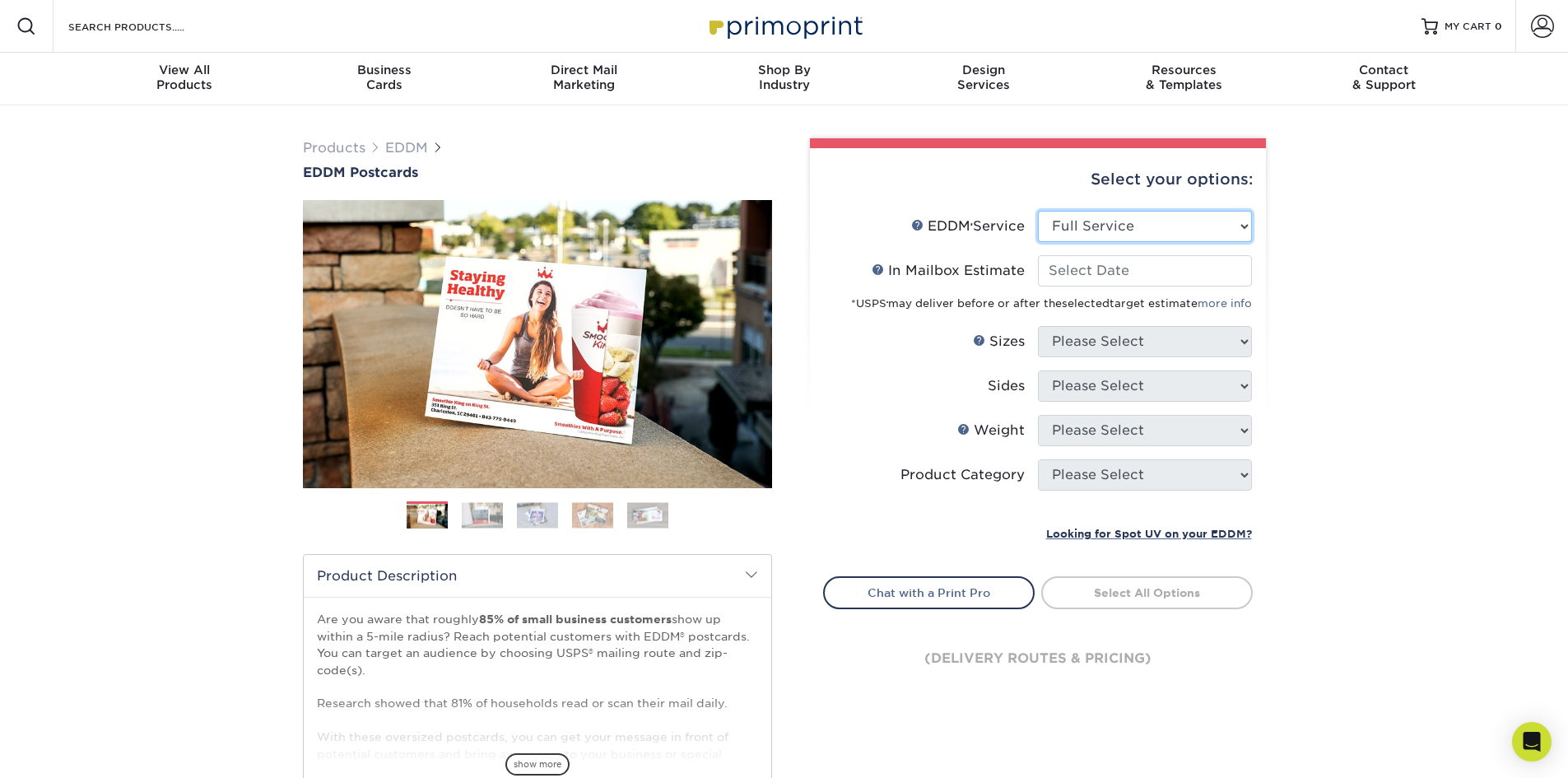
click at [1161, 225] on select "Please Select Full Service Print Only" at bounding box center [1145, 225] width 214 height 31
click at [1271, 225] on div "Select your options: EDDM Service Help EDDM ® Service Please Select Full Servic…" at bounding box center [1031, 538] width 494 height 801
click at [1122, 281] on input "In Mailbox Estimate Help In Mailbox Estimate" at bounding box center [1145, 270] width 214 height 31
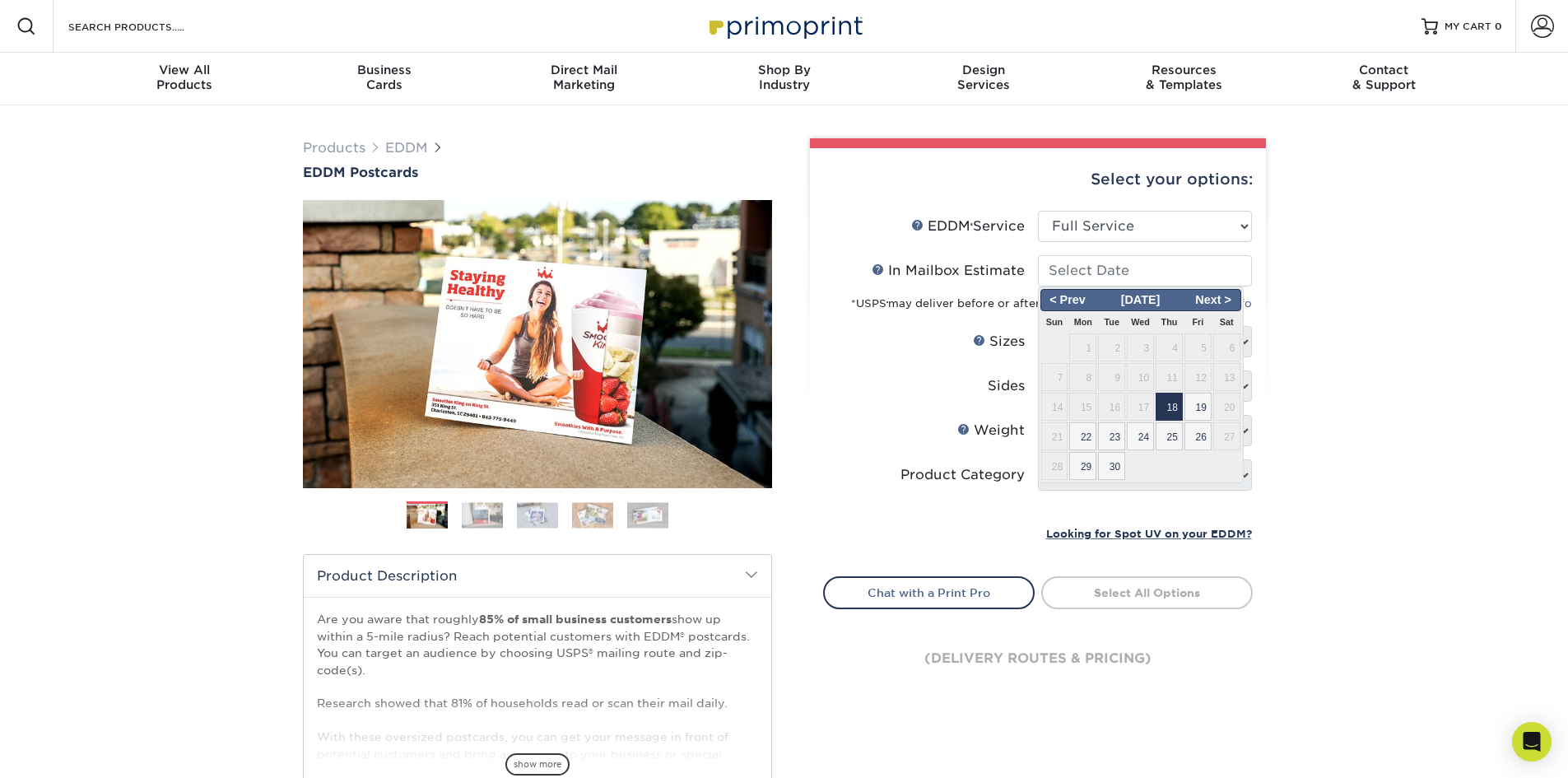
click at [1180, 409] on span "18" at bounding box center [1169, 407] width 28 height 28
type input "2025-09-18"
